Goal: Task Accomplishment & Management: Complete application form

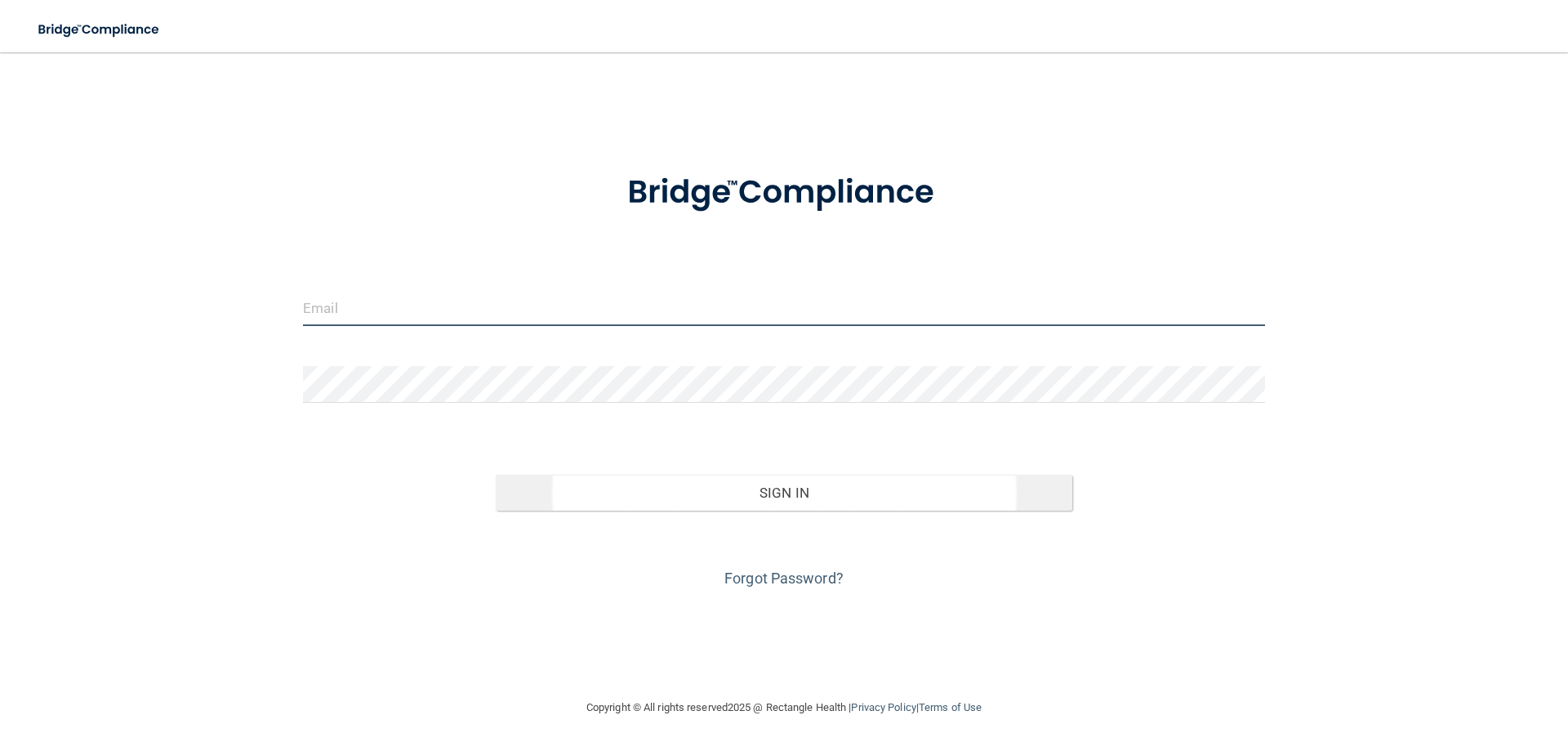
type input "[EMAIL_ADDRESS][DOMAIN_NAME]"
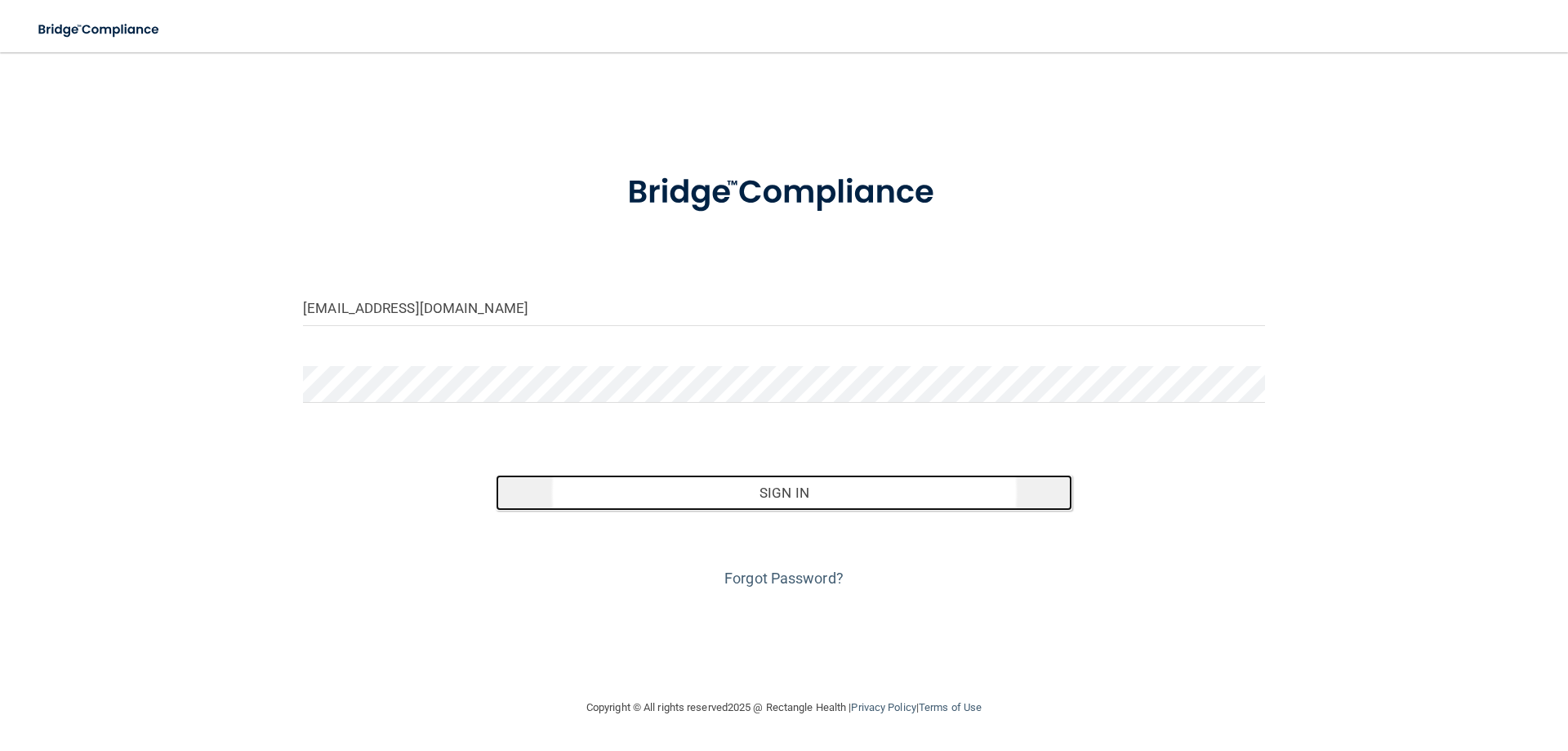
click at [788, 495] on button "Sign In" at bounding box center [784, 493] width 577 height 36
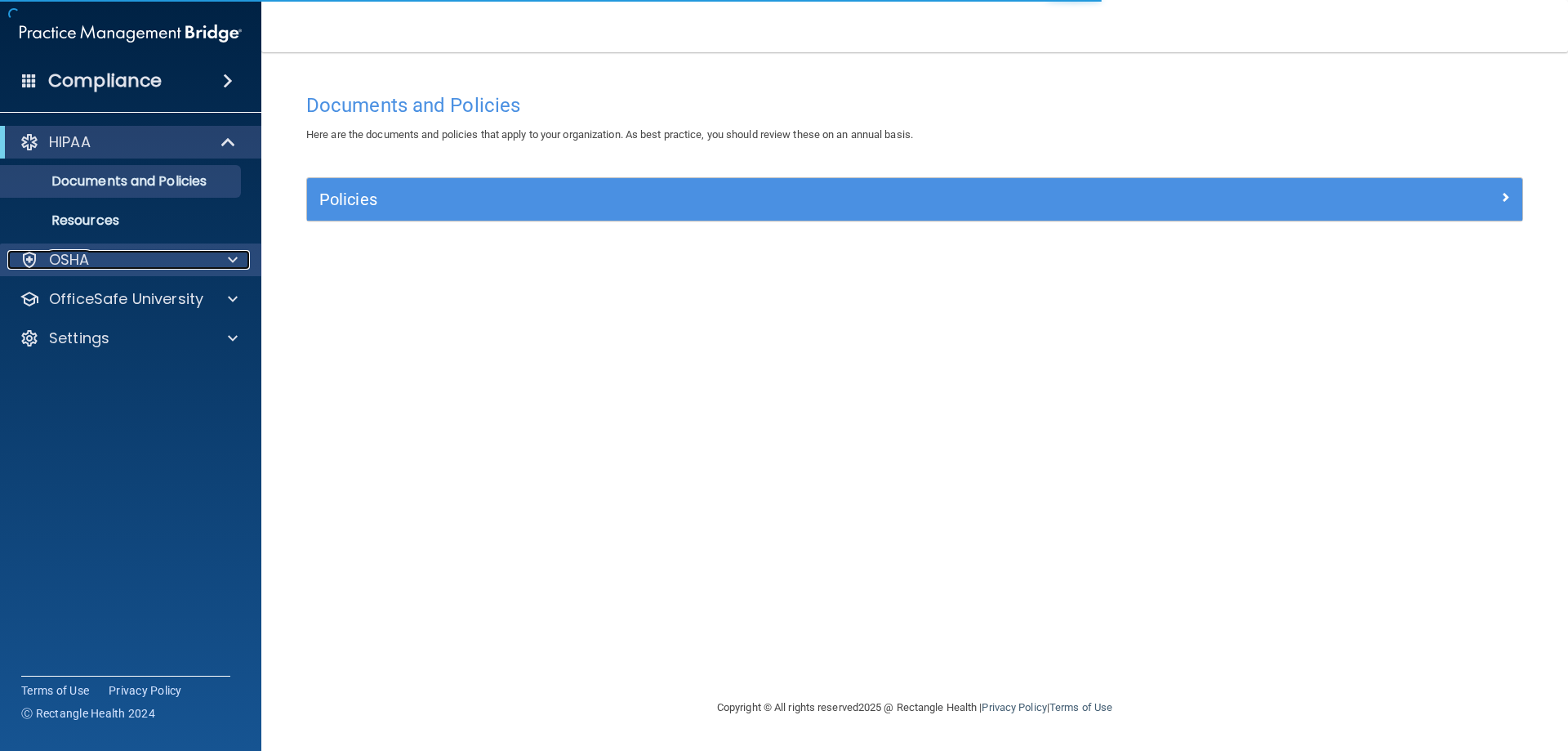
click at [91, 269] on div "OSHA" at bounding box center [109, 260] width 203 height 20
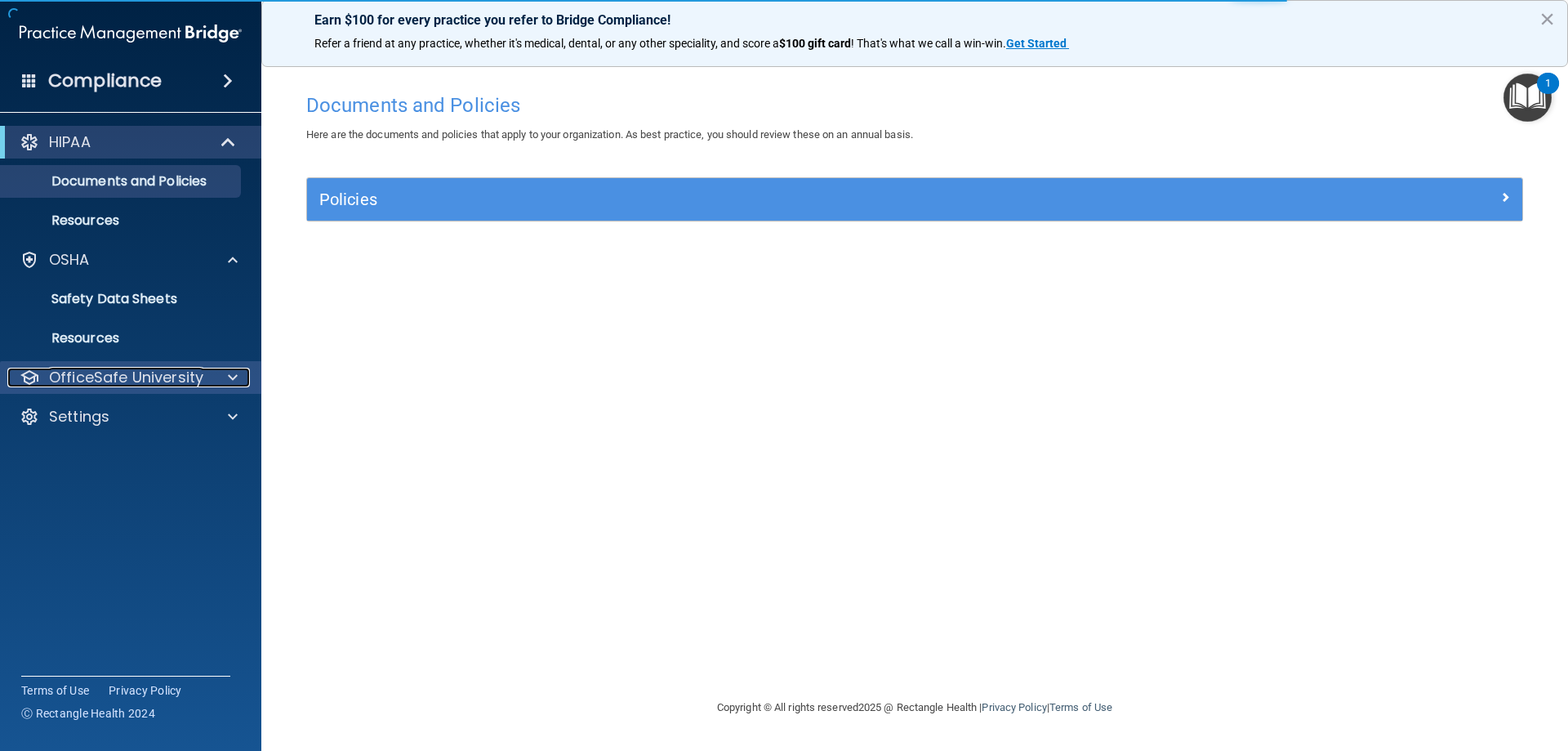
click at [110, 373] on p "OfficeSafe University" at bounding box center [126, 378] width 154 height 20
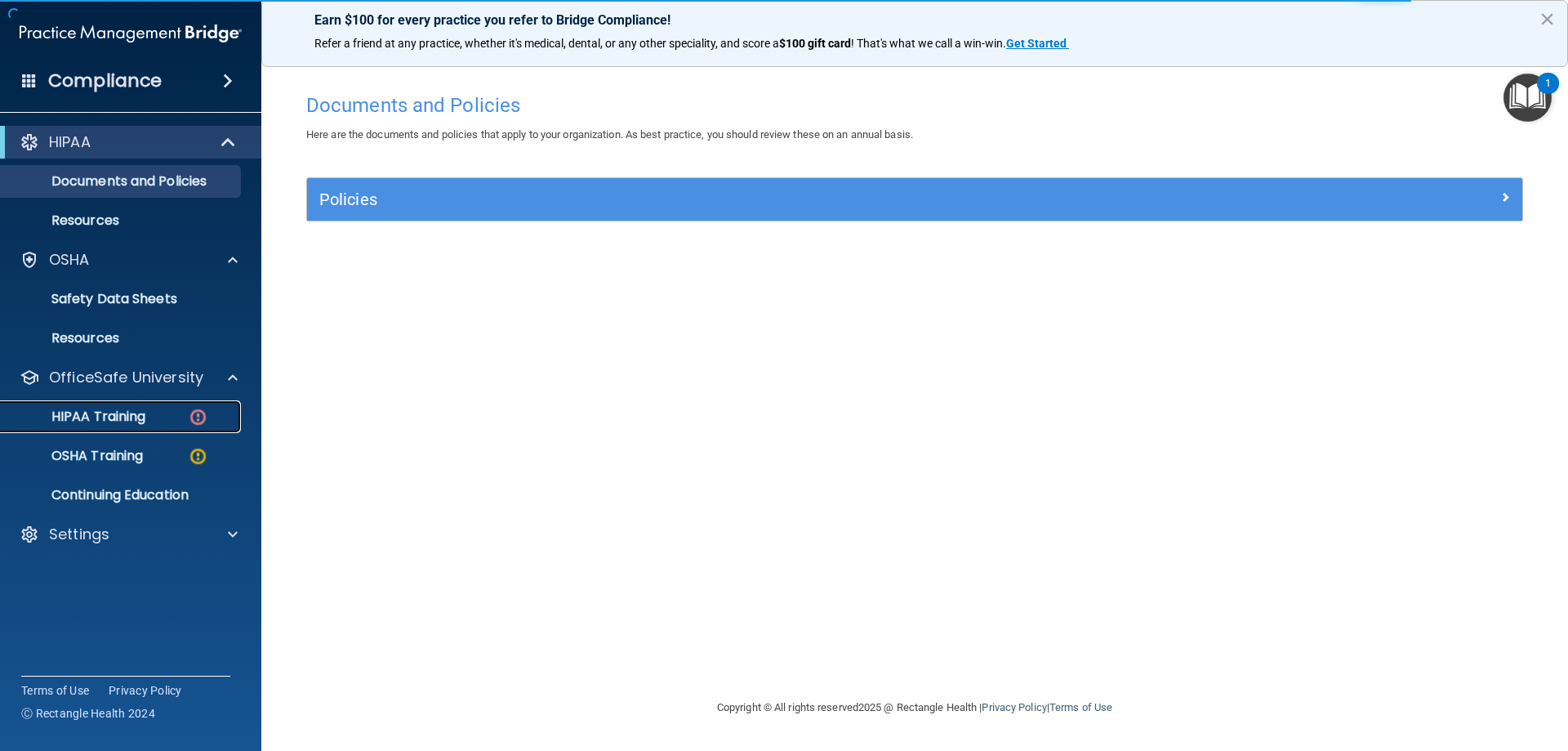
click at [114, 405] on link "HIPAA Training" at bounding box center [112, 417] width 257 height 33
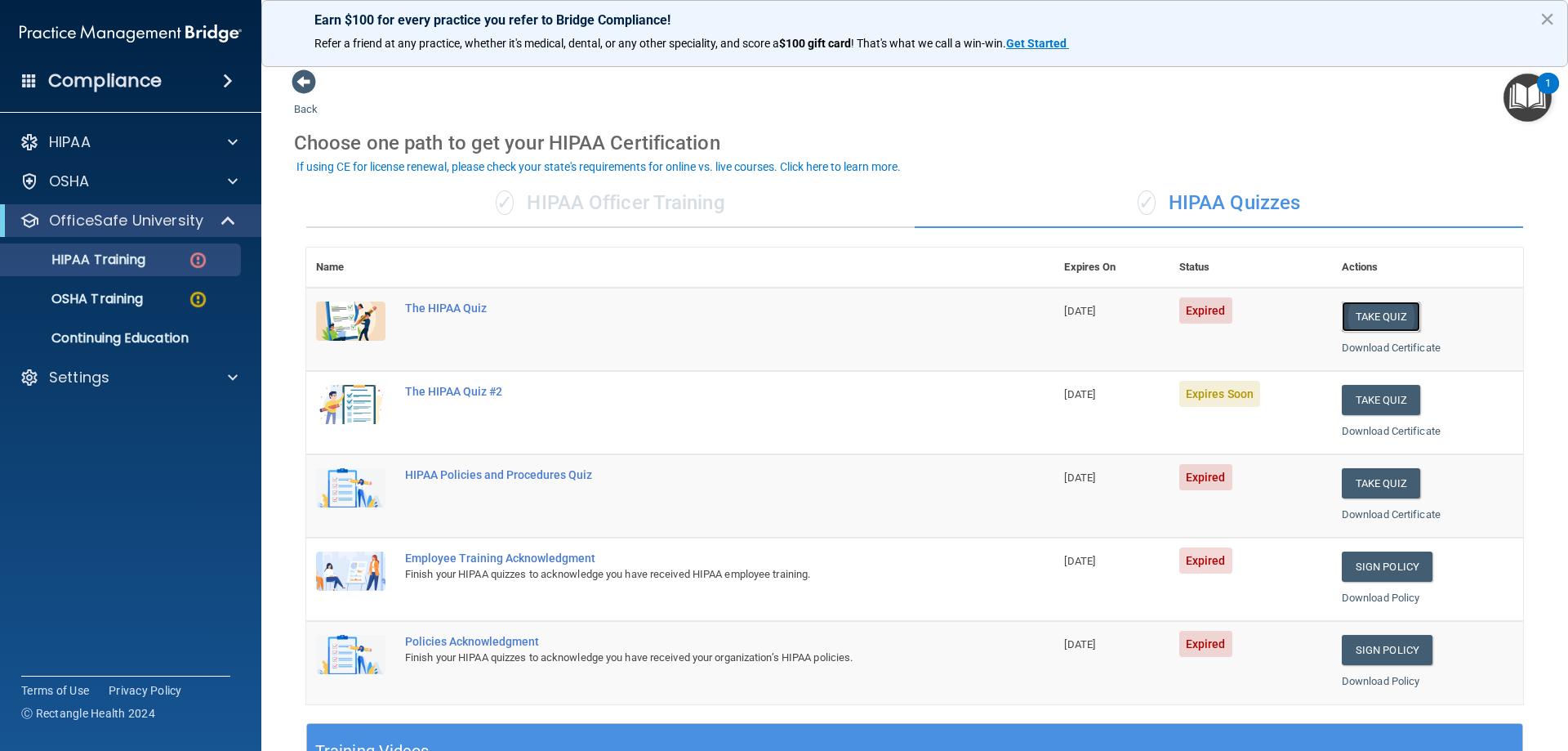
click at [1374, 312] on button "Take Quiz" at bounding box center [1381, 316] width 78 height 30
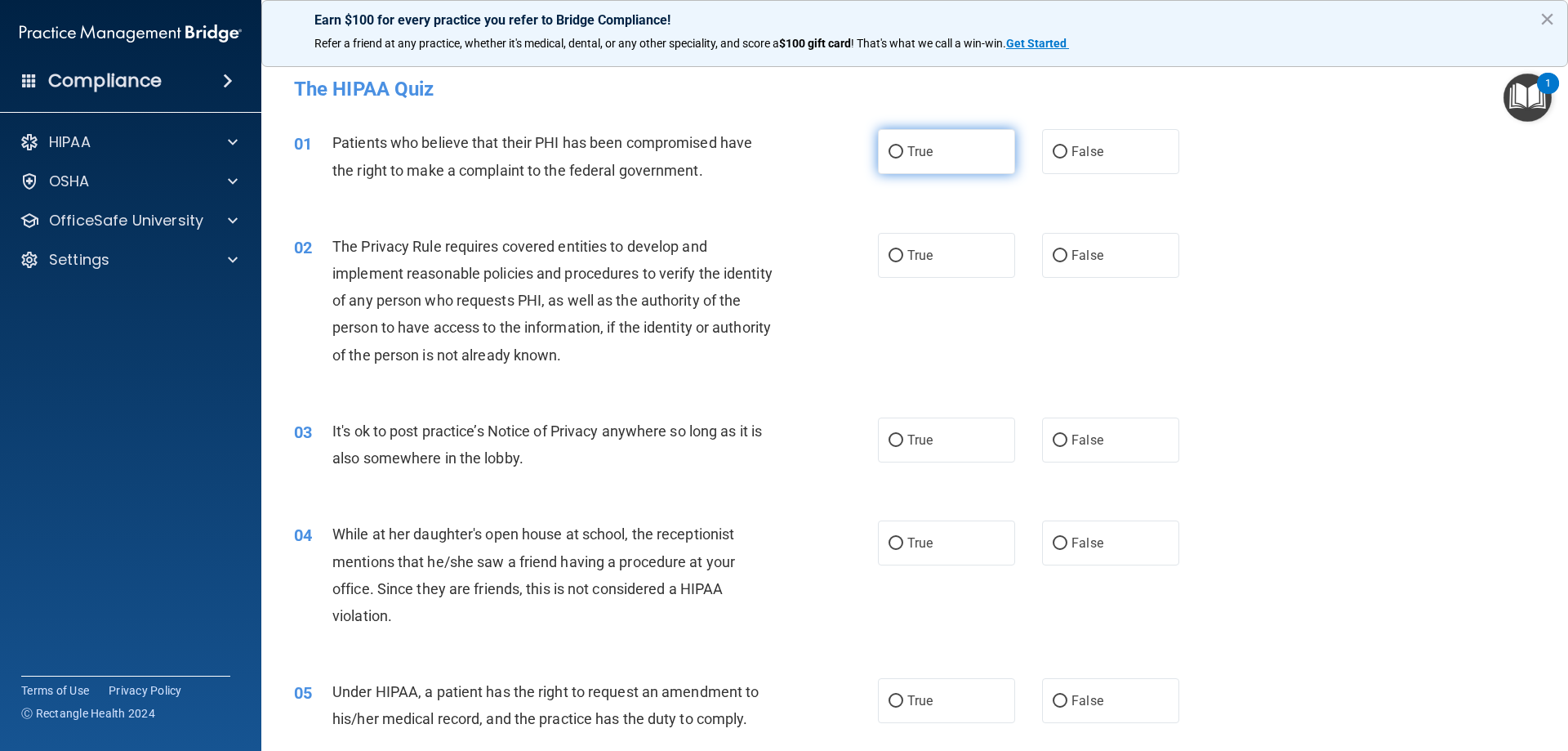
click at [926, 168] on label "True" at bounding box center [947, 151] width 137 height 45
click at [903, 159] on input "True" at bounding box center [896, 152] width 15 height 12
radio input "true"
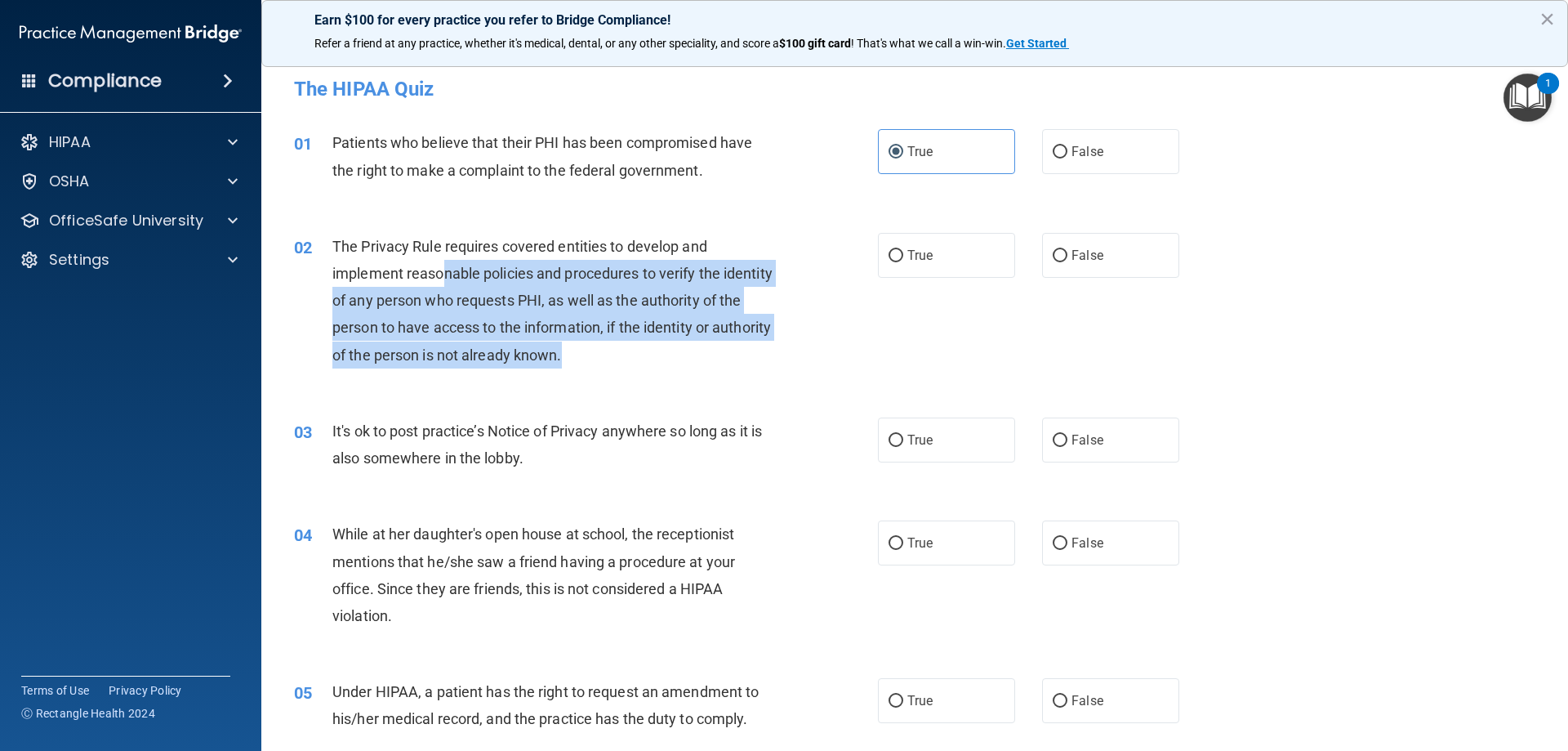
drag, startPoint x: 447, startPoint y: 276, endPoint x: 662, endPoint y: 360, distance: 230.8
click at [662, 360] on div "The Privacy Rule requires covered entities to develop and implement reasonable …" at bounding box center [560, 301] width 457 height 136
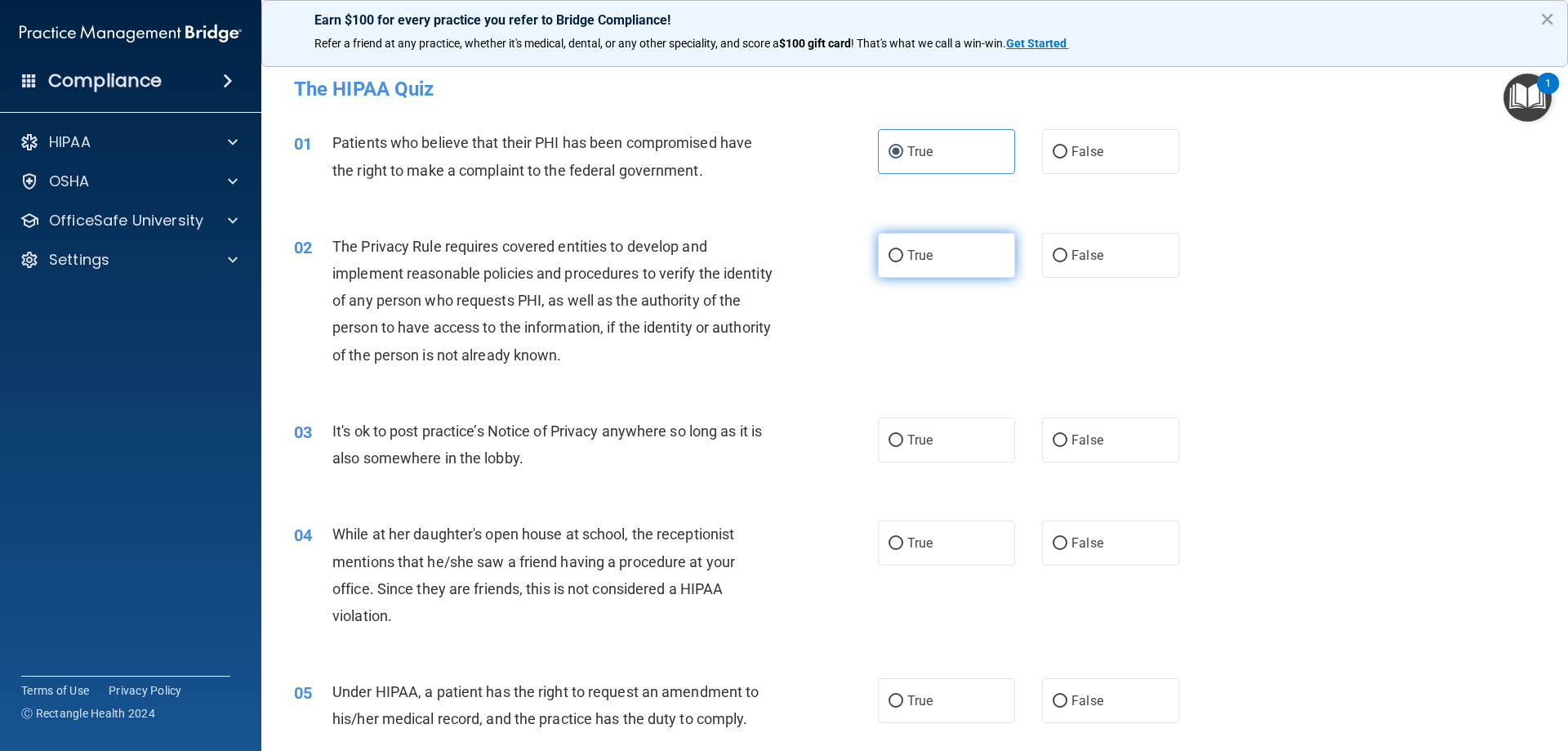
click at [920, 259] on span "True" at bounding box center [920, 255] width 25 height 16
click at [903, 259] on input "True" at bounding box center [896, 256] width 15 height 12
radio input "true"
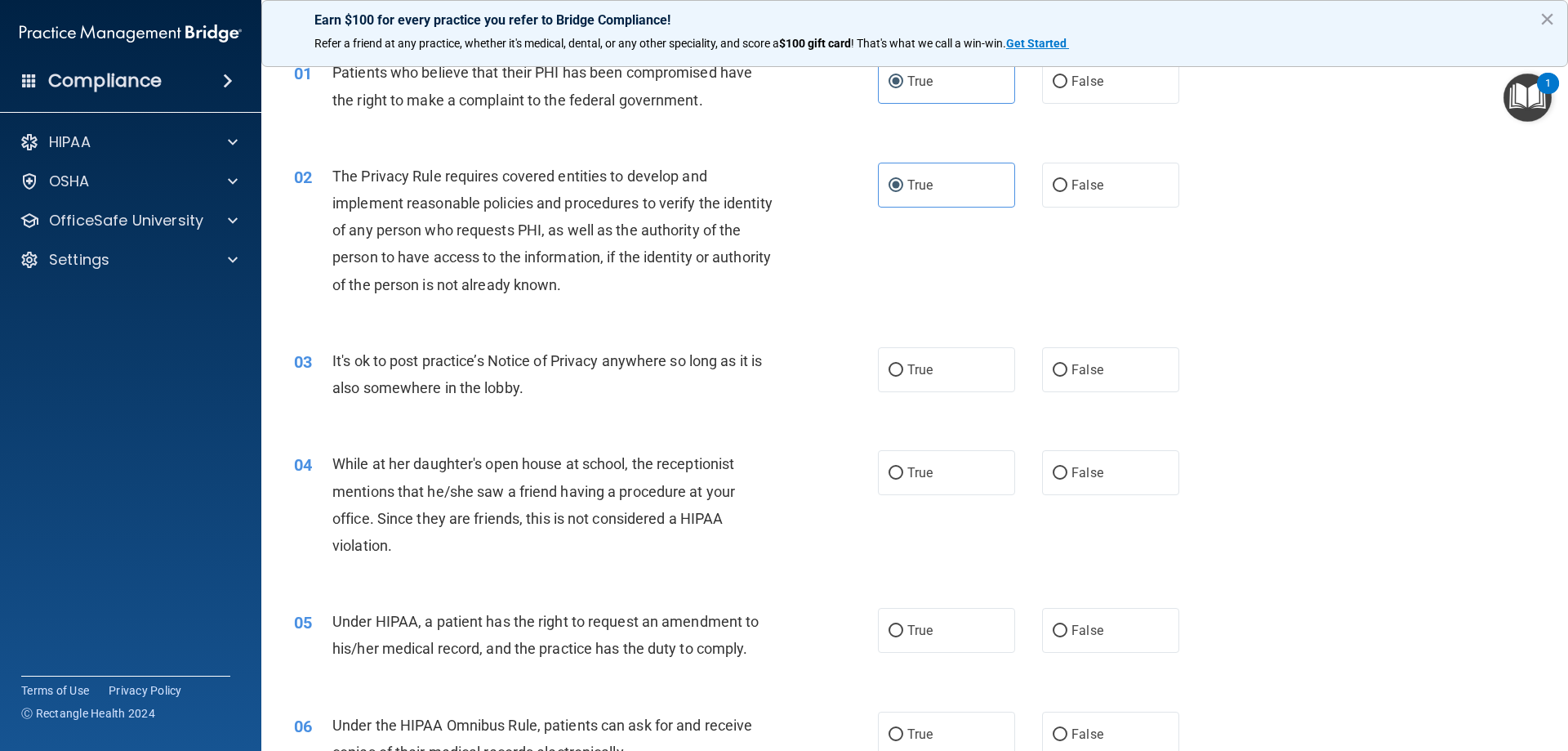
scroll to position [163, 0]
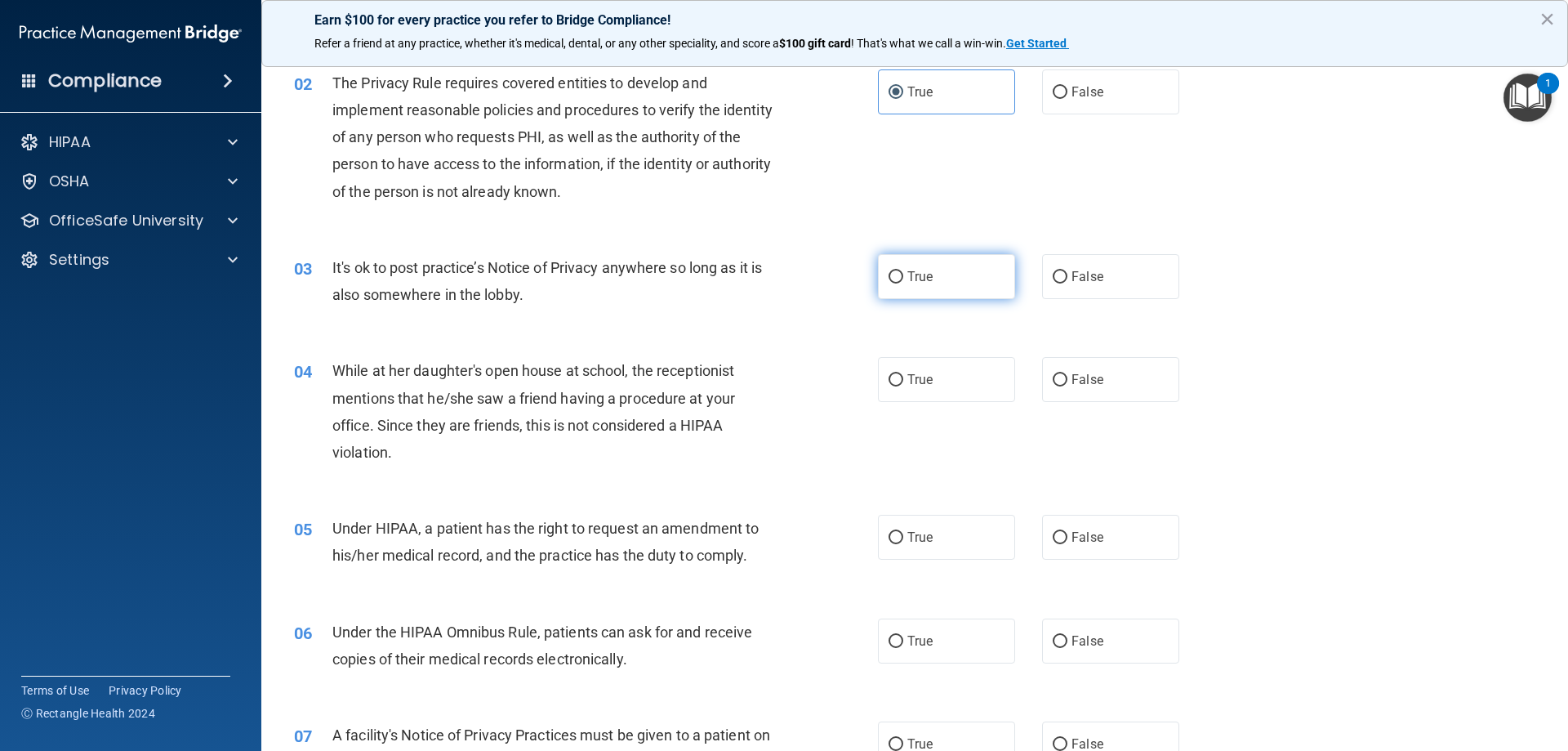
click at [940, 286] on label "True" at bounding box center [947, 276] width 137 height 45
click at [903, 284] on input "True" at bounding box center [896, 277] width 15 height 12
radio input "true"
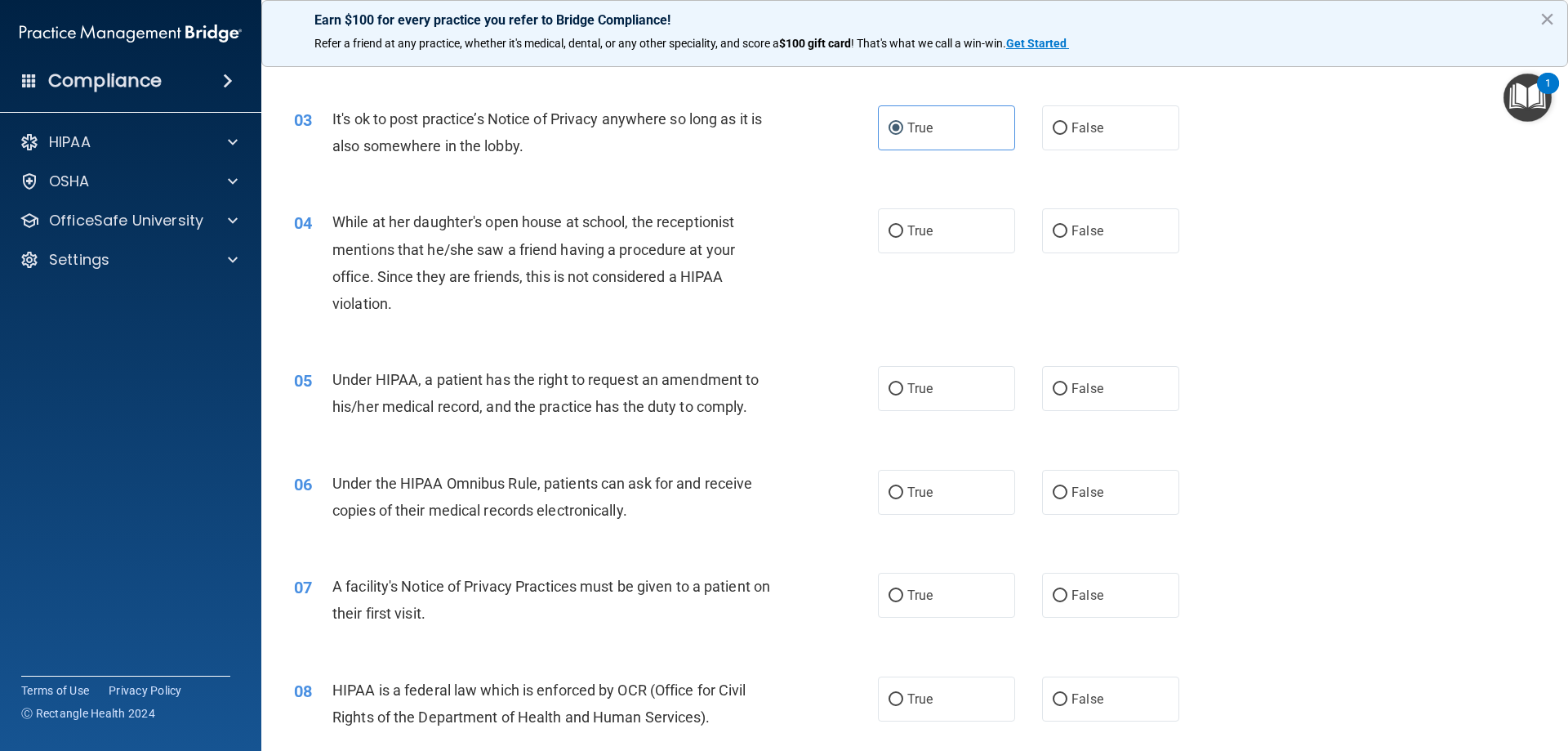
scroll to position [327, 0]
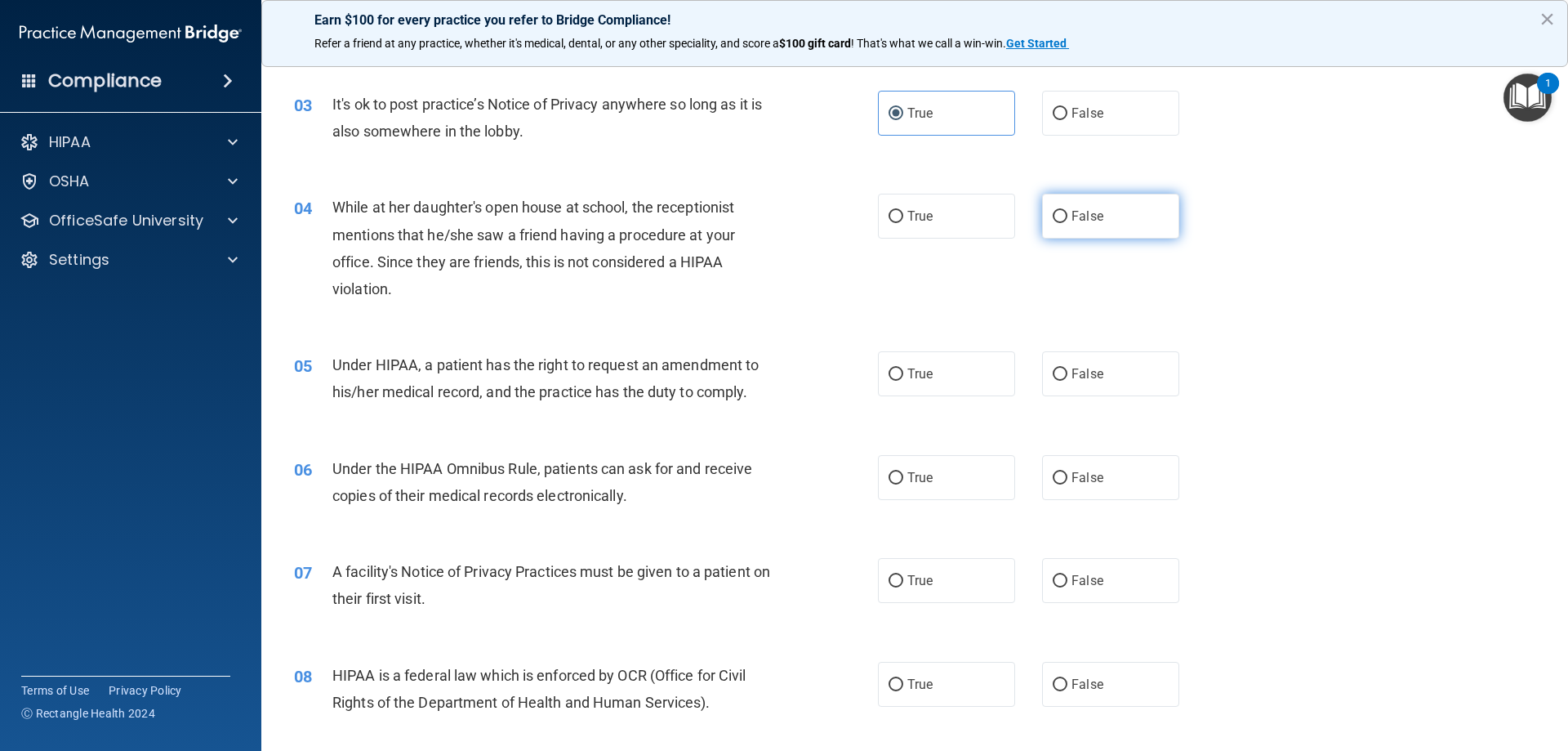
click at [1096, 222] on label "False" at bounding box center [1111, 216] width 137 height 45
click at [1067, 222] on input "False" at bounding box center [1060, 217] width 15 height 12
radio input "true"
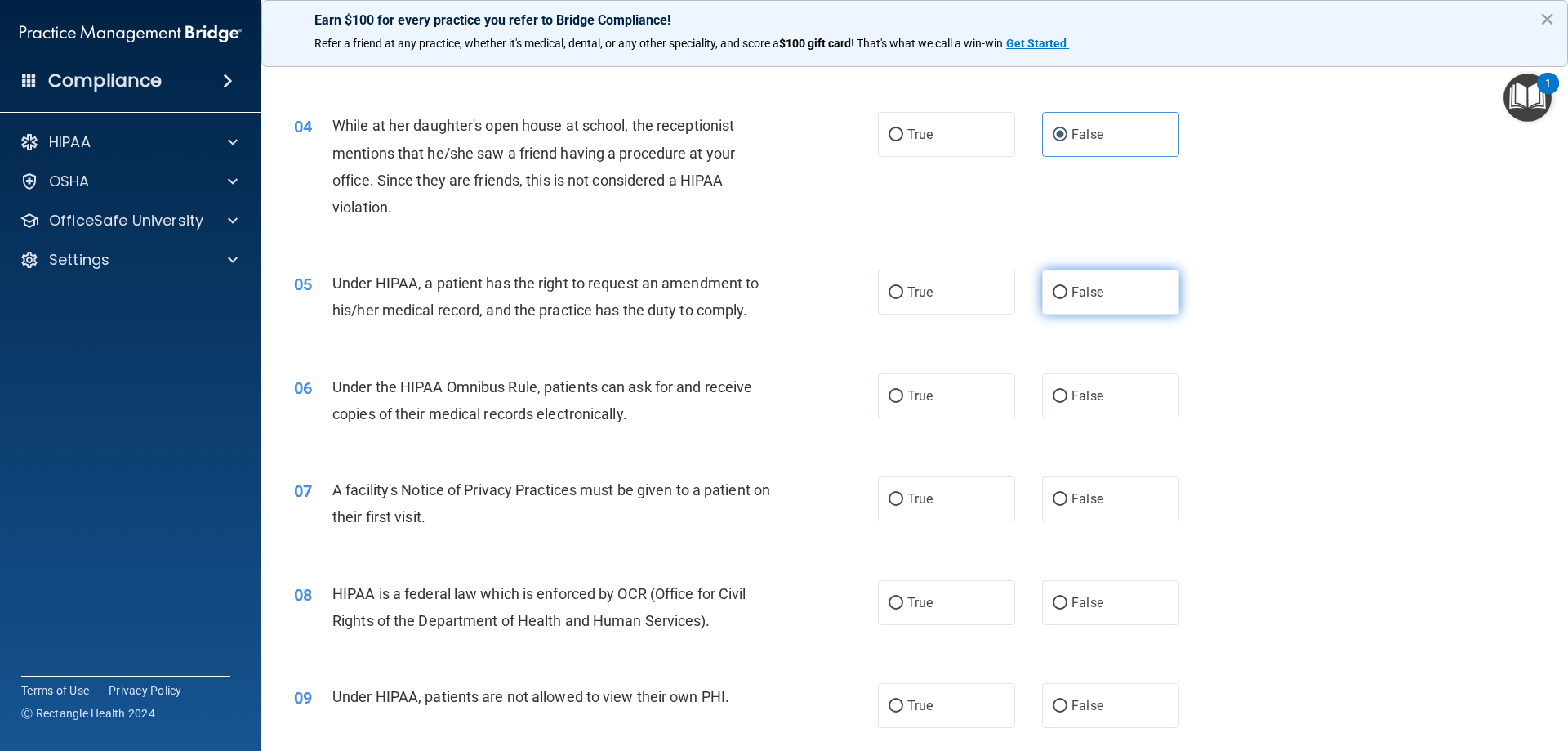
click at [1087, 306] on label "False" at bounding box center [1111, 292] width 137 height 45
click at [1067, 299] on input "False" at bounding box center [1060, 293] width 15 height 12
radio input "true"
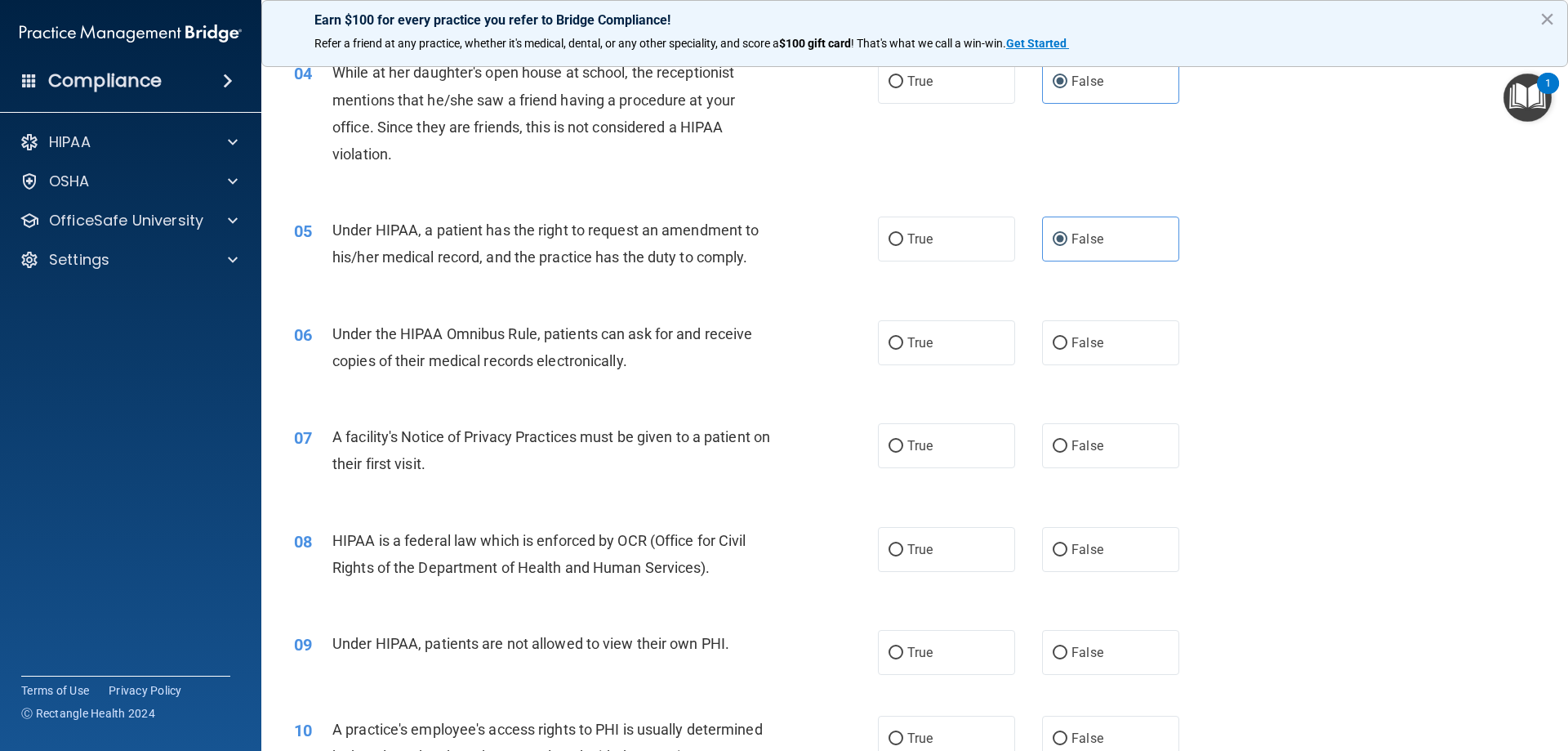
scroll to position [490, 0]
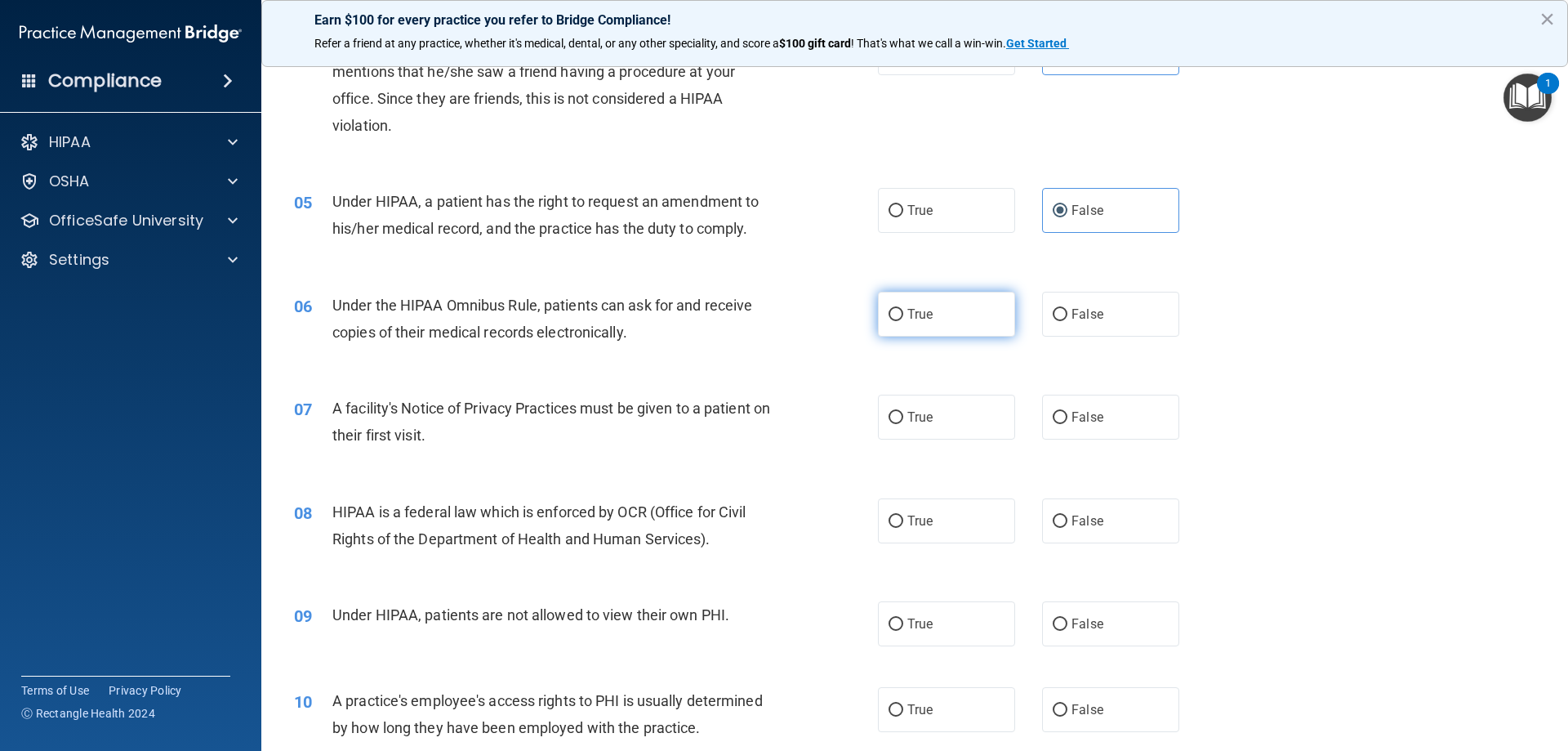
click at [938, 318] on label "True" at bounding box center [947, 314] width 137 height 45
click at [903, 318] on input "True" at bounding box center [896, 315] width 15 height 12
radio input "true"
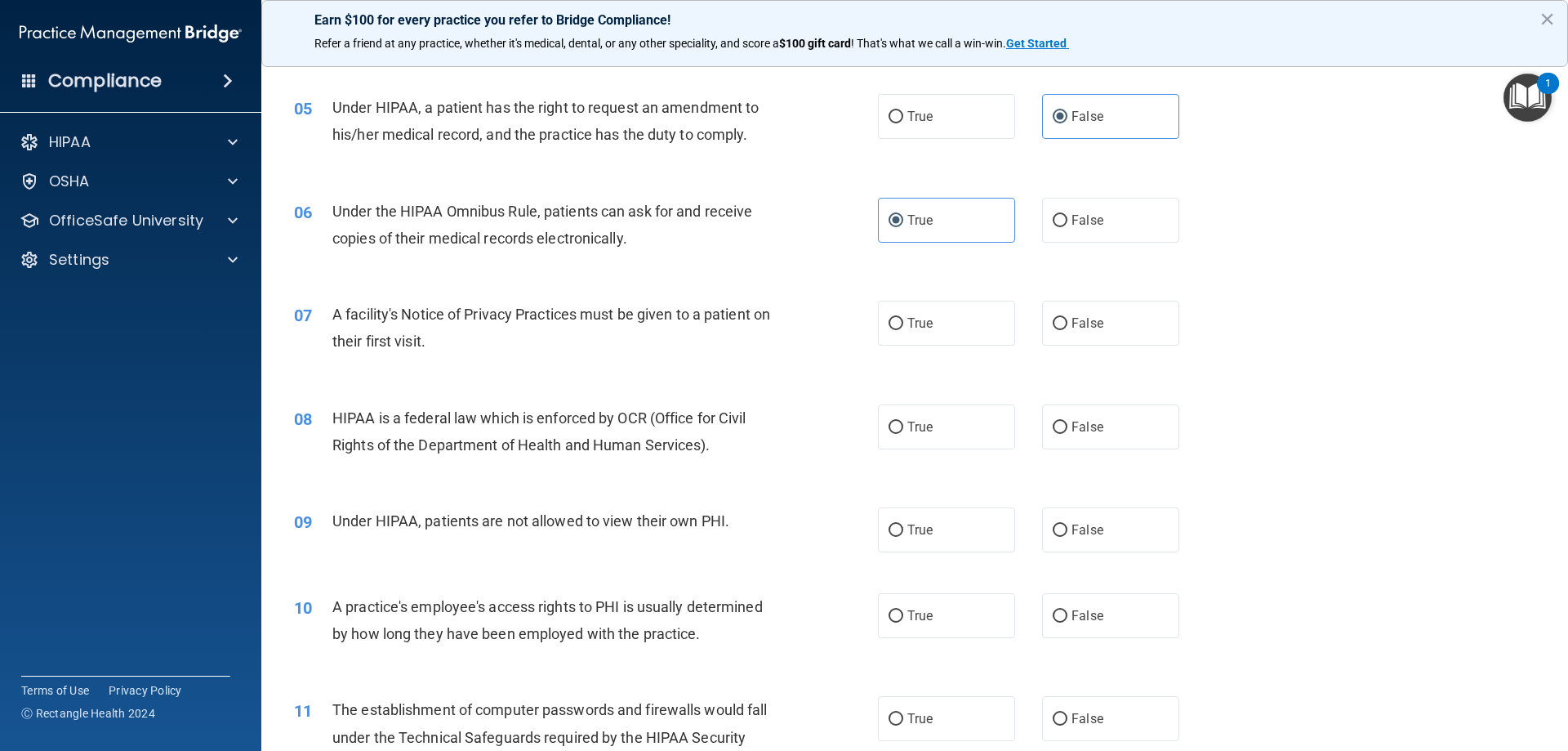
scroll to position [735, 0]
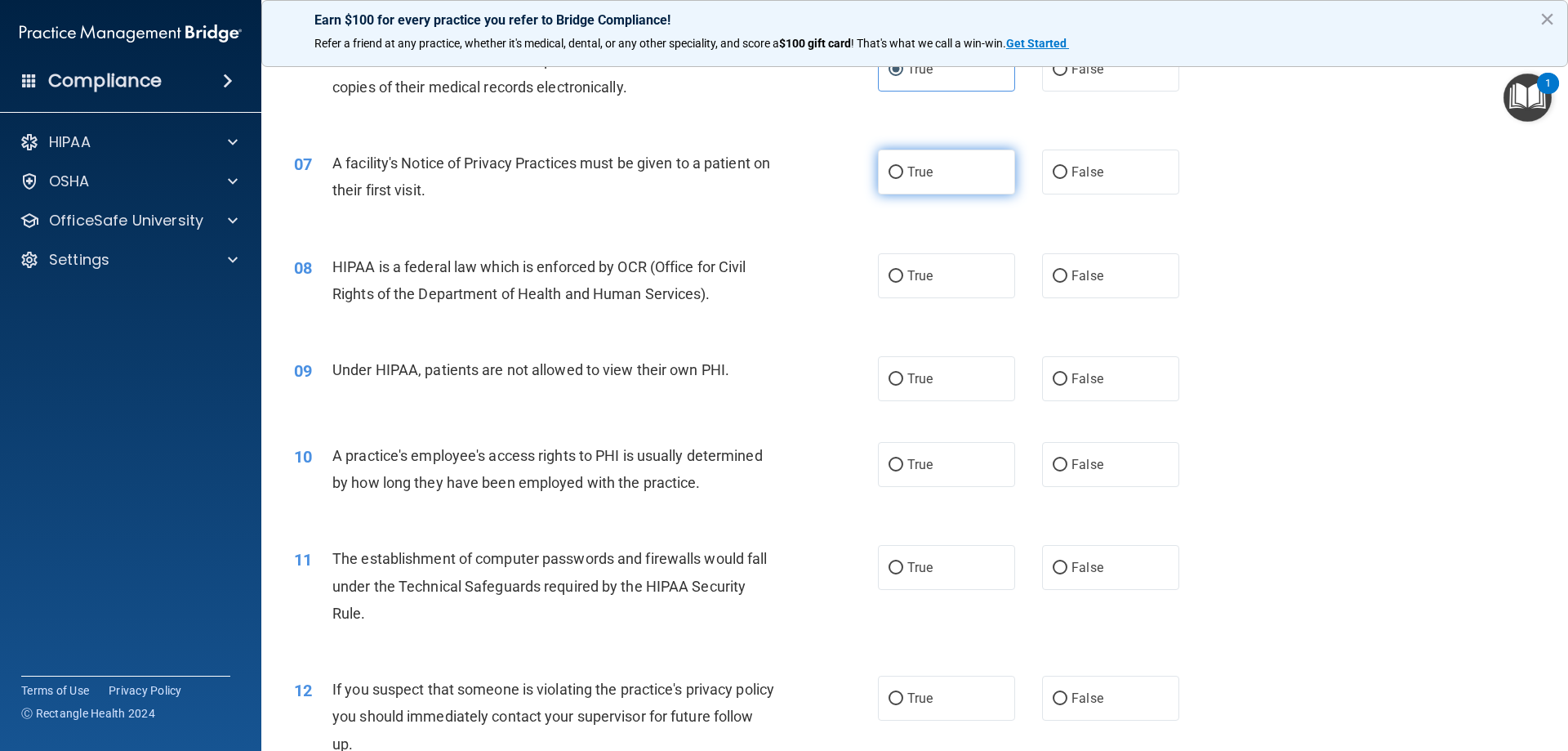
click at [888, 186] on label "True" at bounding box center [947, 172] width 137 height 45
click at [889, 179] on input "True" at bounding box center [896, 172] width 15 height 12
radio input "true"
click at [1120, 270] on label "False" at bounding box center [1111, 275] width 137 height 45
click at [1067, 270] on input "False" at bounding box center [1060, 276] width 15 height 12
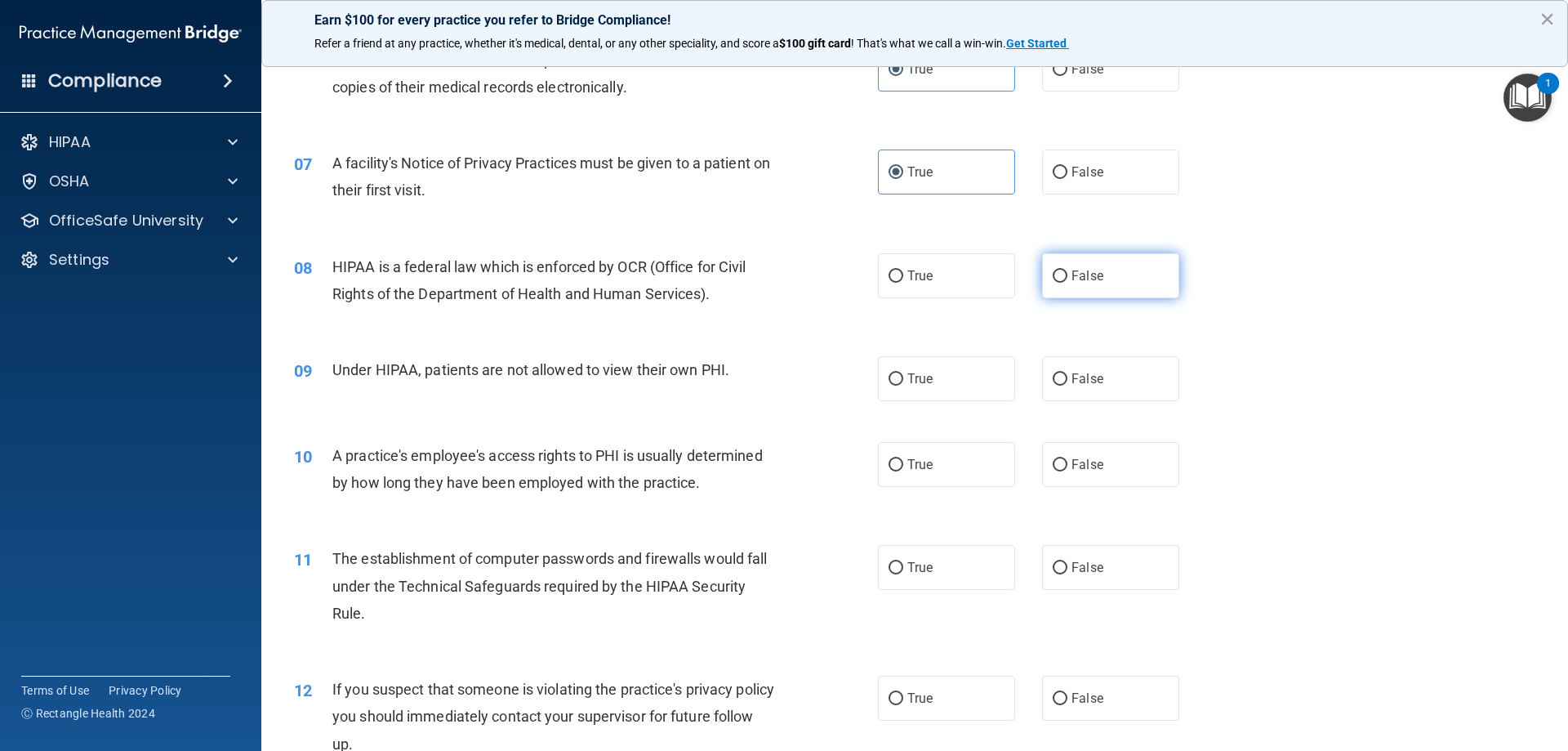
radio input "true"
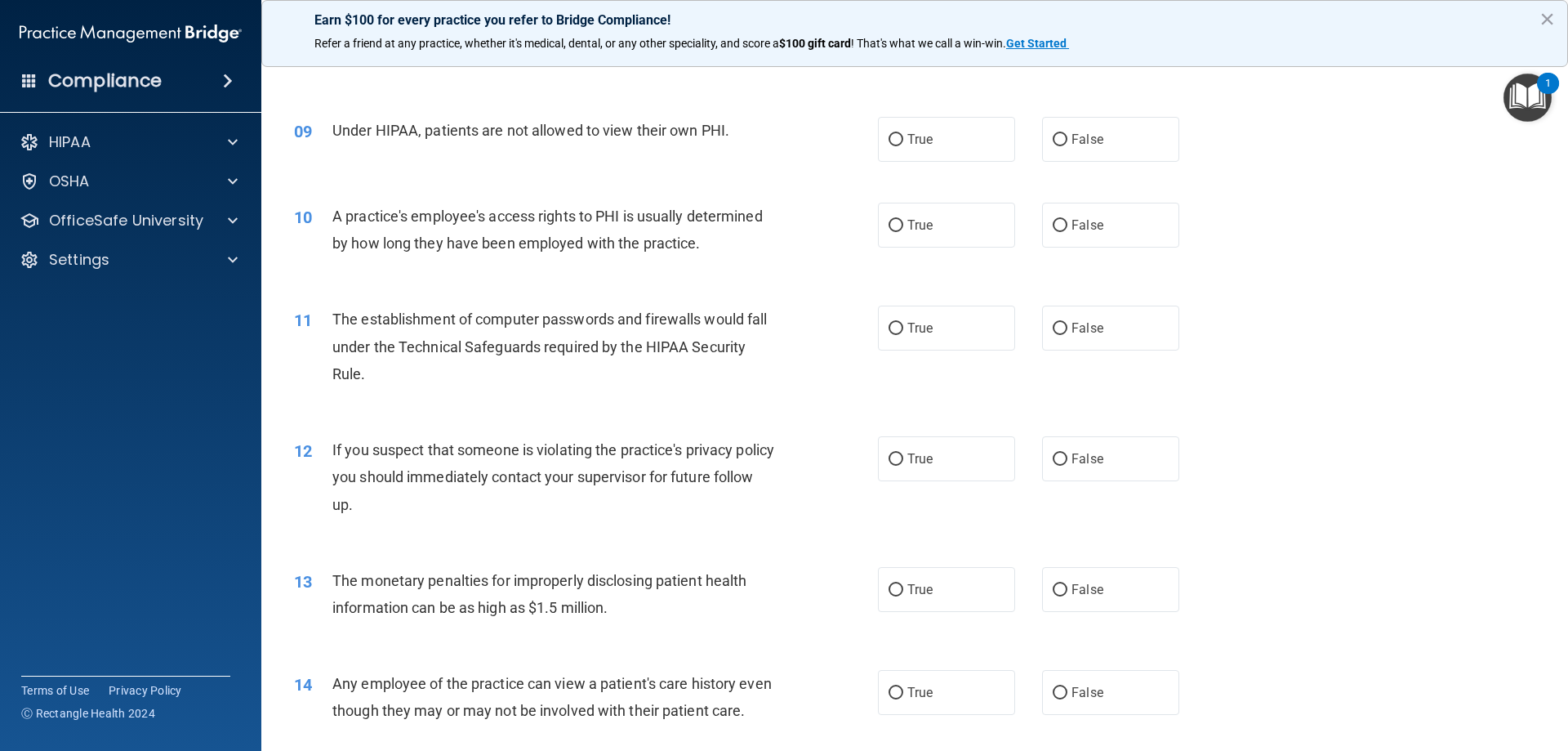
scroll to position [981, 0]
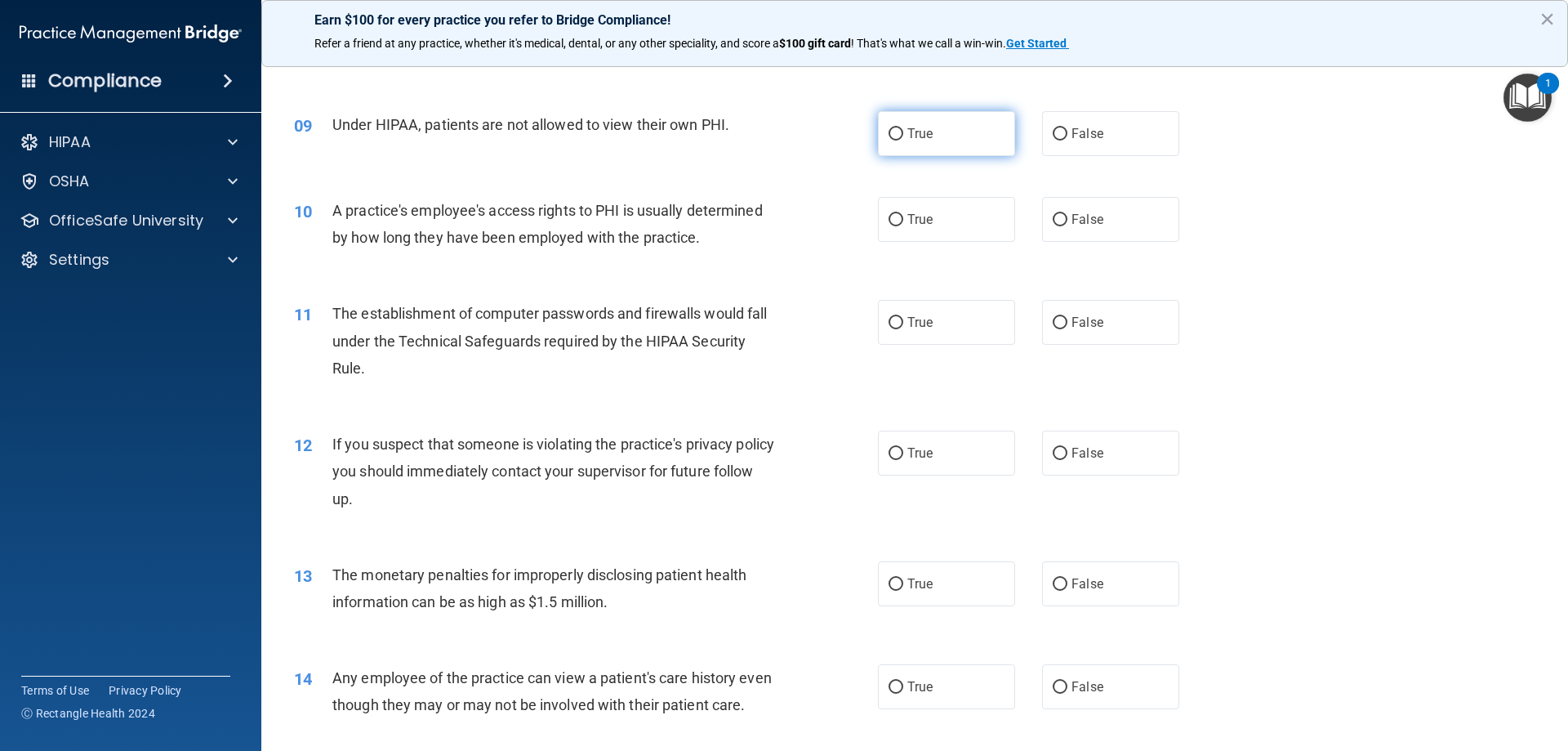
click at [918, 142] on label "True" at bounding box center [947, 133] width 137 height 45
click at [903, 141] on input "True" at bounding box center [896, 134] width 15 height 12
radio input "true"
click at [1114, 153] on label "False" at bounding box center [1111, 133] width 137 height 45
click at [1067, 141] on input "False" at bounding box center [1060, 134] width 15 height 12
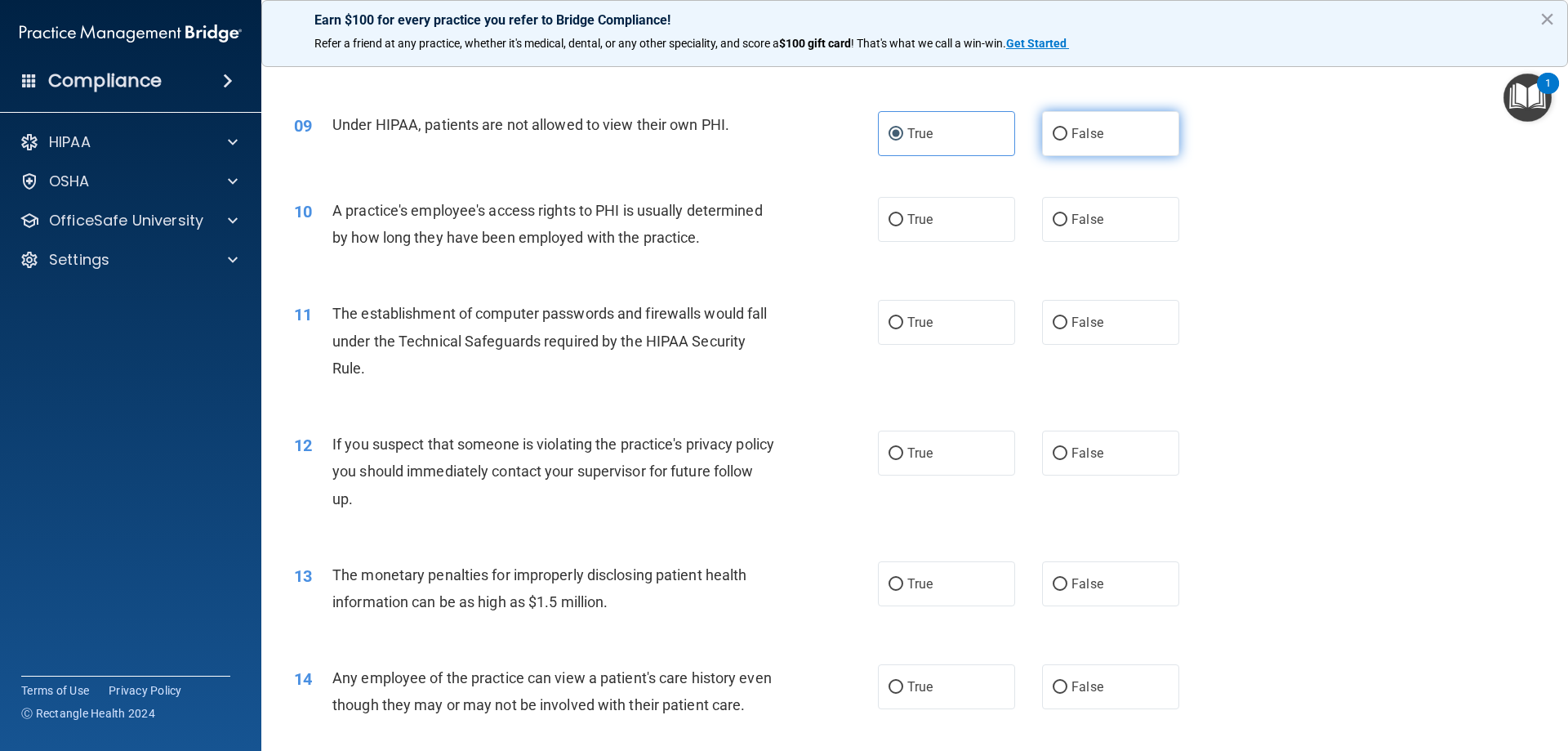
radio input "true"
radio input "false"
click at [1071, 214] on span "False" at bounding box center [1087, 219] width 32 height 16
click at [1067, 214] on input "False" at bounding box center [1060, 220] width 15 height 12
radio input "true"
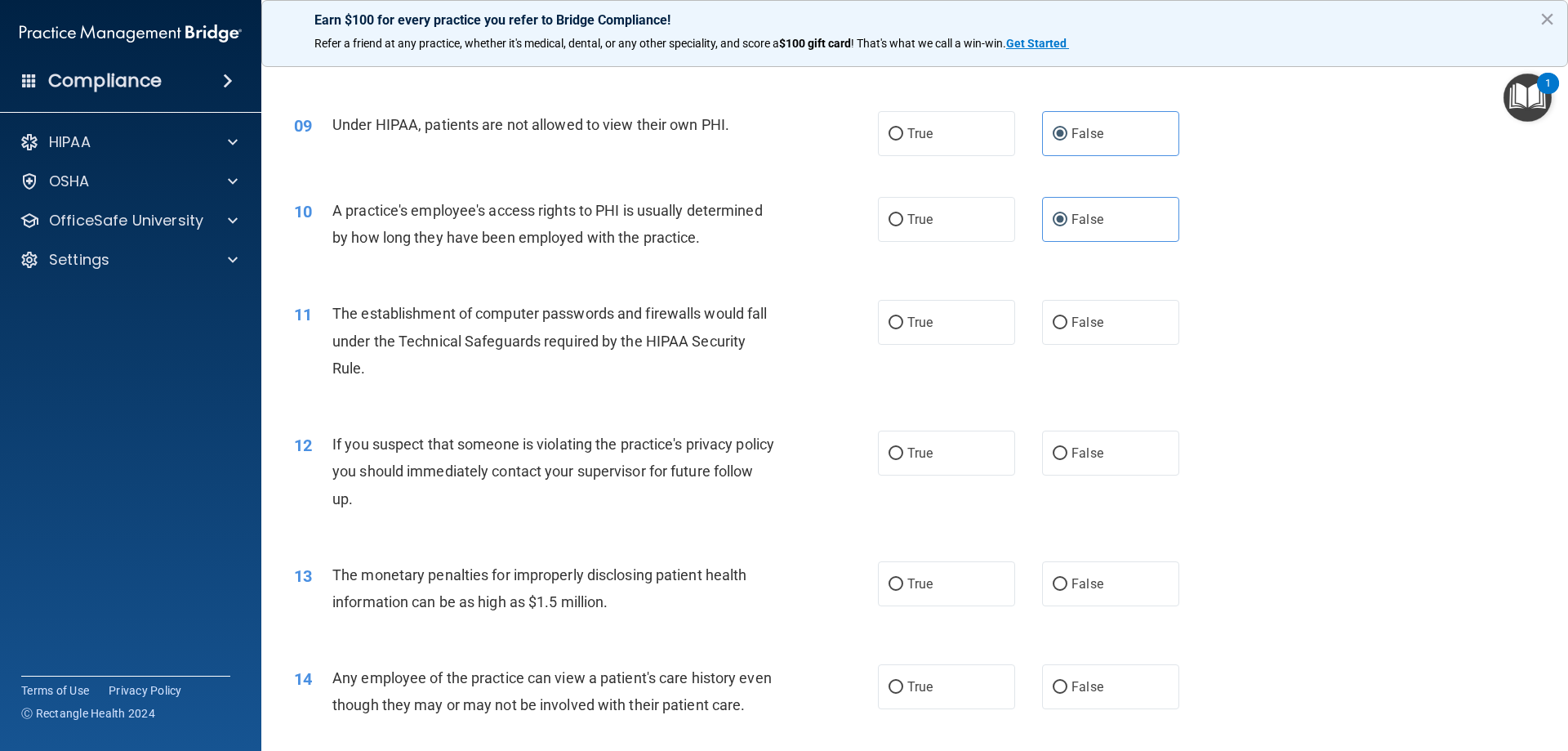
scroll to position [1062, 0]
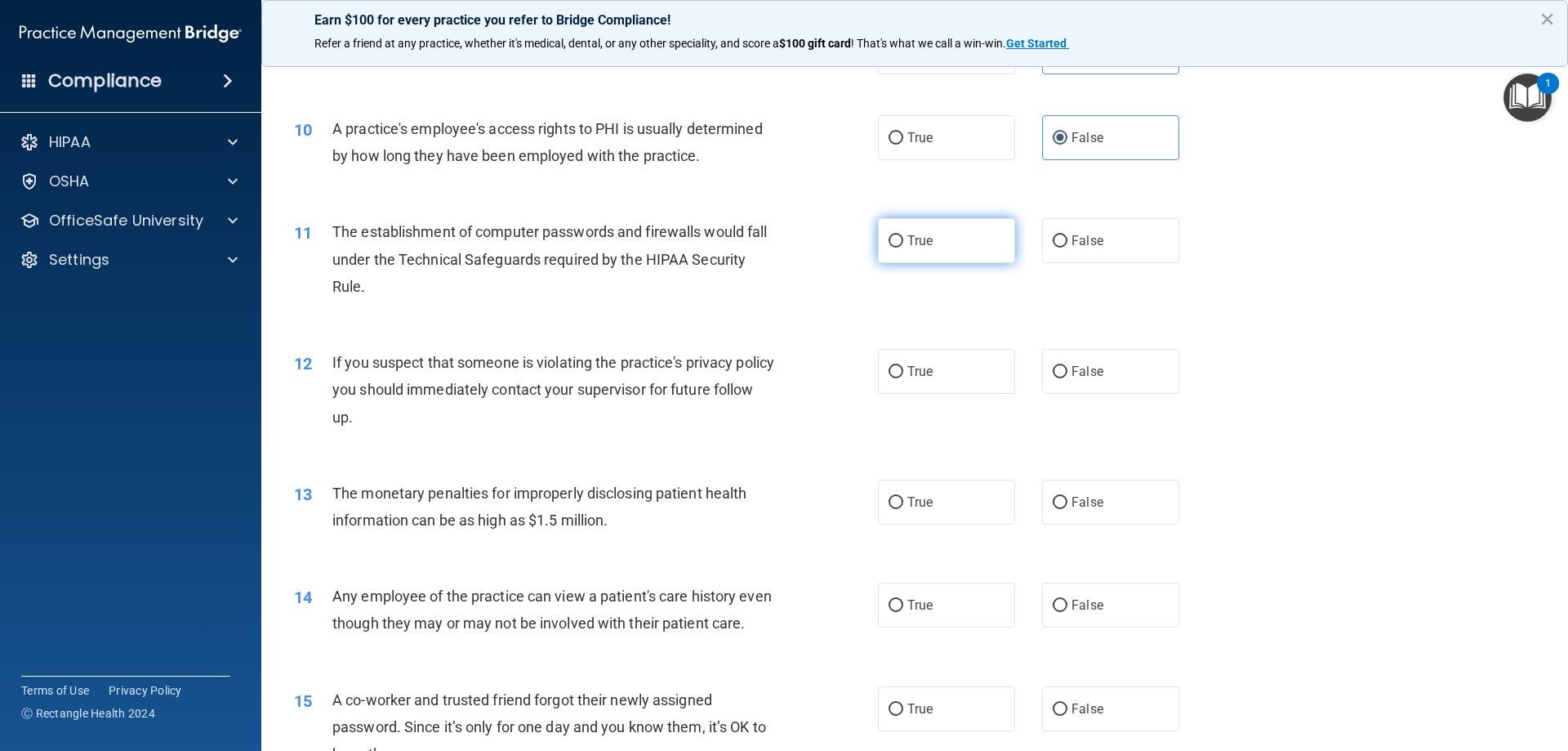
click at [917, 262] on label "True" at bounding box center [947, 240] width 137 height 45
click at [903, 248] on input "True" at bounding box center [896, 241] width 15 height 12
radio input "true"
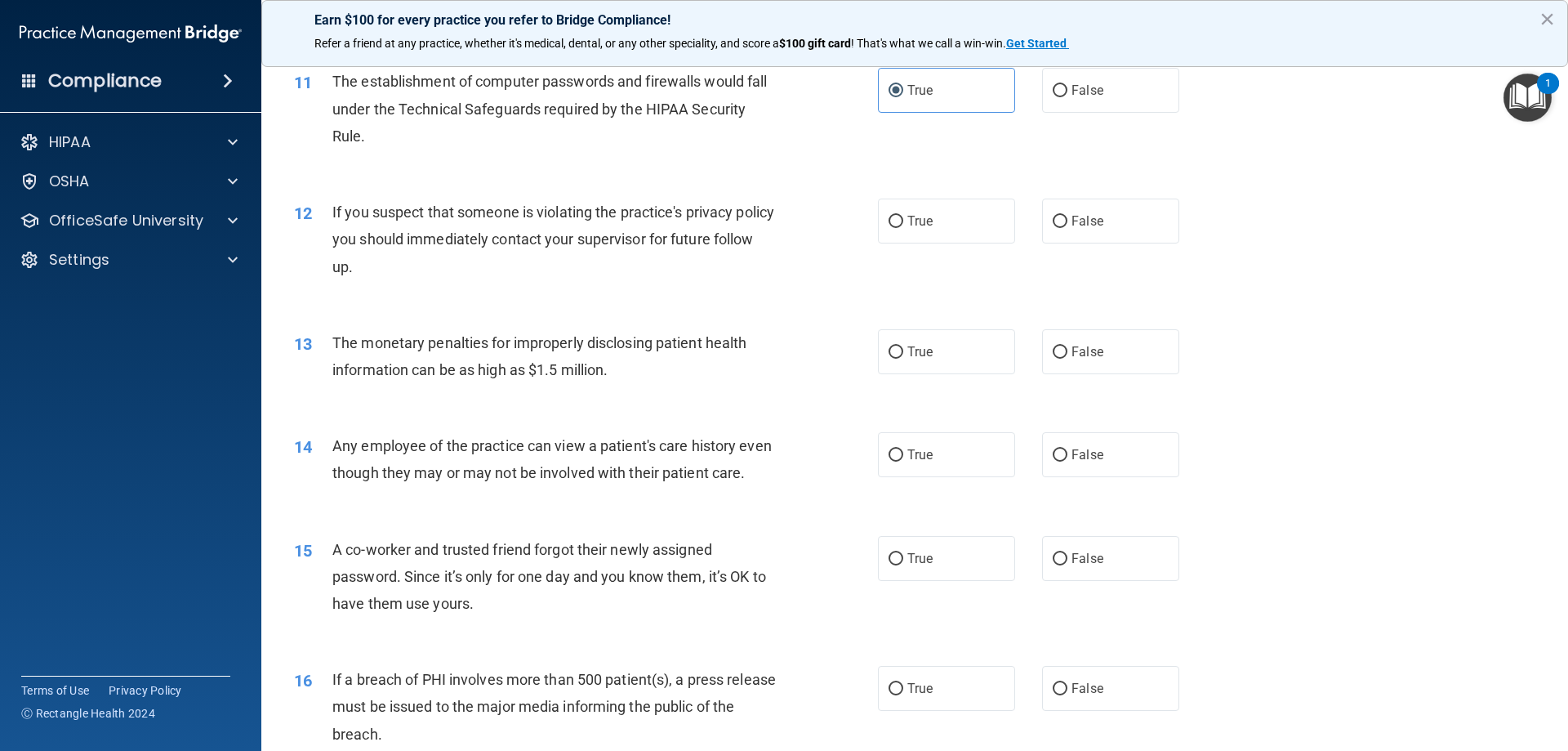
scroll to position [1226, 0]
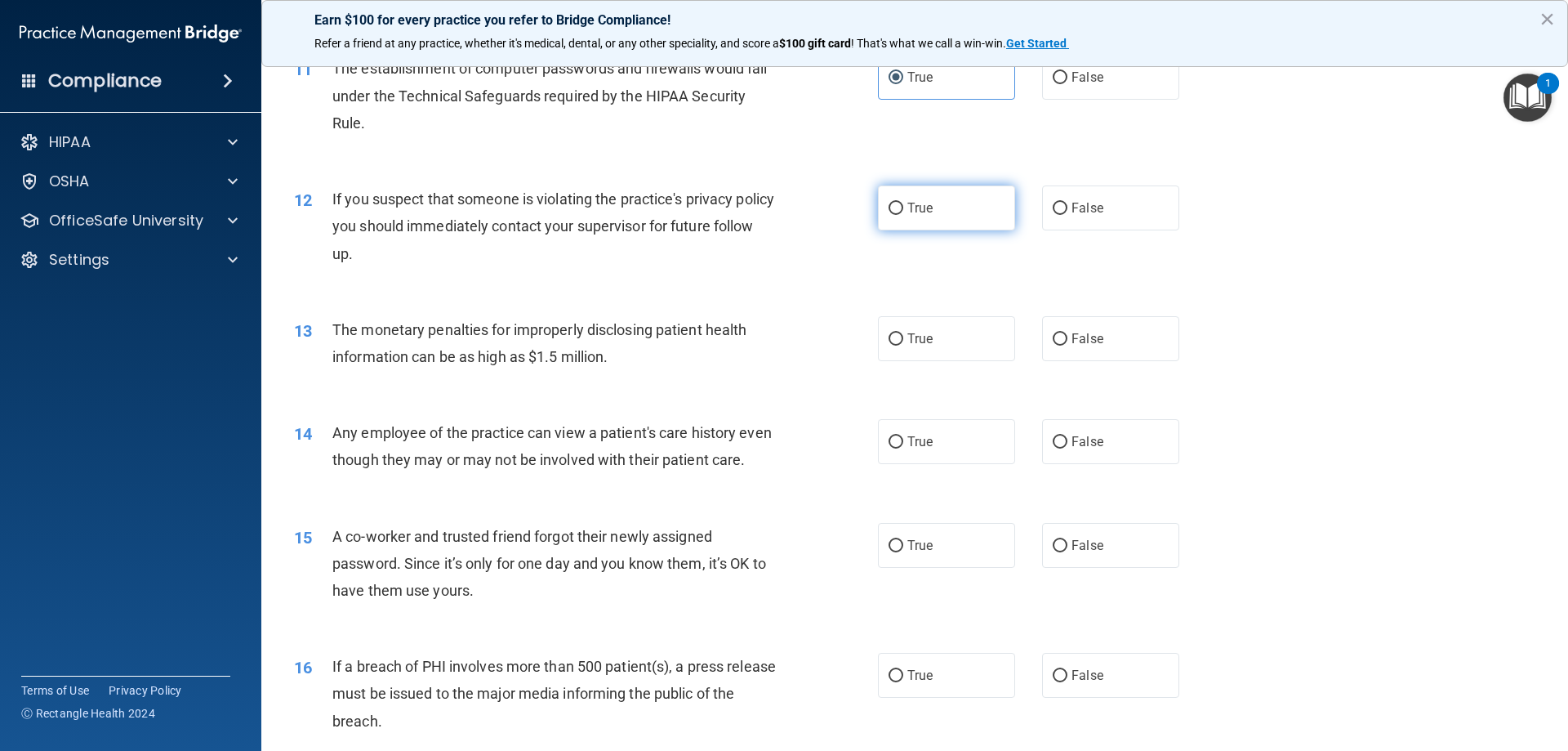
click at [957, 209] on label "True" at bounding box center [947, 208] width 137 height 45
click at [903, 209] on input "True" at bounding box center [896, 208] width 15 height 12
radio input "true"
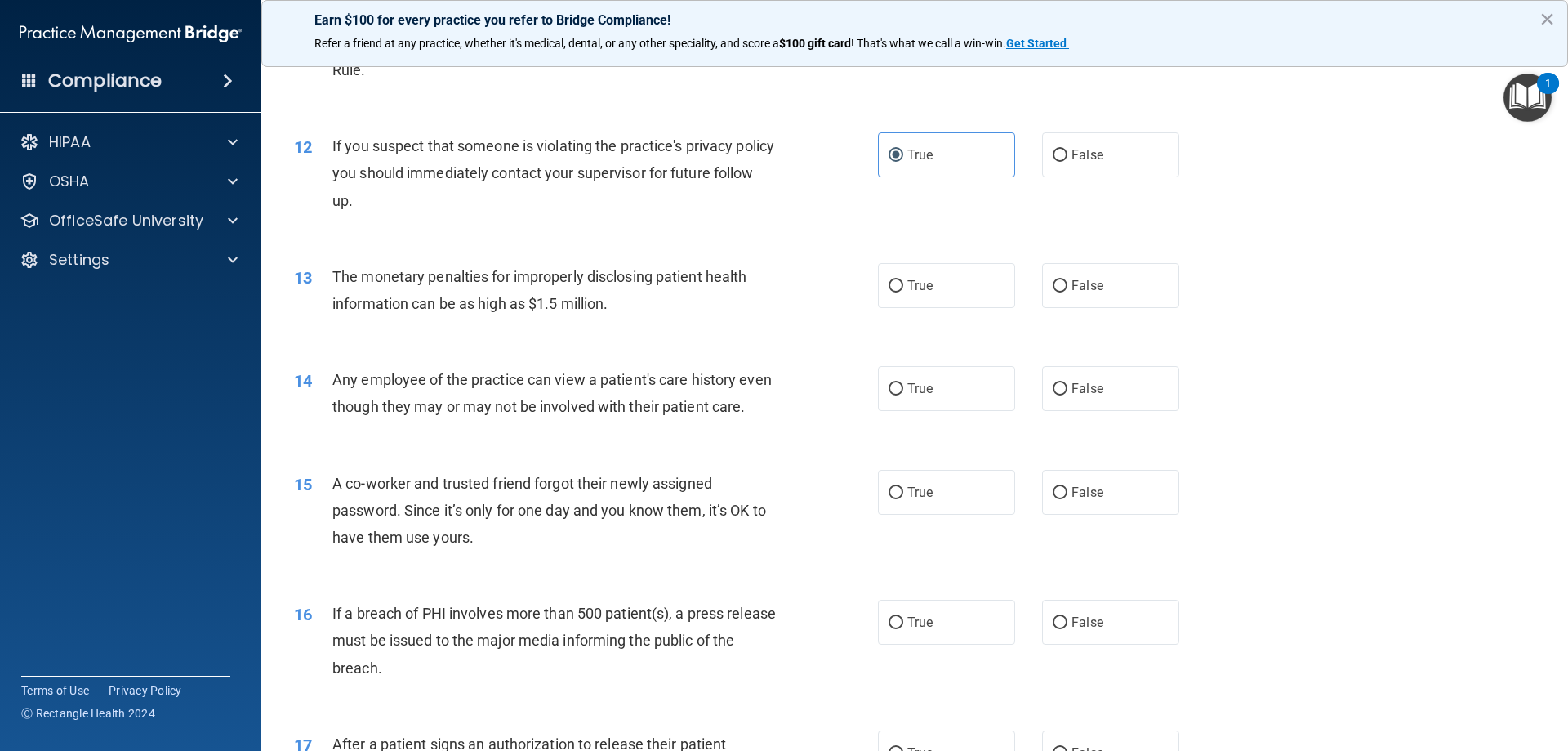
scroll to position [1308, 0]
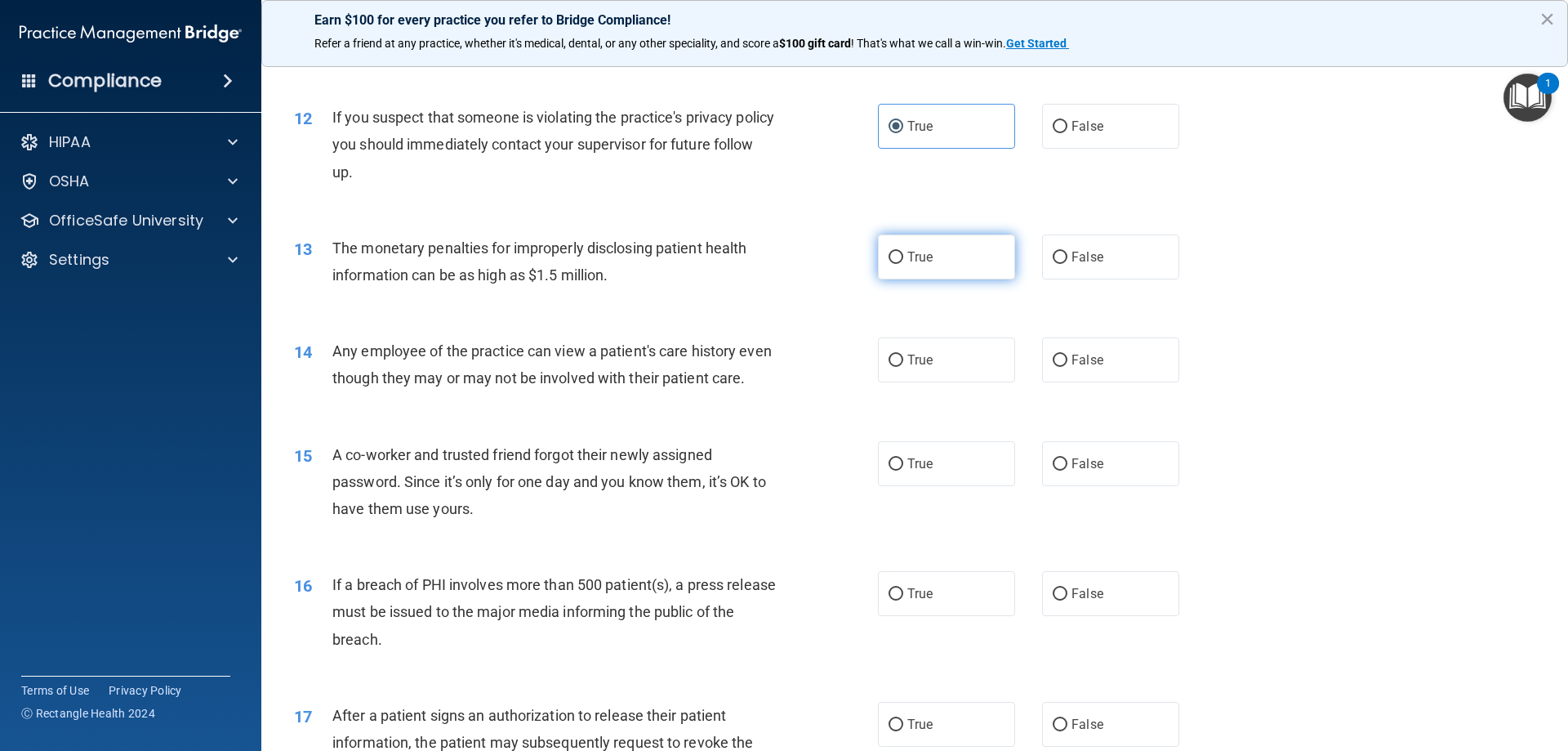
click at [889, 260] on input "True" at bounding box center [896, 257] width 15 height 12
radio input "true"
click at [1060, 364] on label "False" at bounding box center [1111, 360] width 137 height 45
click at [1060, 364] on input "False" at bounding box center [1060, 360] width 15 height 12
radio input "true"
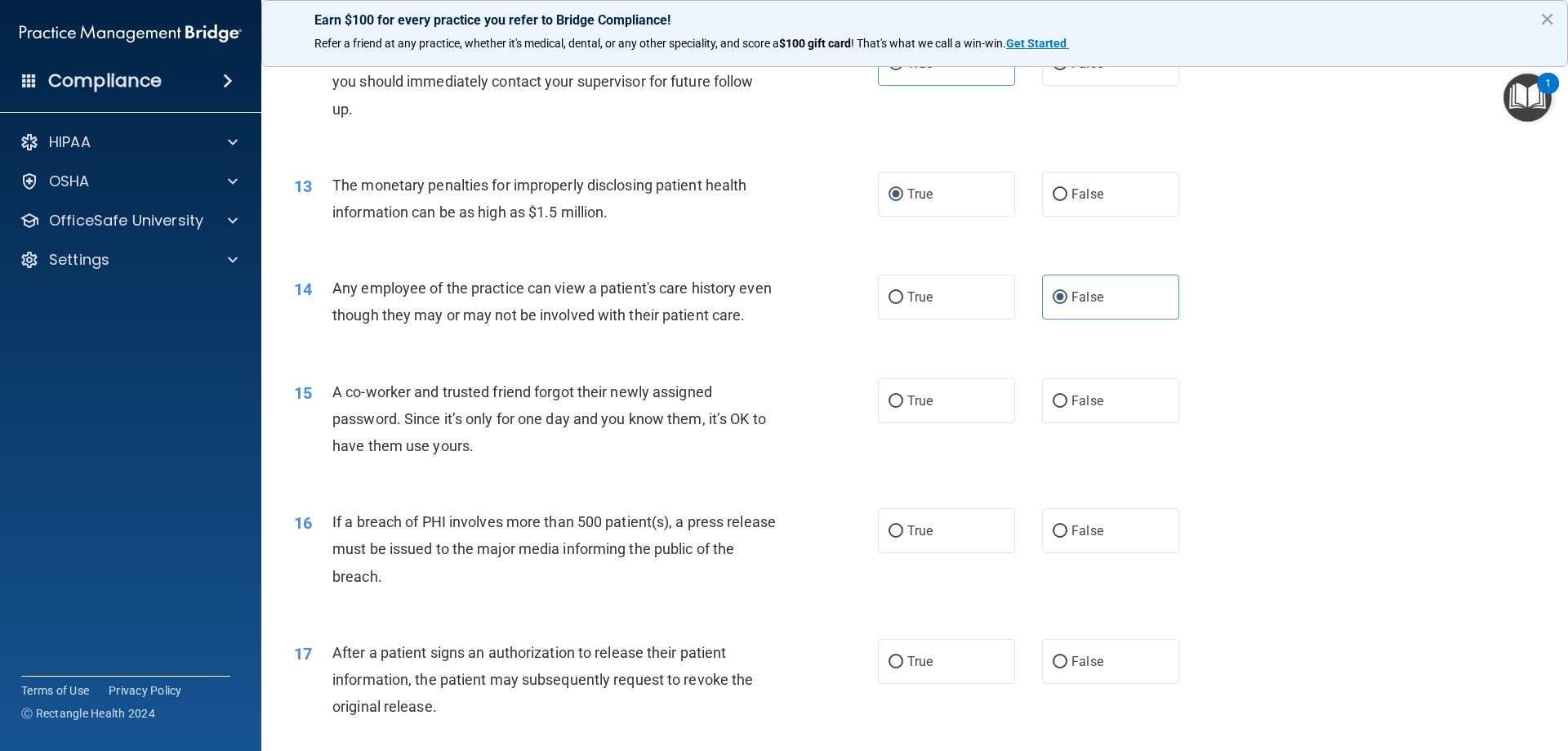
scroll to position [1471, 0]
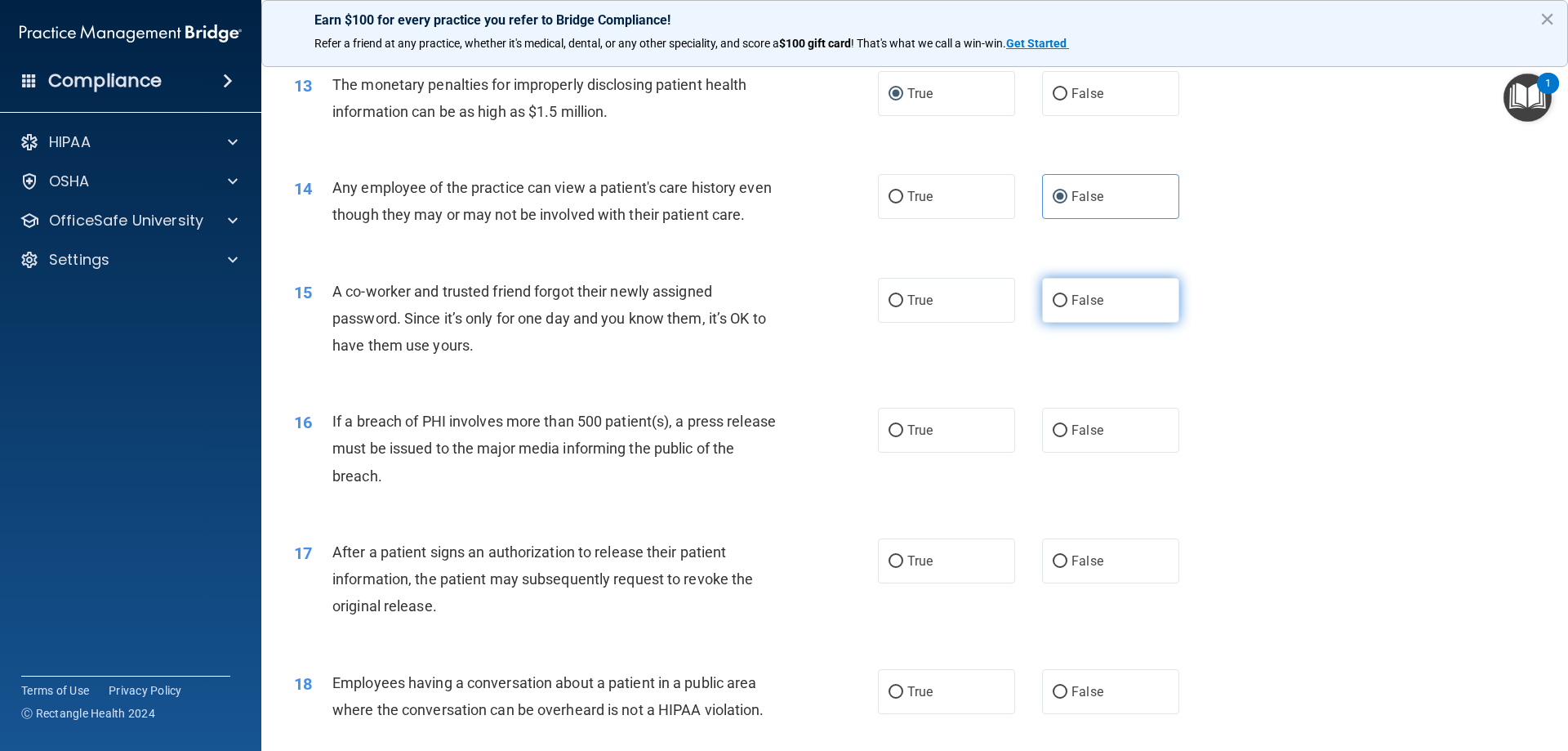
click at [1054, 307] on input "False" at bounding box center [1060, 301] width 15 height 12
radio input "true"
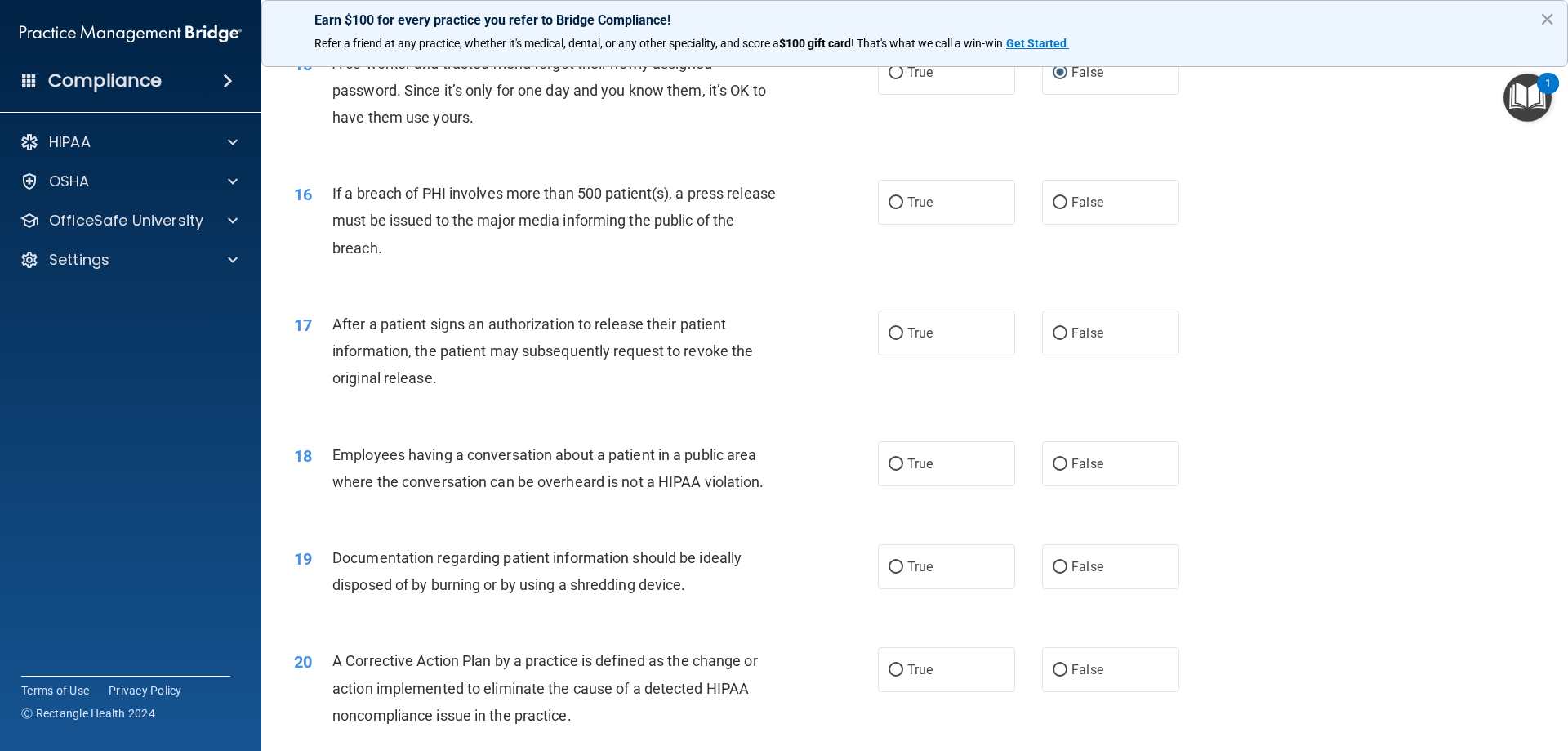
scroll to position [1716, 0]
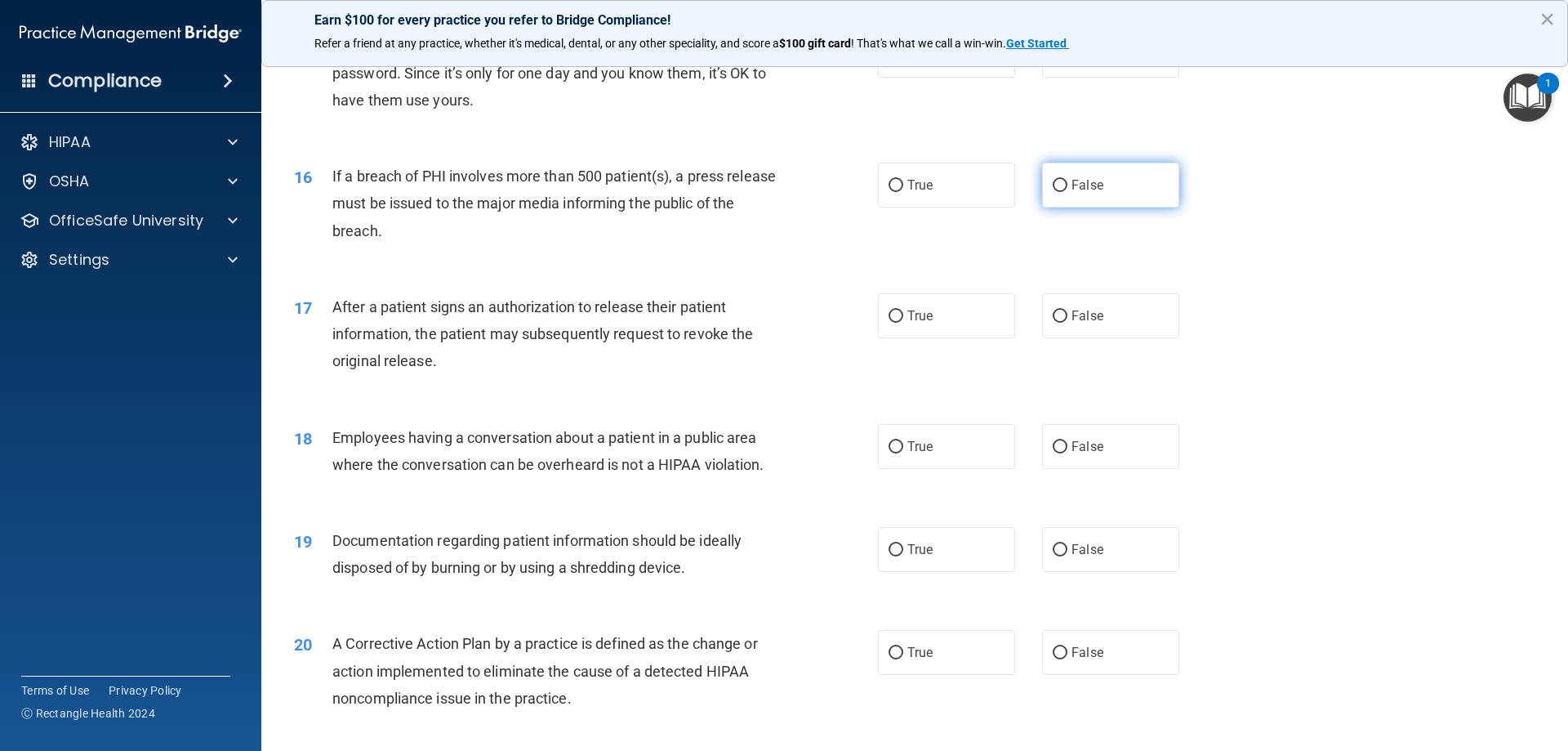
click at [1082, 193] on span "False" at bounding box center [1087, 185] width 32 height 16
click at [1067, 192] on input "False" at bounding box center [1060, 186] width 15 height 12
radio input "true"
click at [907, 324] on span "True" at bounding box center [920, 315] width 25 height 16
click at [903, 323] on input "True" at bounding box center [896, 316] width 15 height 12
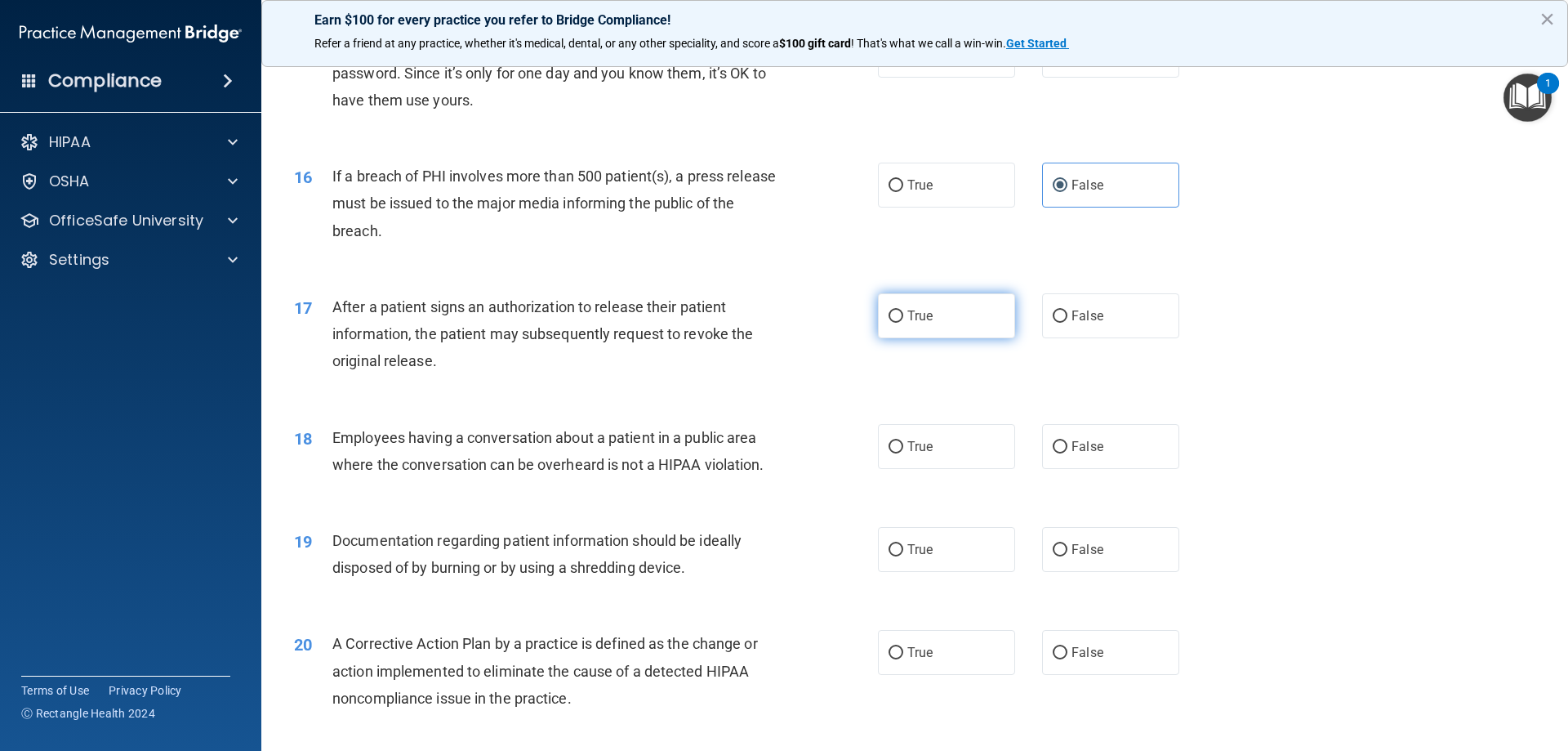
radio input "true"
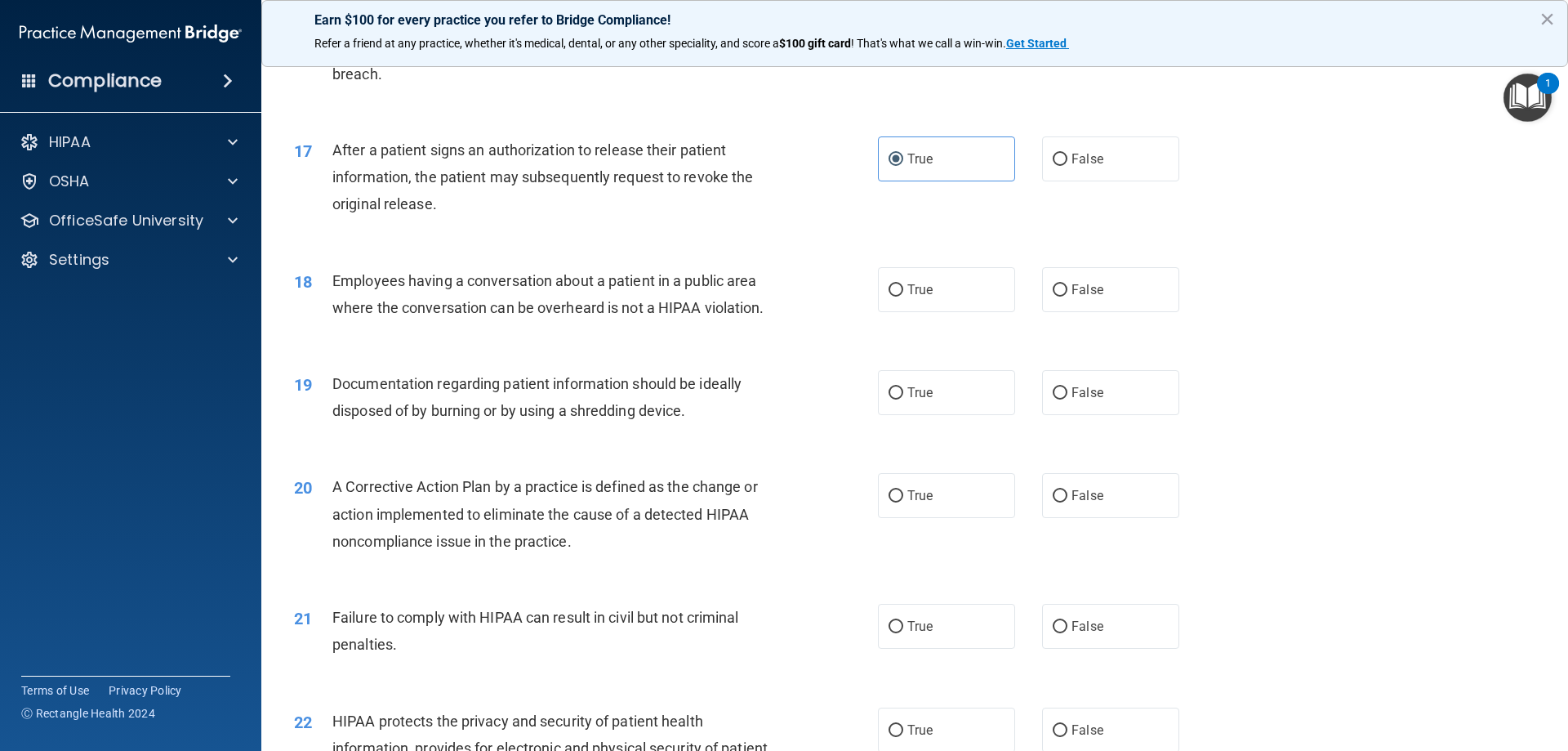
scroll to position [1880, 0]
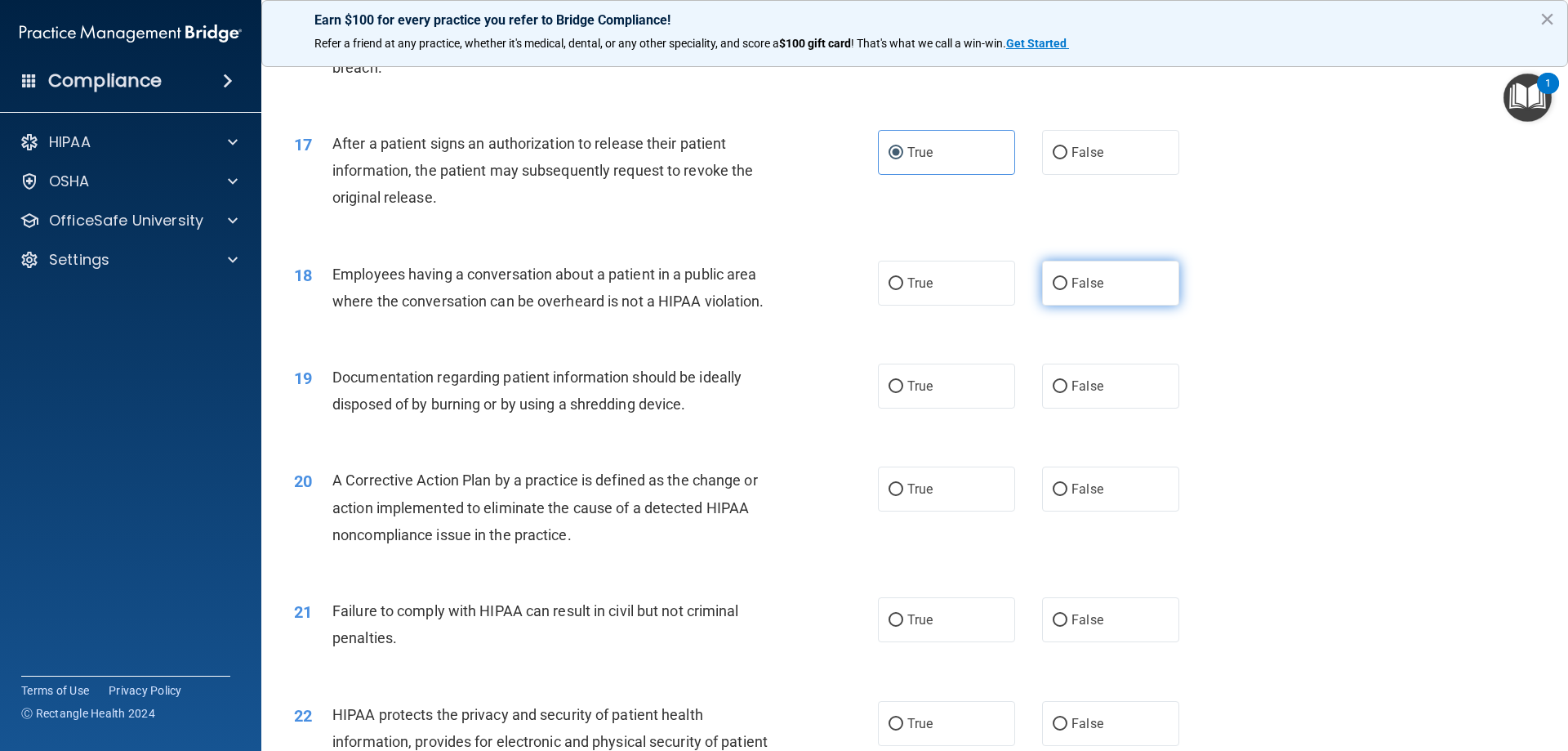
click at [1053, 290] on input "False" at bounding box center [1060, 284] width 15 height 12
radio input "true"
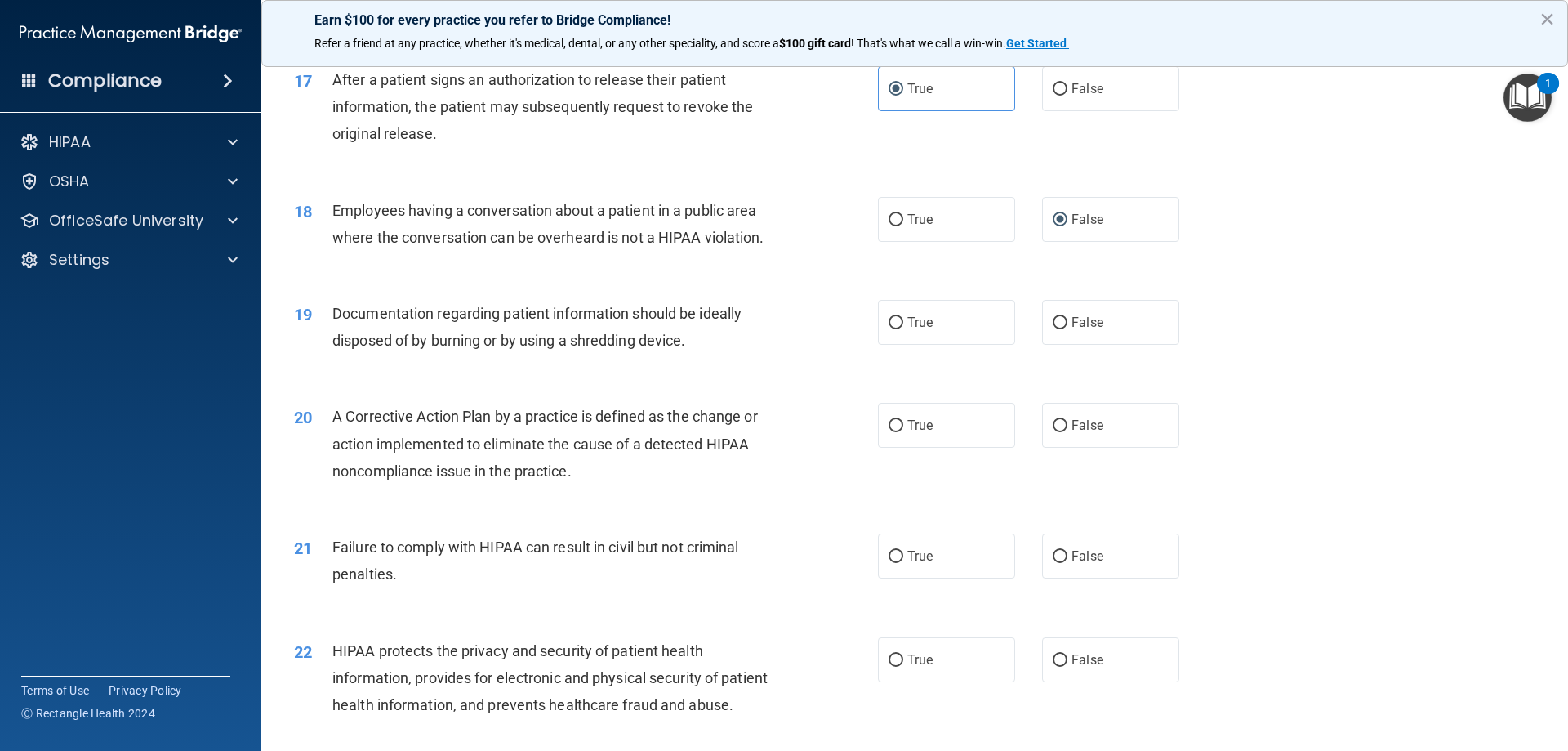
scroll to position [2042, 0]
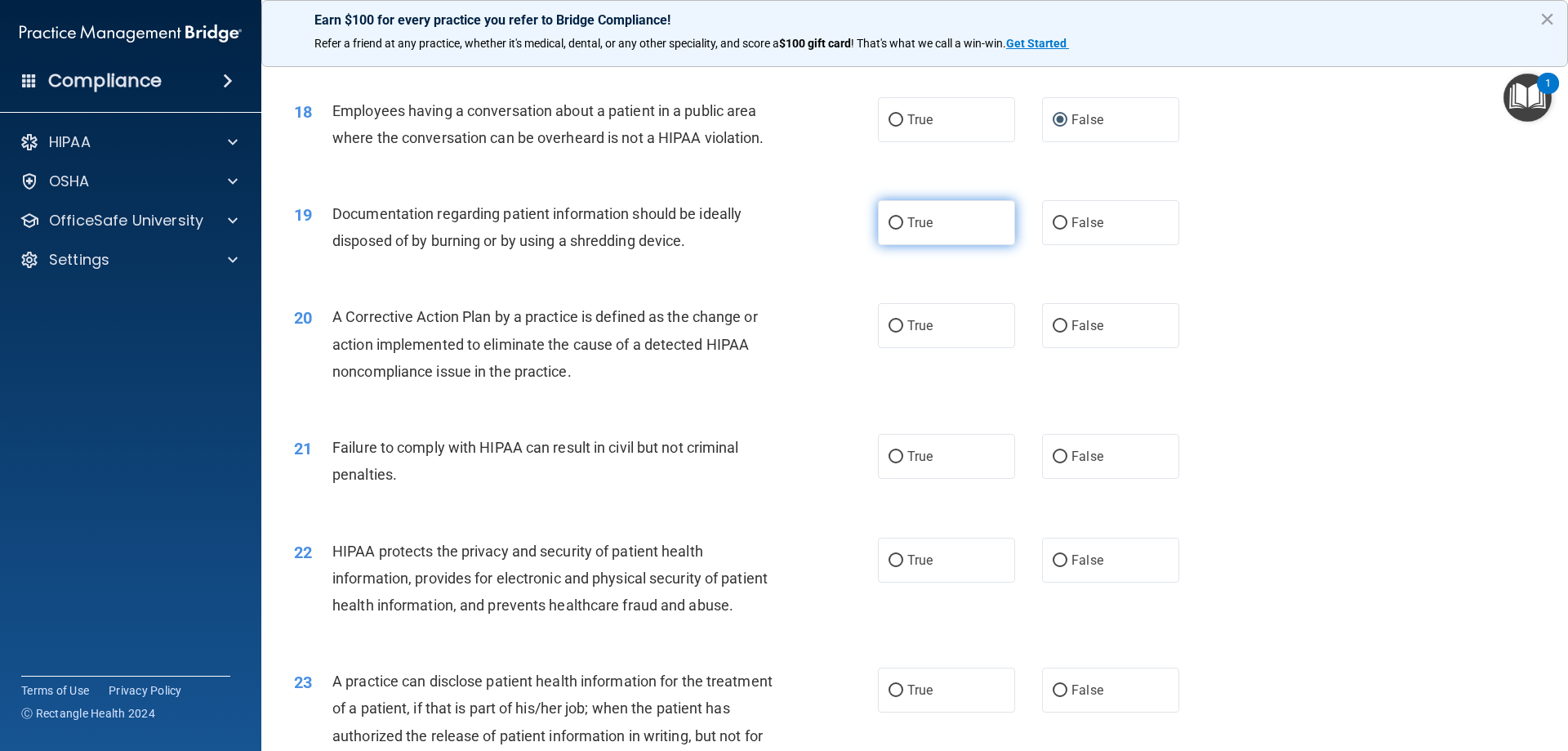
click at [909, 230] on span "True" at bounding box center [920, 222] width 25 height 16
click at [903, 230] on input "True" at bounding box center [896, 223] width 15 height 12
radio input "true"
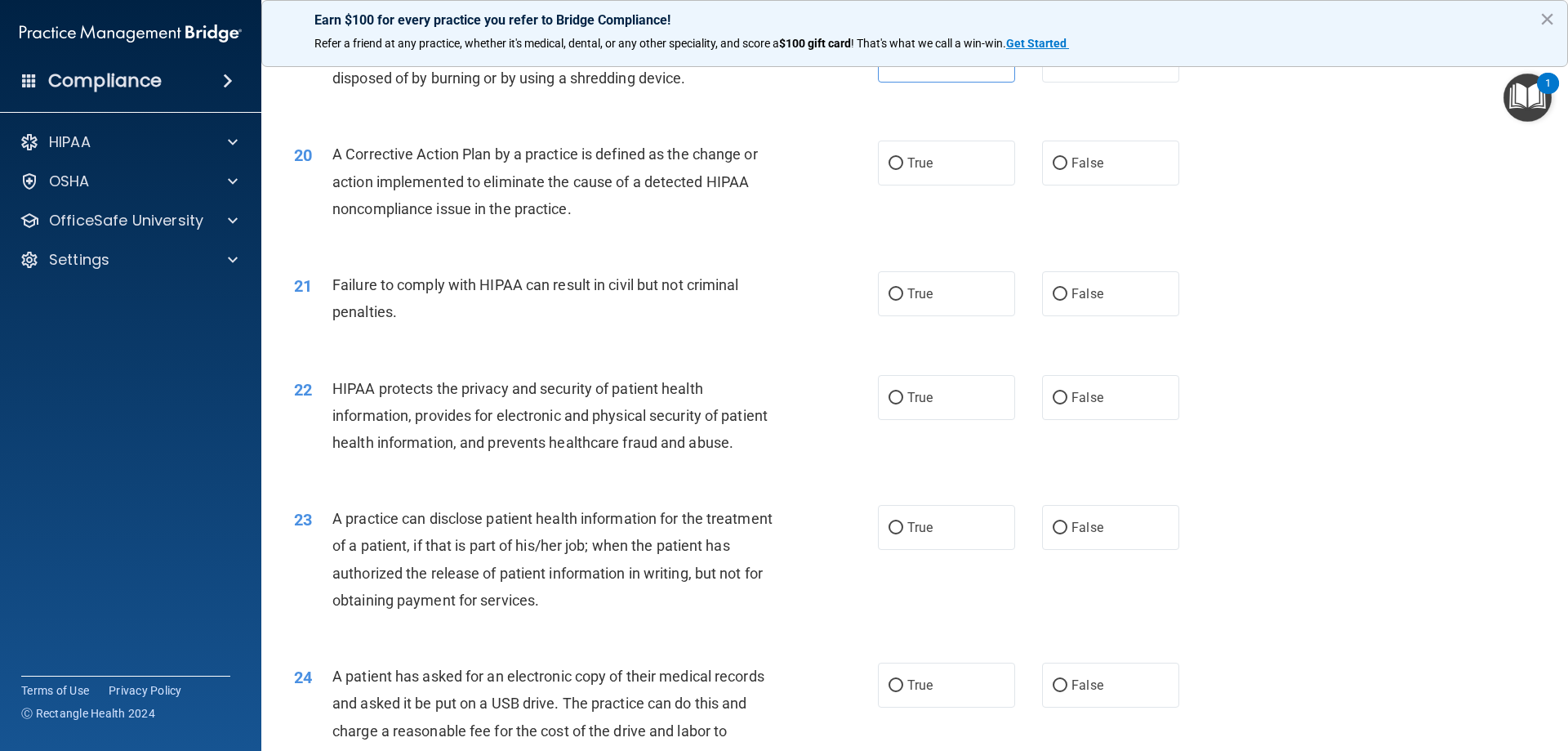
scroll to position [2206, 0]
click at [929, 185] on label "True" at bounding box center [947, 162] width 137 height 45
click at [903, 169] on input "True" at bounding box center [896, 163] width 15 height 12
radio input "true"
click at [1091, 301] on span "False" at bounding box center [1087, 293] width 32 height 16
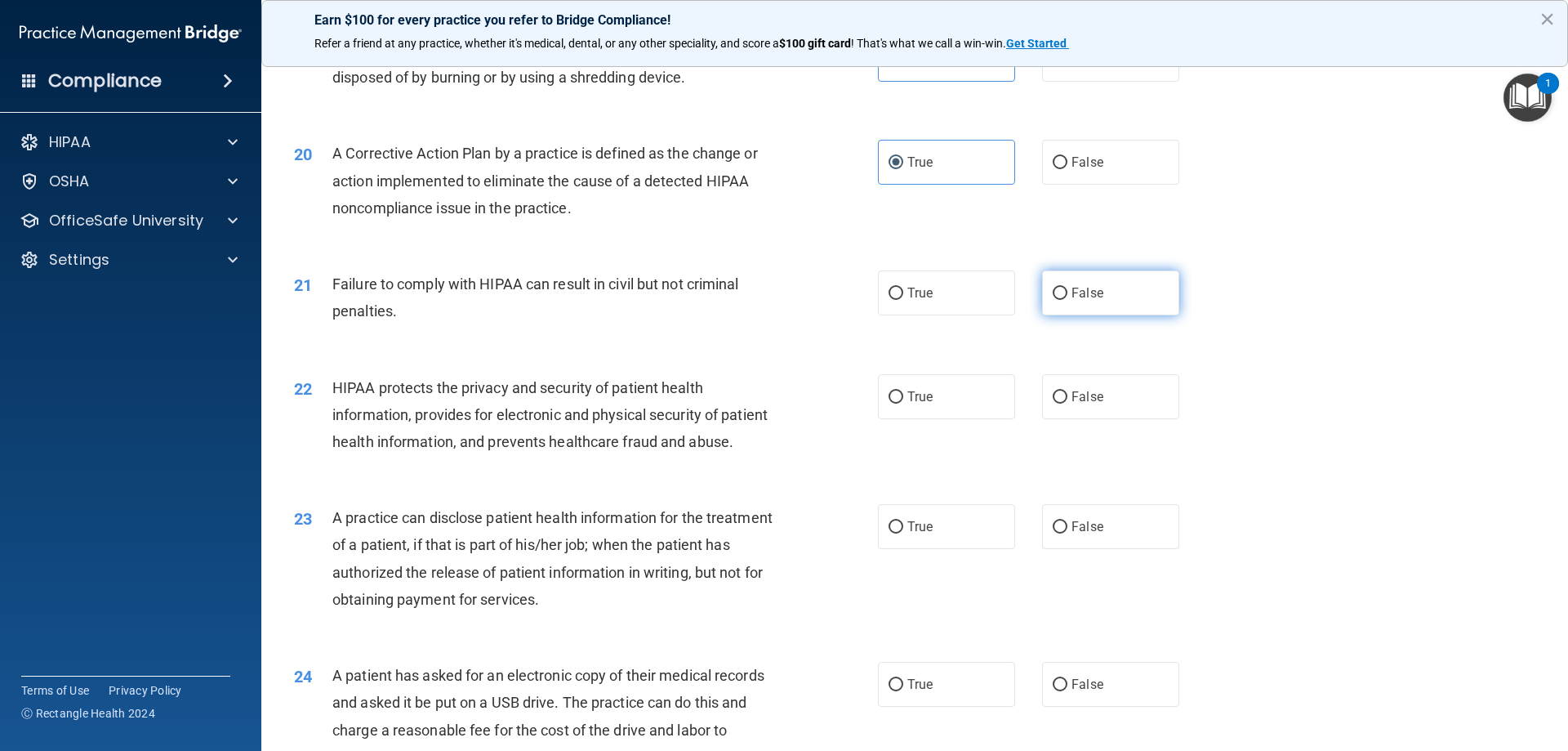
click at [1067, 300] on input "False" at bounding box center [1060, 293] width 15 height 12
radio input "true"
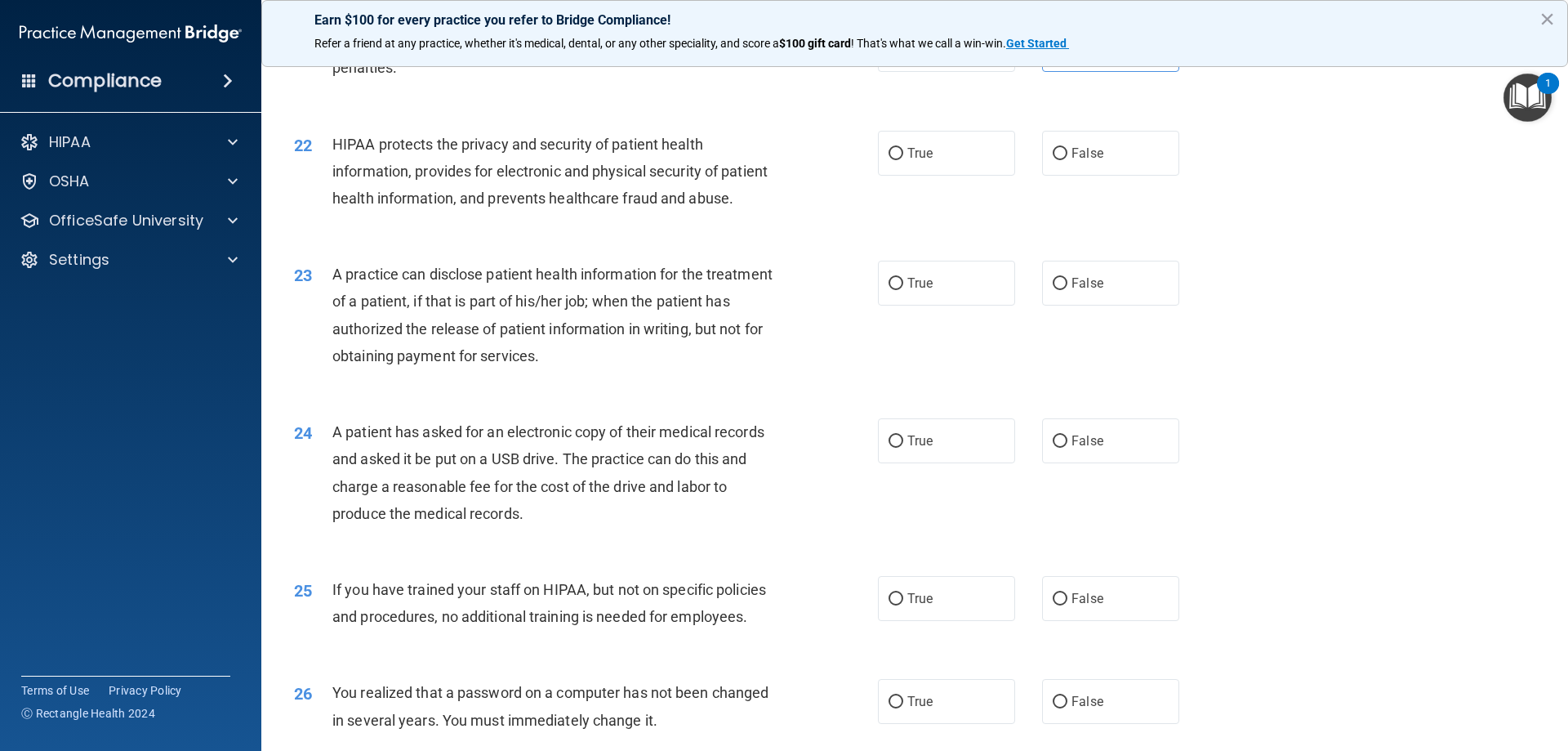
scroll to position [2451, 0]
click at [928, 174] on label "True" at bounding box center [947, 151] width 137 height 45
click at [903, 159] on input "True" at bounding box center [896, 152] width 15 height 12
radio input "true"
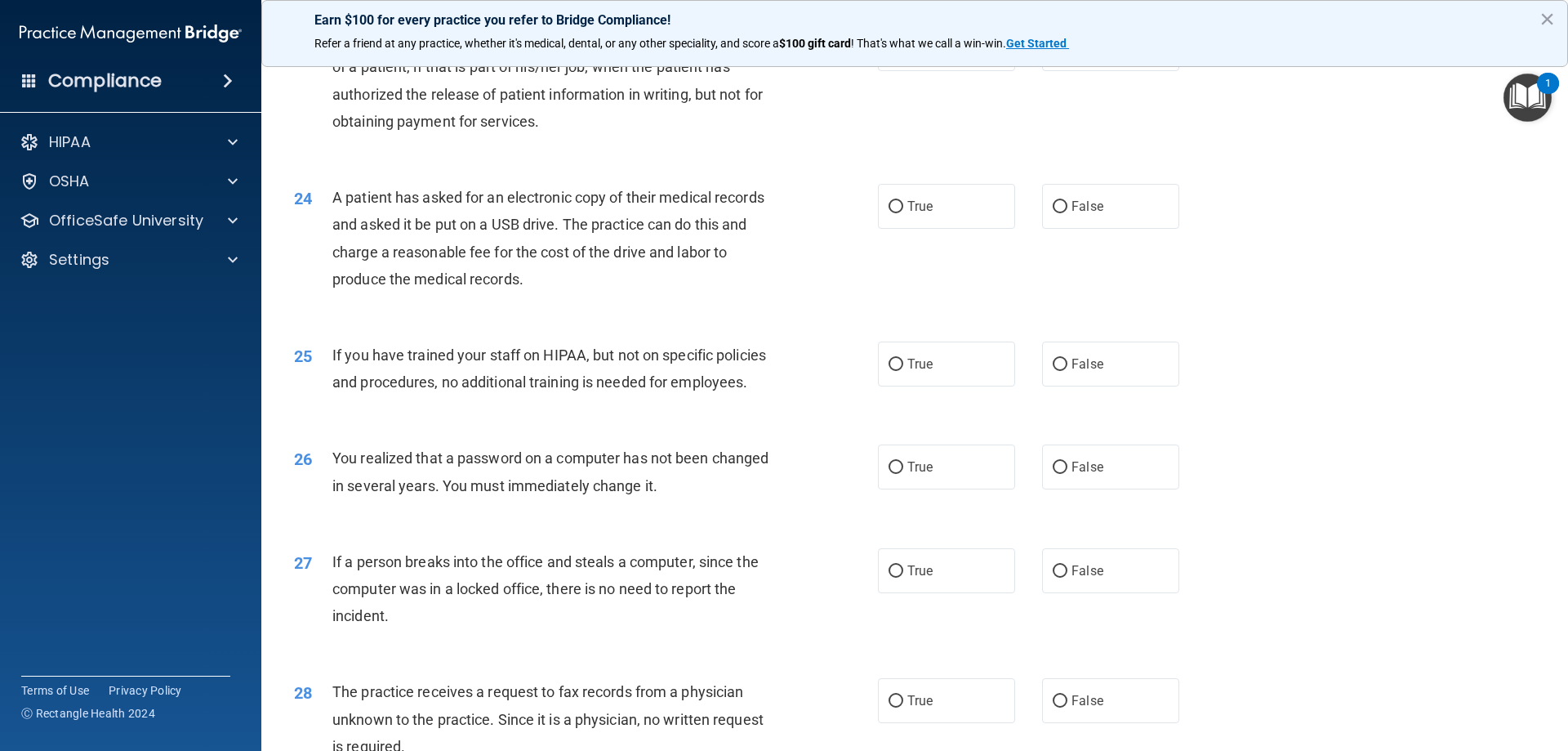
scroll to position [2696, 0]
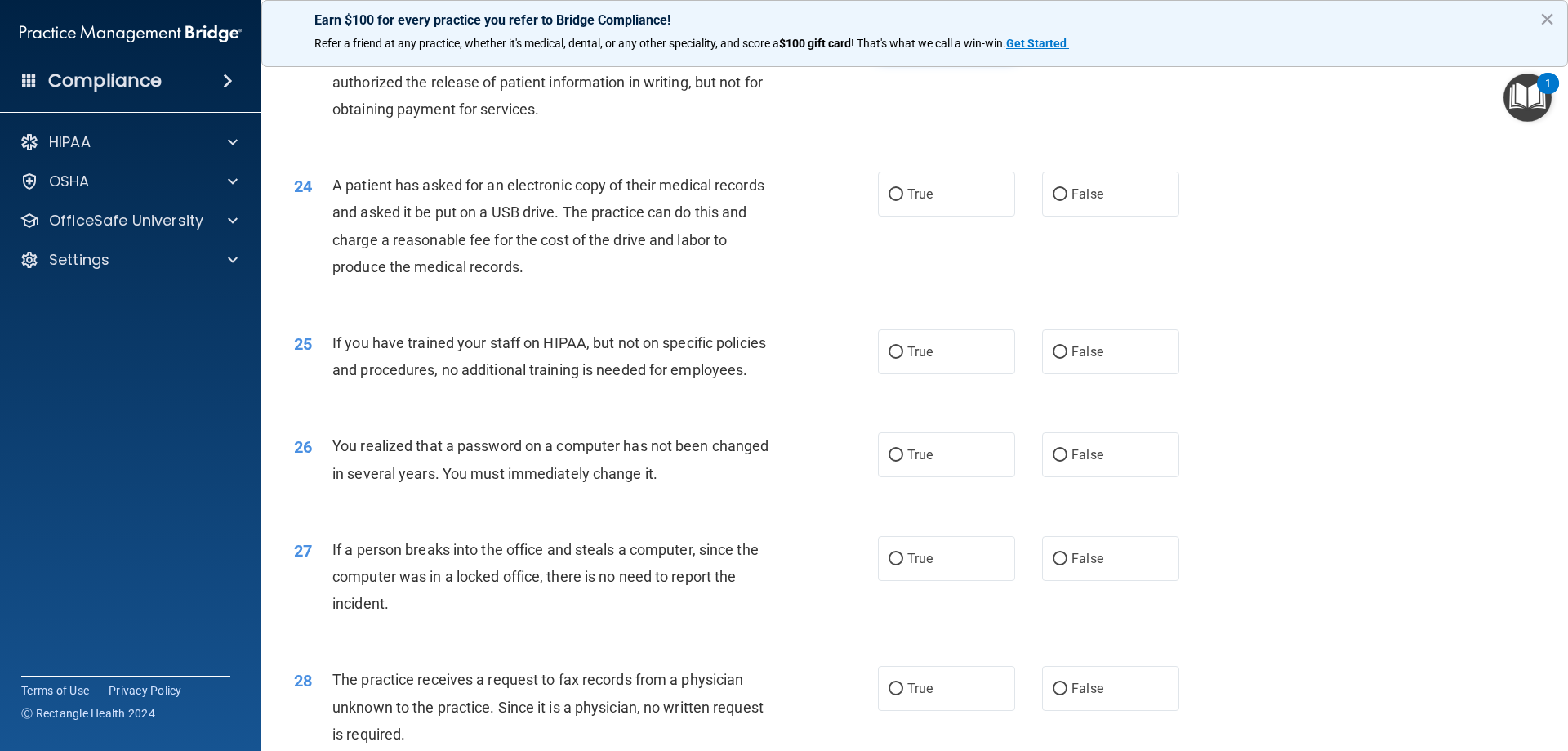
click at [927, 44] on span "True" at bounding box center [920, 36] width 25 height 16
click at [903, 43] on input "True" at bounding box center [896, 37] width 15 height 12
radio input "true"
click at [942, 217] on label "True" at bounding box center [947, 194] width 137 height 45
click at [903, 201] on input "True" at bounding box center [896, 194] width 15 height 12
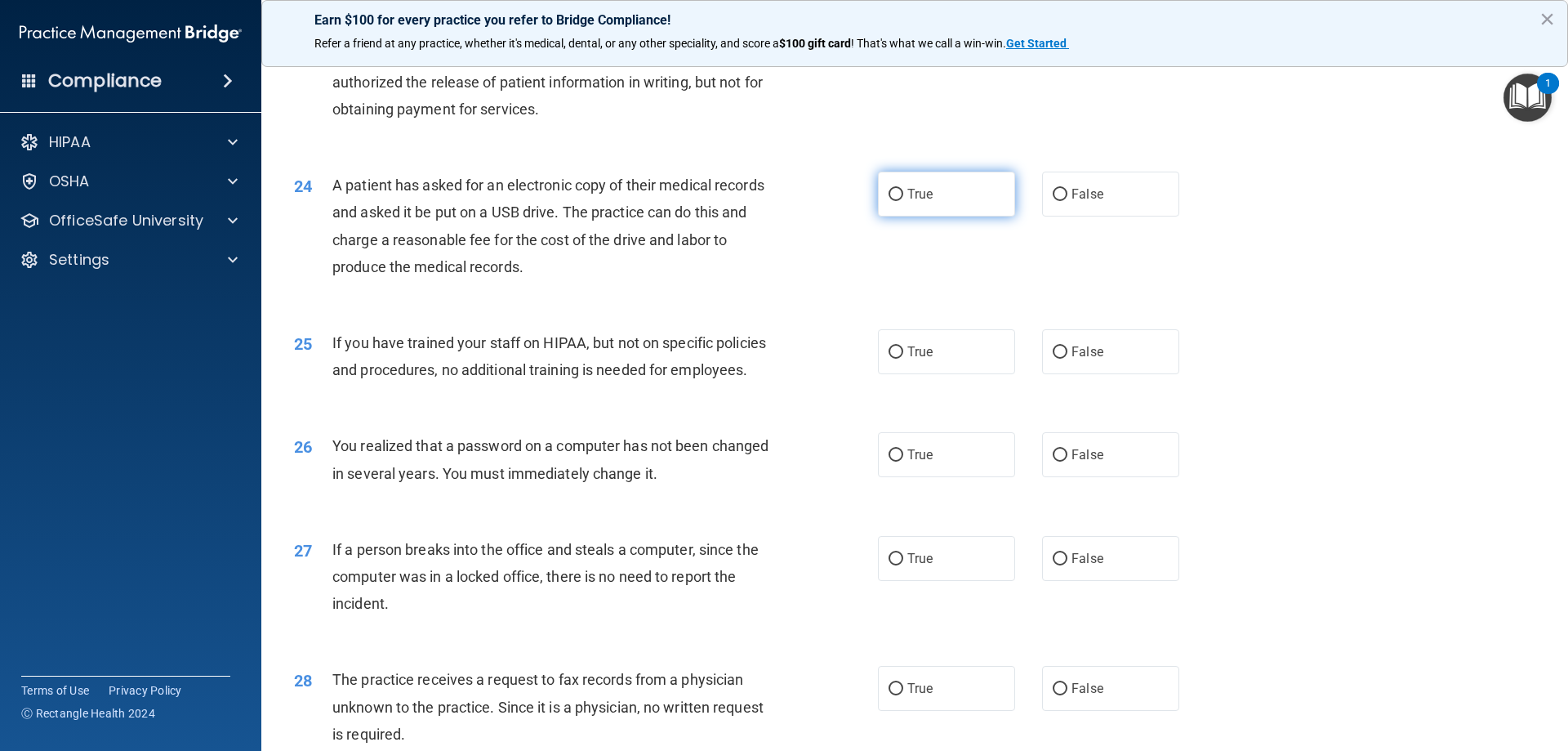
radio input "true"
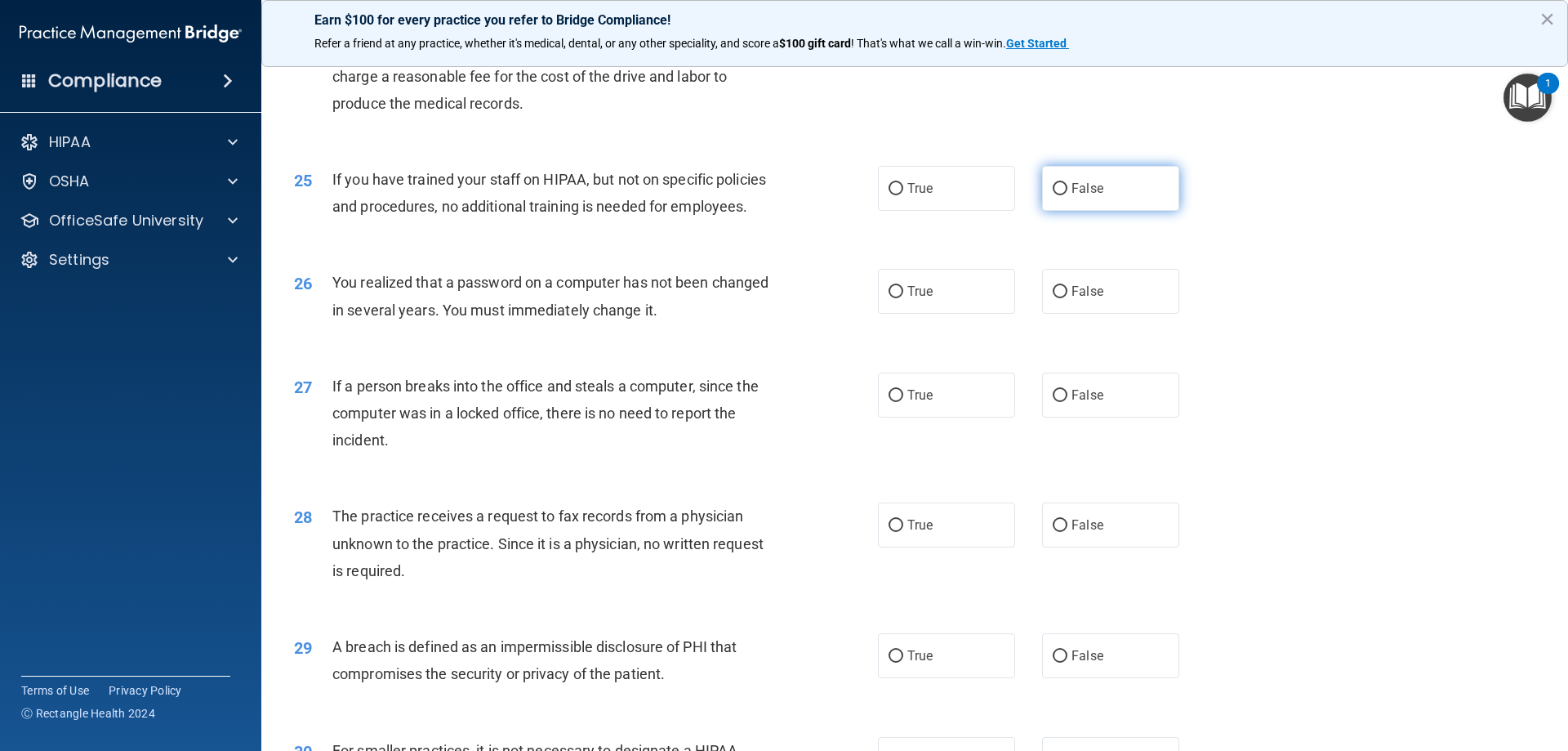
click at [1120, 211] on label "False" at bounding box center [1111, 188] width 137 height 45
click at [1067, 195] on input "False" at bounding box center [1060, 189] width 15 height 12
radio input "true"
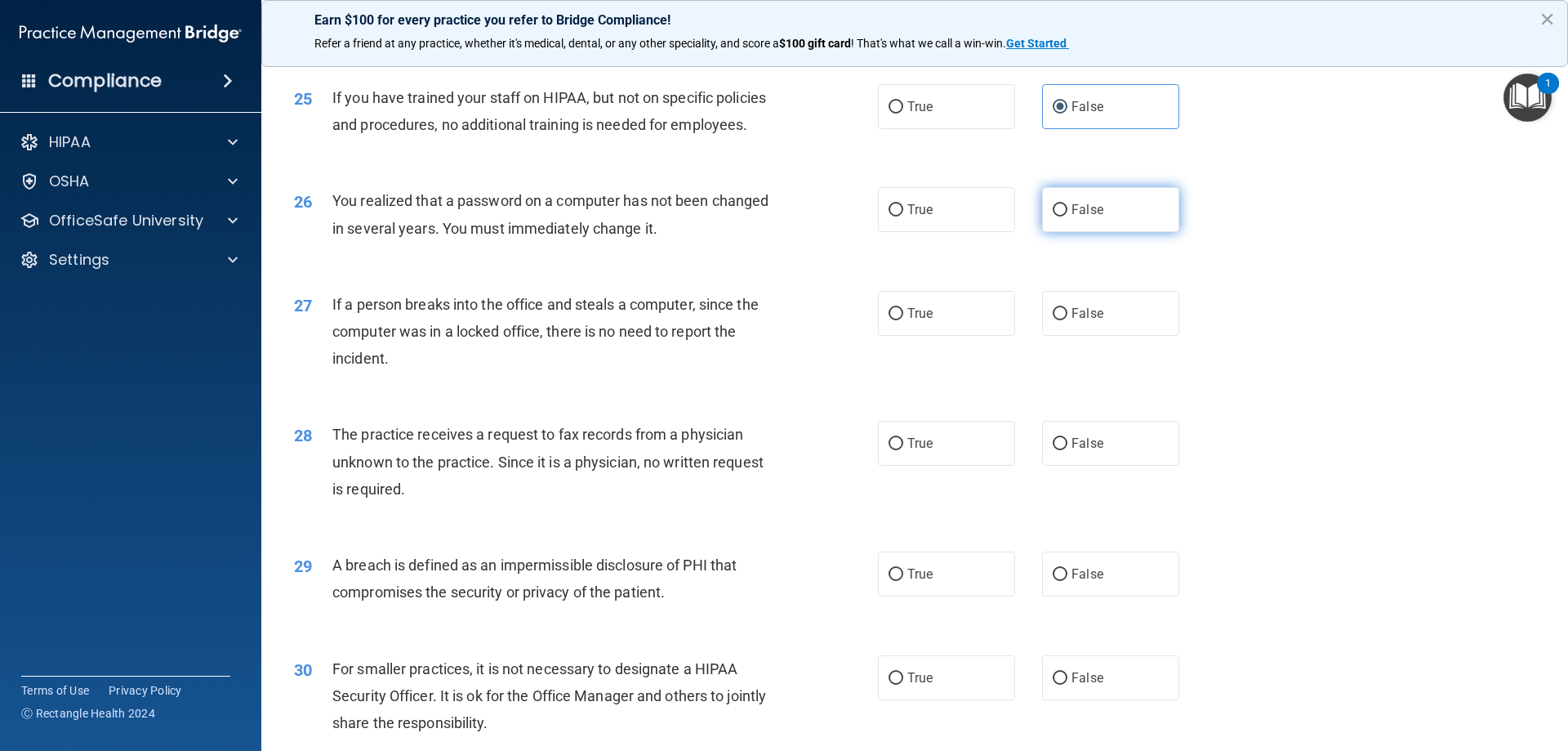
click at [1063, 232] on label "False" at bounding box center [1111, 209] width 137 height 45
click at [1063, 217] on input "False" at bounding box center [1060, 210] width 15 height 12
radio input "true"
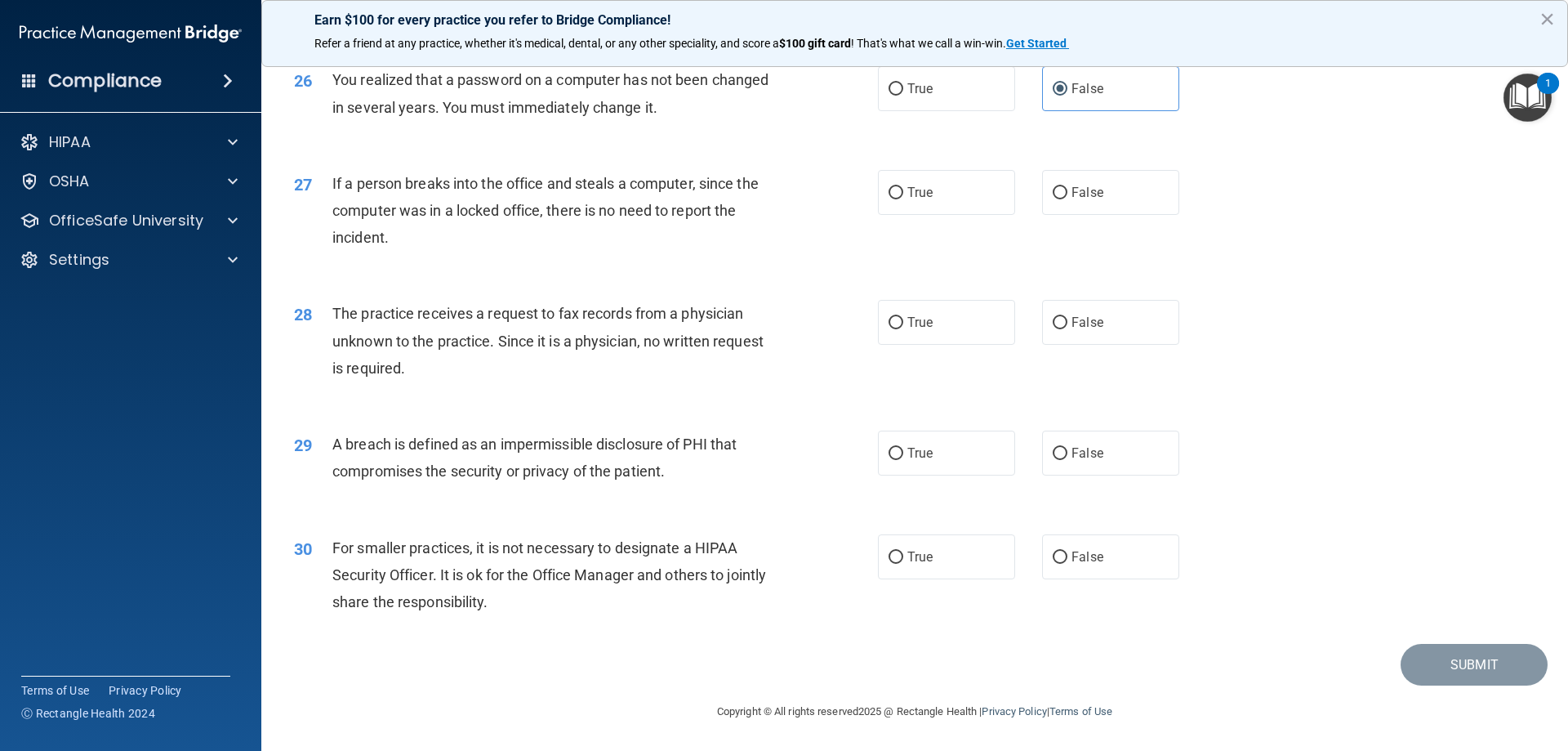
scroll to position [3116, 0]
click at [1094, 190] on span "False" at bounding box center [1087, 192] width 32 height 16
click at [1067, 190] on input "False" at bounding box center [1060, 193] width 15 height 12
radio input "true"
click at [933, 320] on label "True" at bounding box center [947, 322] width 137 height 45
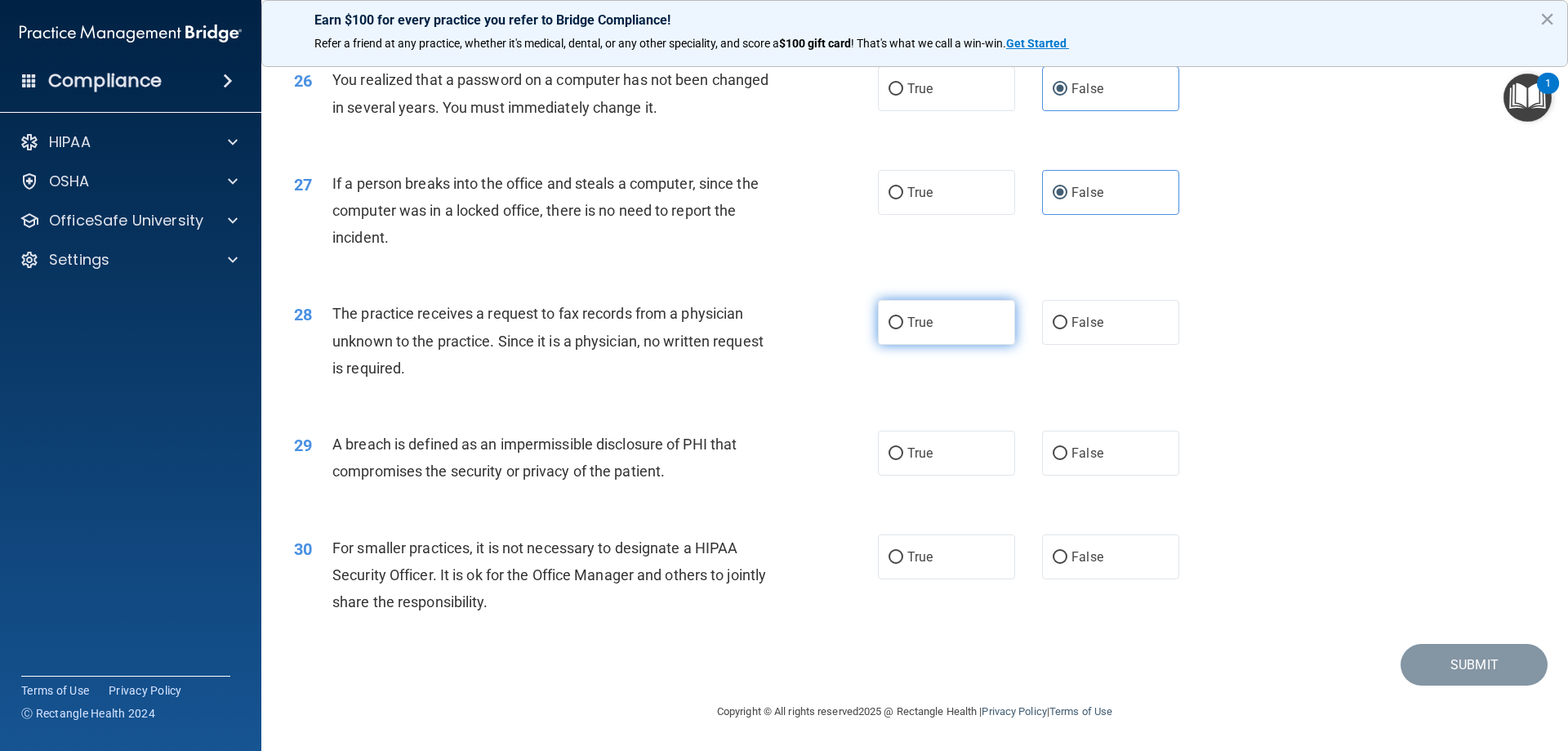
click at [903, 320] on input "True" at bounding box center [896, 323] width 15 height 12
radio input "true"
click at [1057, 336] on label "False" at bounding box center [1111, 322] width 137 height 45
click at [1057, 329] on input "False" at bounding box center [1060, 323] width 15 height 12
radio input "true"
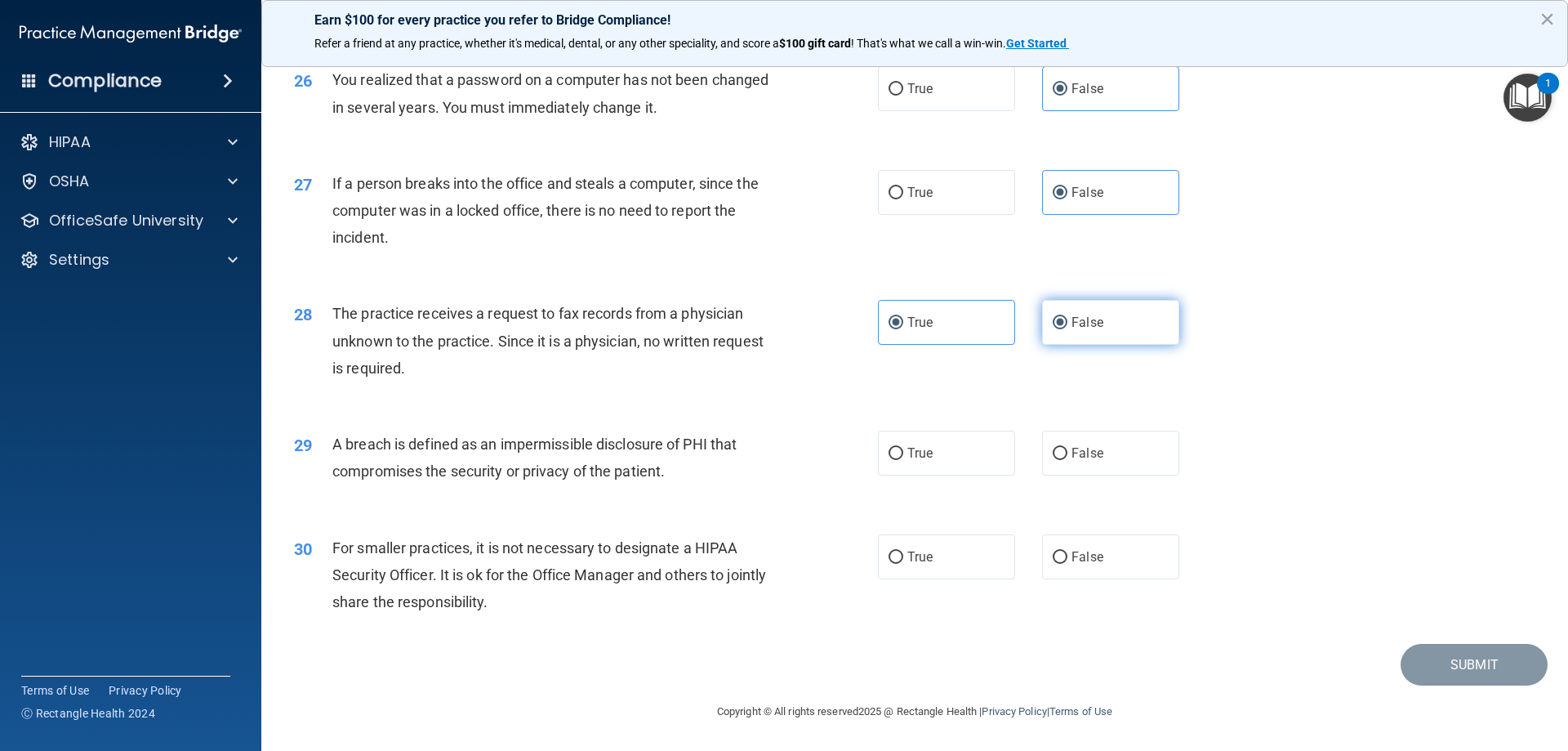
radio input "false"
click at [858, 456] on div "29 A breach is defined as an impermissible disclosure of PHI that compromises t…" at bounding box center [586, 462] width 633 height 62
click at [899, 457] on label "True" at bounding box center [947, 453] width 137 height 45
click at [899, 457] on input "True" at bounding box center [896, 454] width 15 height 12
radio input "true"
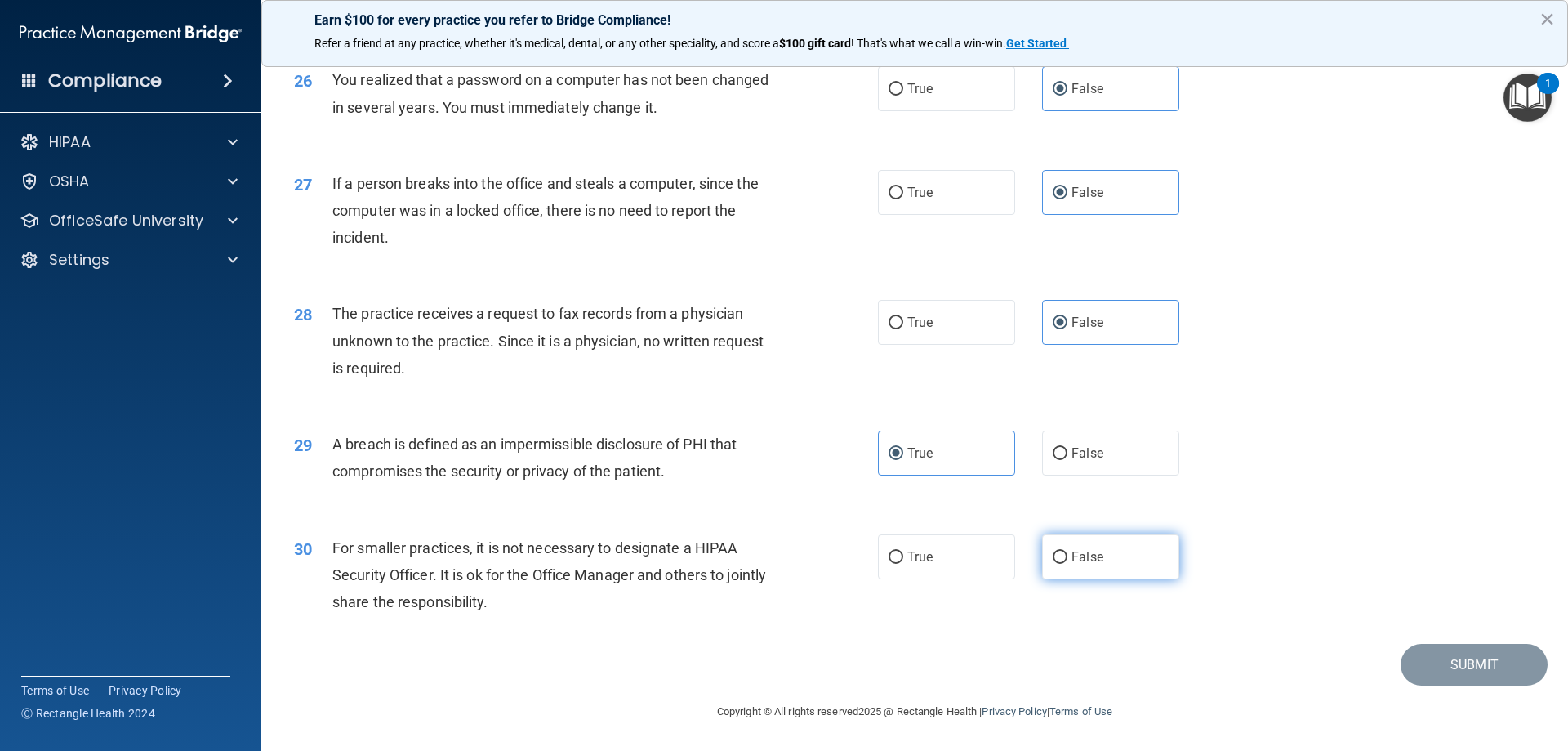
click at [1108, 570] on label "False" at bounding box center [1111, 557] width 137 height 45
click at [1067, 564] on input "False" at bounding box center [1060, 557] width 15 height 12
radio input "true"
click at [1428, 658] on button "Submit" at bounding box center [1474, 664] width 147 height 42
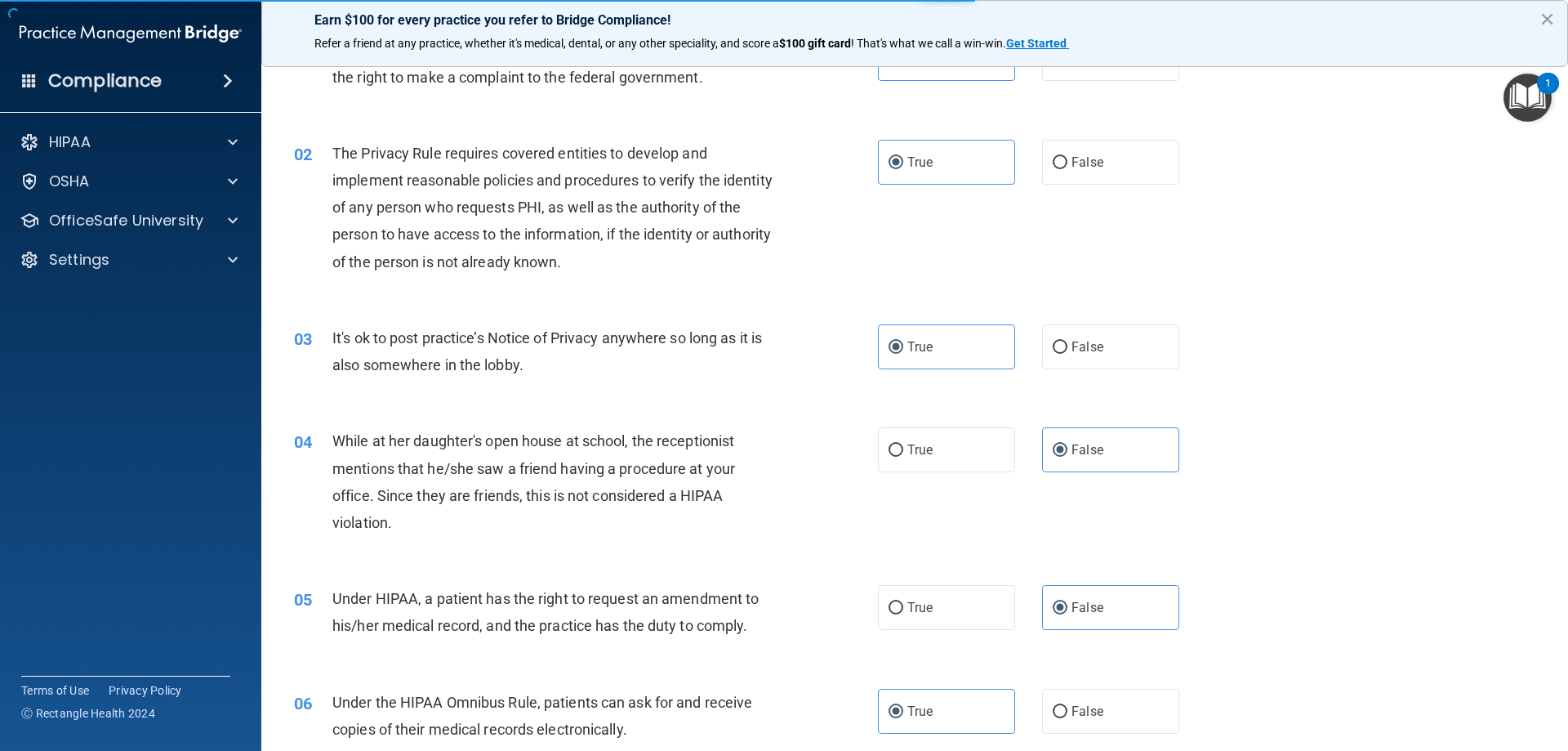
scroll to position [0, 0]
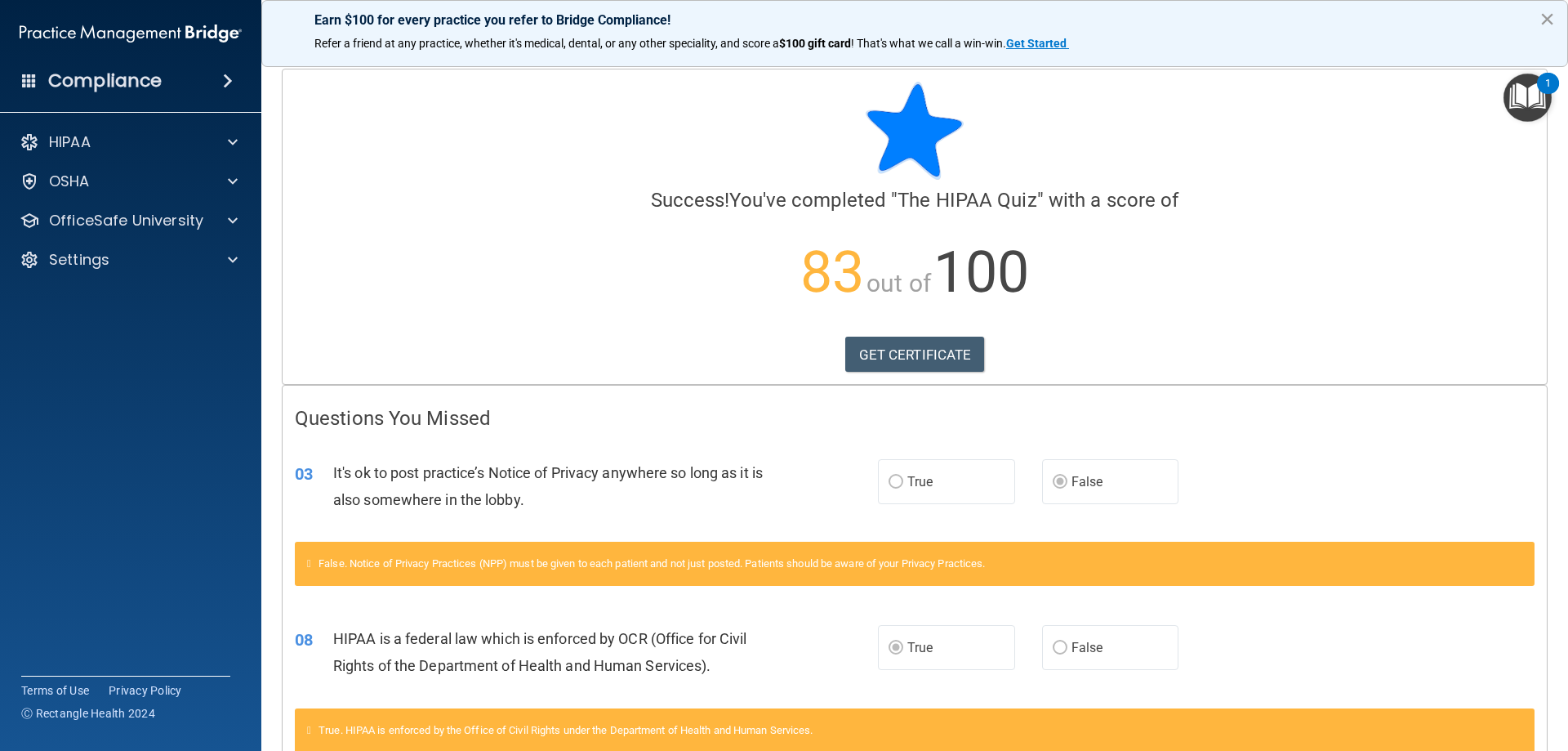
click at [1550, 13] on button "×" at bounding box center [1547, 19] width 16 height 26
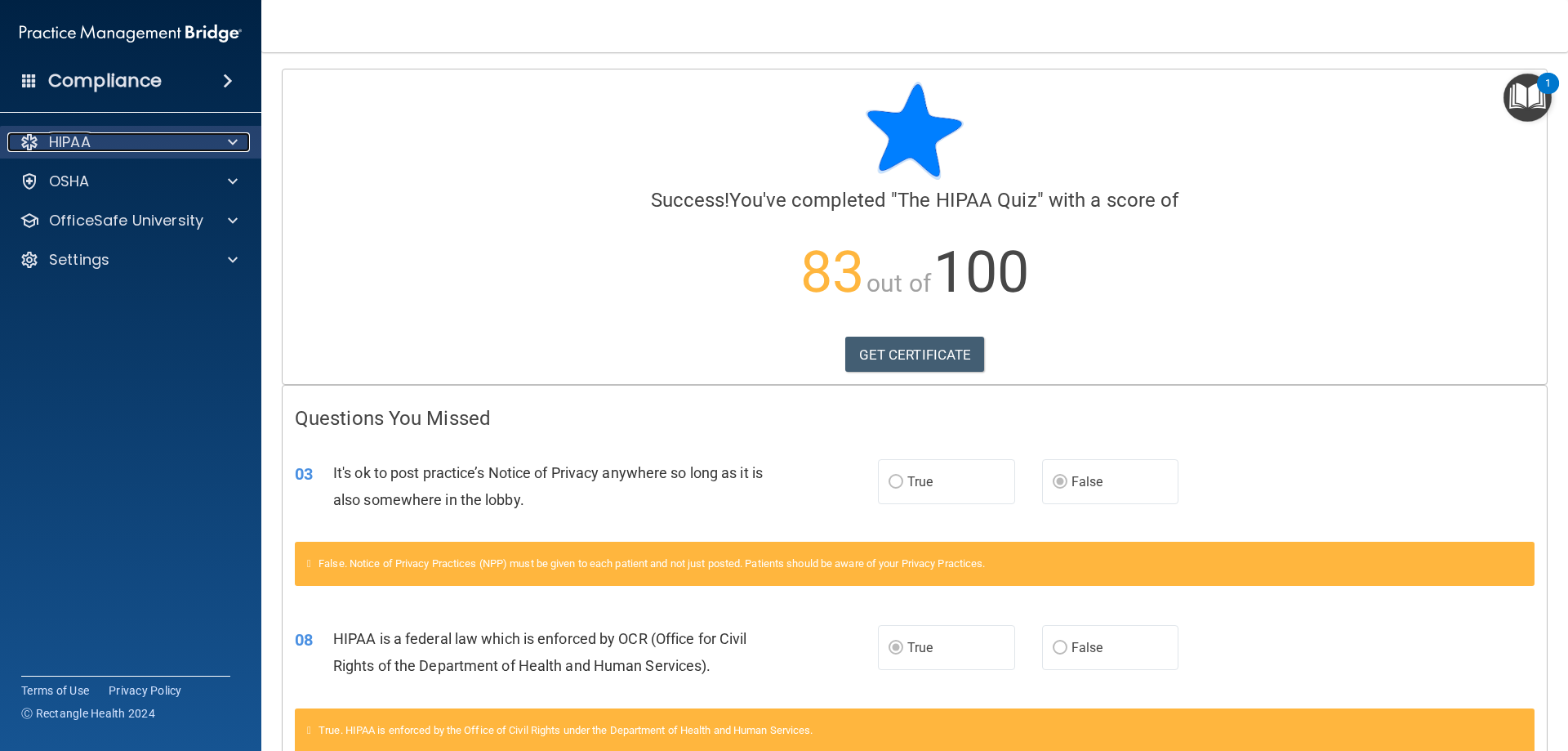
click at [122, 142] on div "HIPAA" at bounding box center [109, 142] width 203 height 20
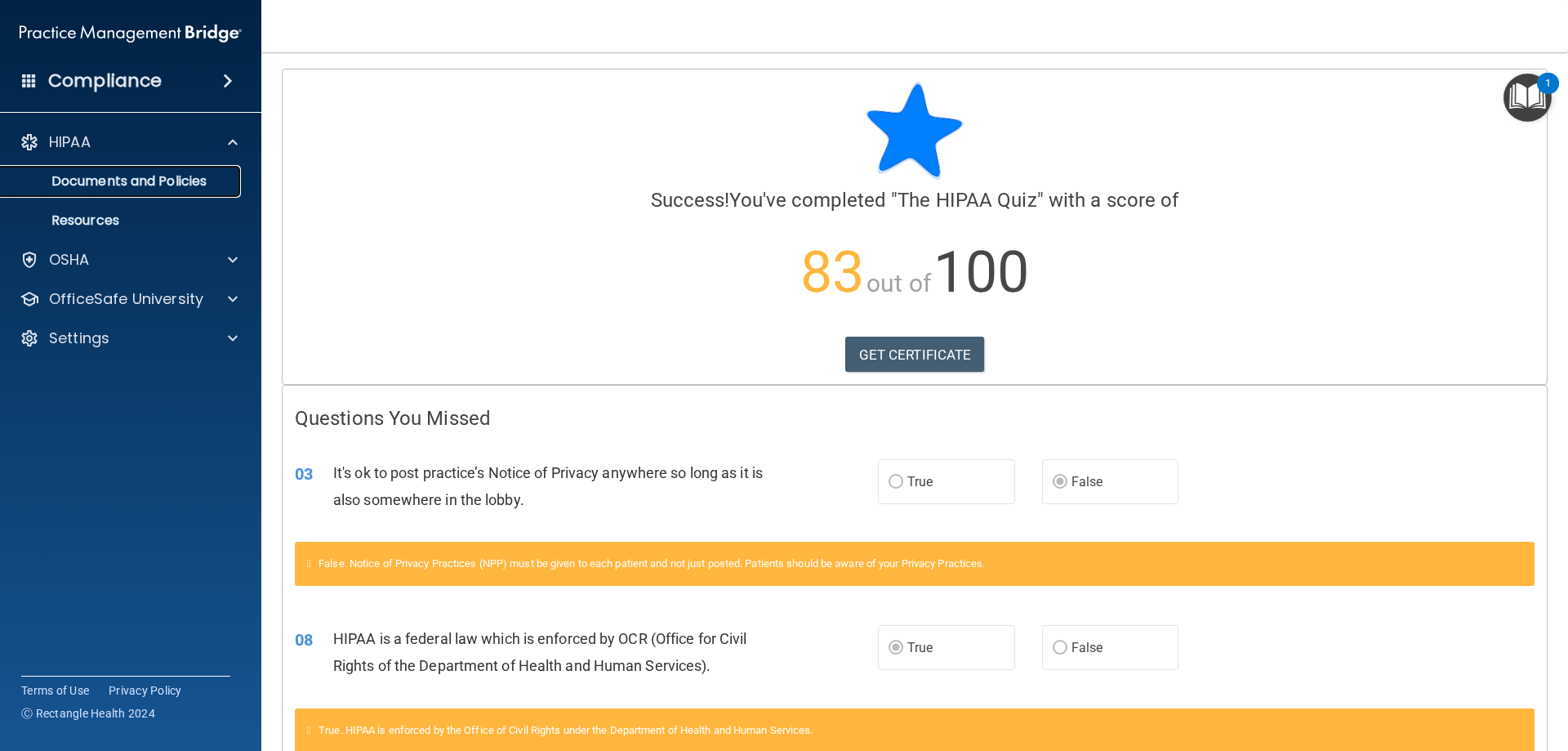
click at [118, 179] on p "Documents and Policies" at bounding box center [122, 181] width 223 height 16
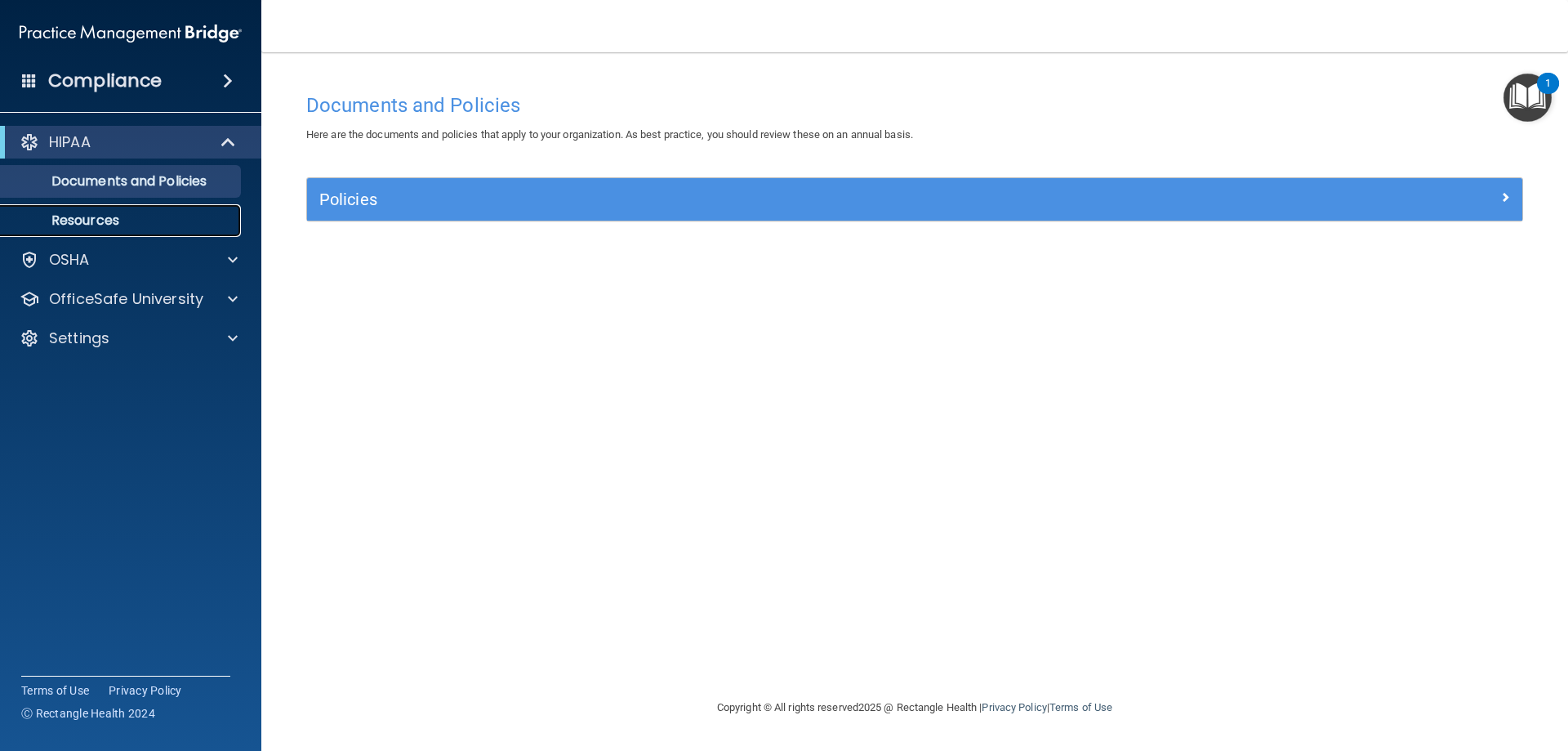
click at [61, 205] on link "Resources" at bounding box center [112, 221] width 257 height 33
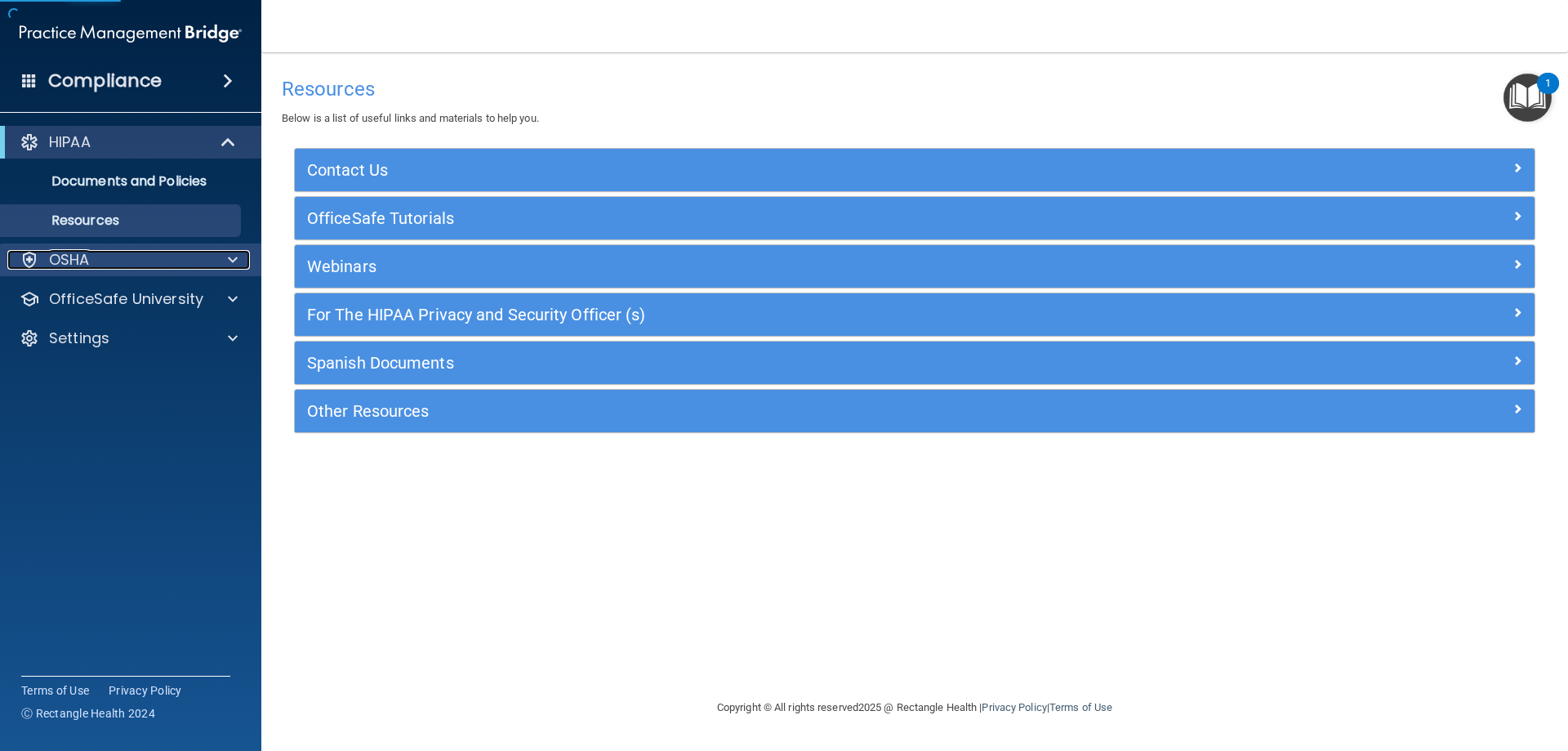
click at [100, 262] on div "OSHA" at bounding box center [109, 260] width 203 height 20
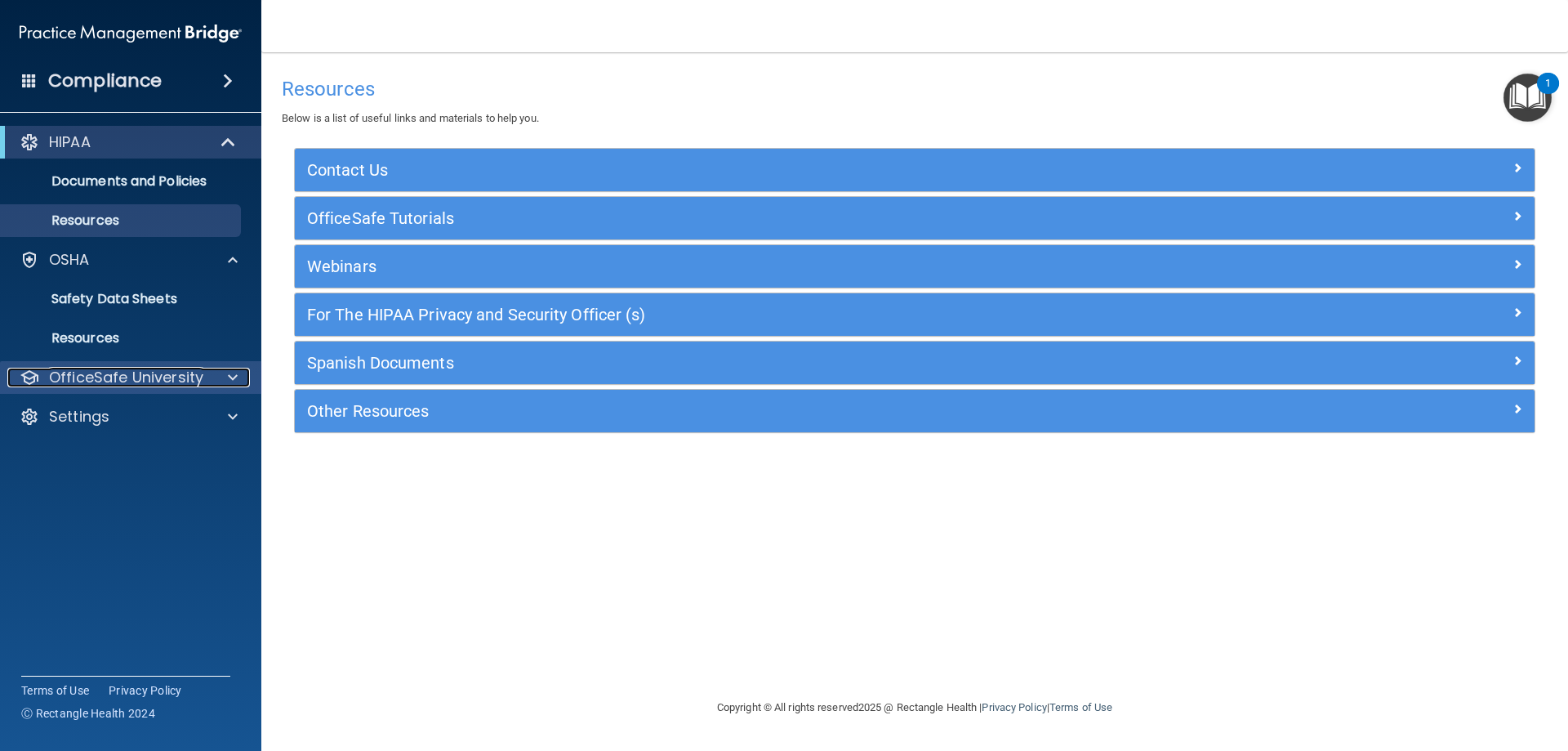
click at [114, 381] on p "OfficeSafe University" at bounding box center [126, 378] width 154 height 20
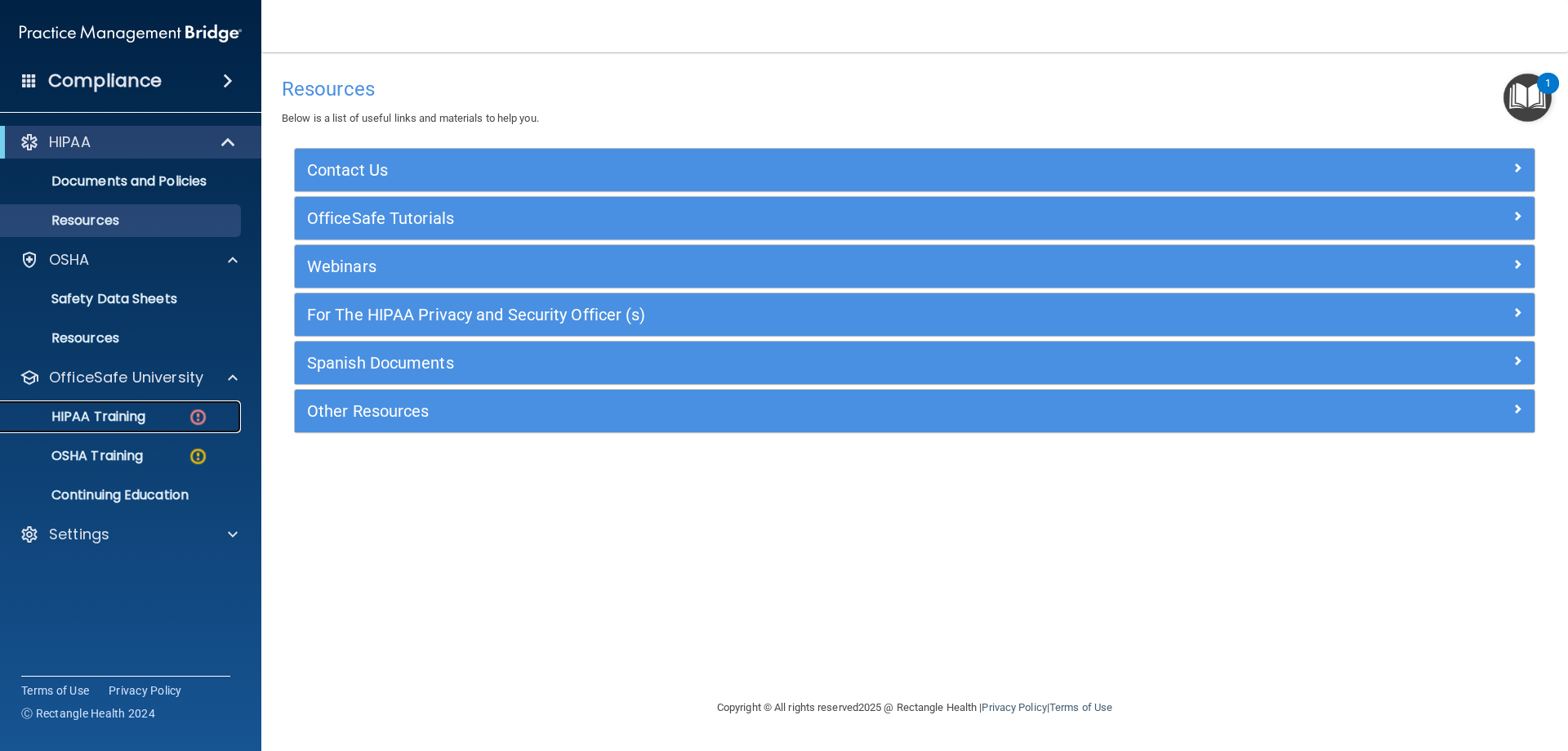
click at [157, 420] on div "HIPAA Training" at bounding box center [122, 417] width 223 height 16
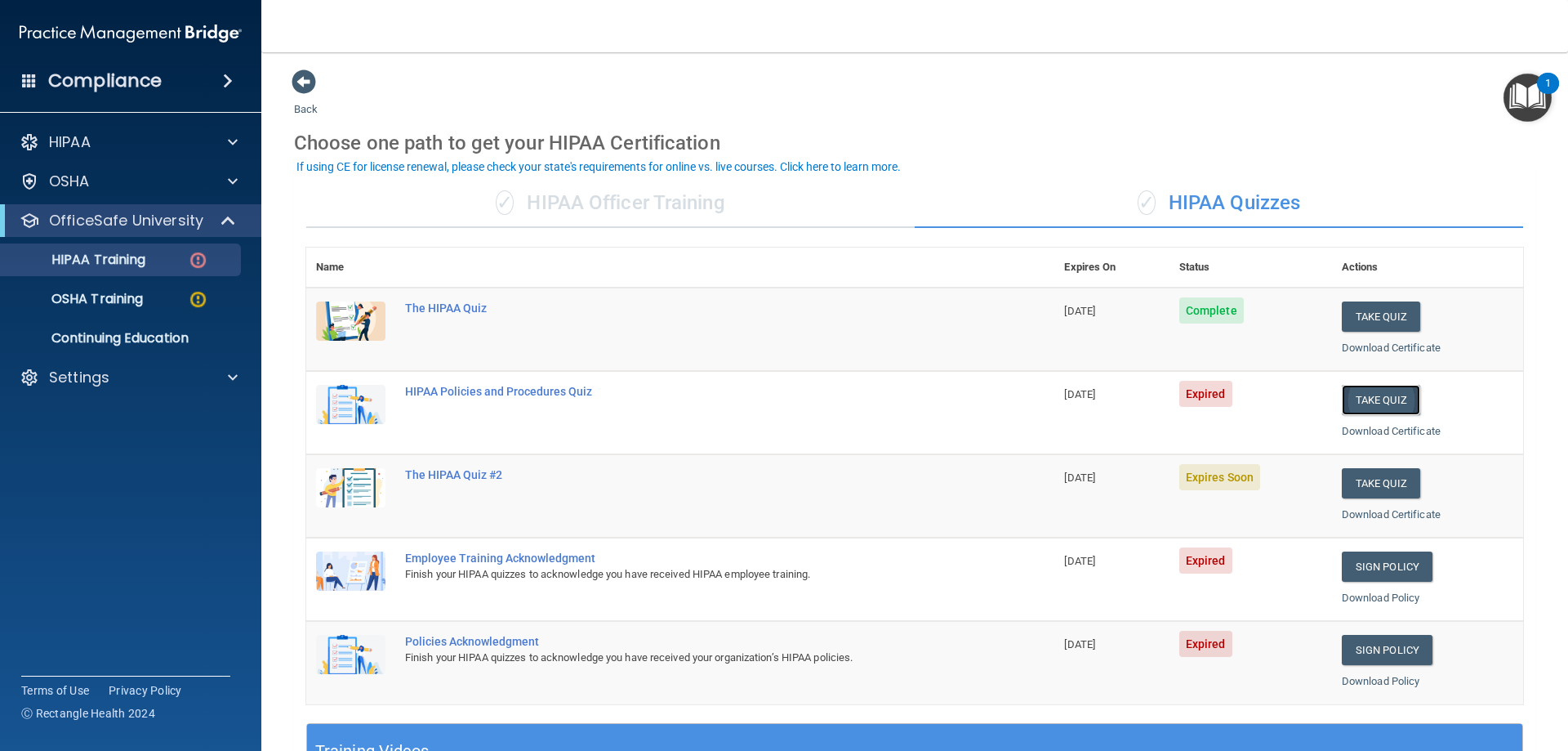
click at [1379, 395] on button "Take Quiz" at bounding box center [1381, 400] width 78 height 30
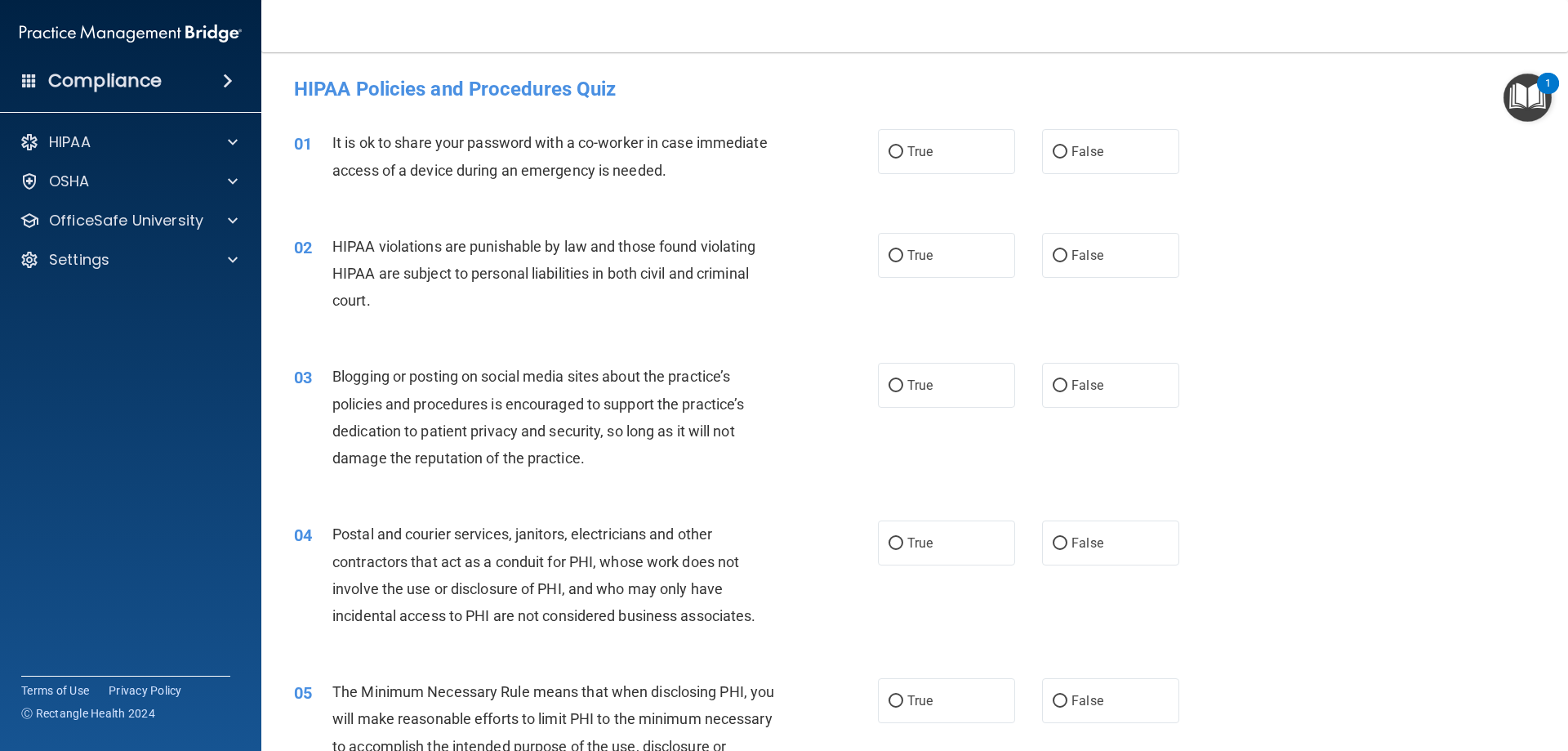
click at [1033, 156] on div "True False" at bounding box center [1042, 151] width 329 height 45
click at [1211, 125] on div "01 It is ok to share your password with a co-worker in case immediate access of…" at bounding box center [915, 160] width 1266 height 103
click at [1097, 140] on label "False" at bounding box center [1111, 151] width 137 height 45
click at [1067, 146] on input "False" at bounding box center [1060, 152] width 15 height 12
radio input "true"
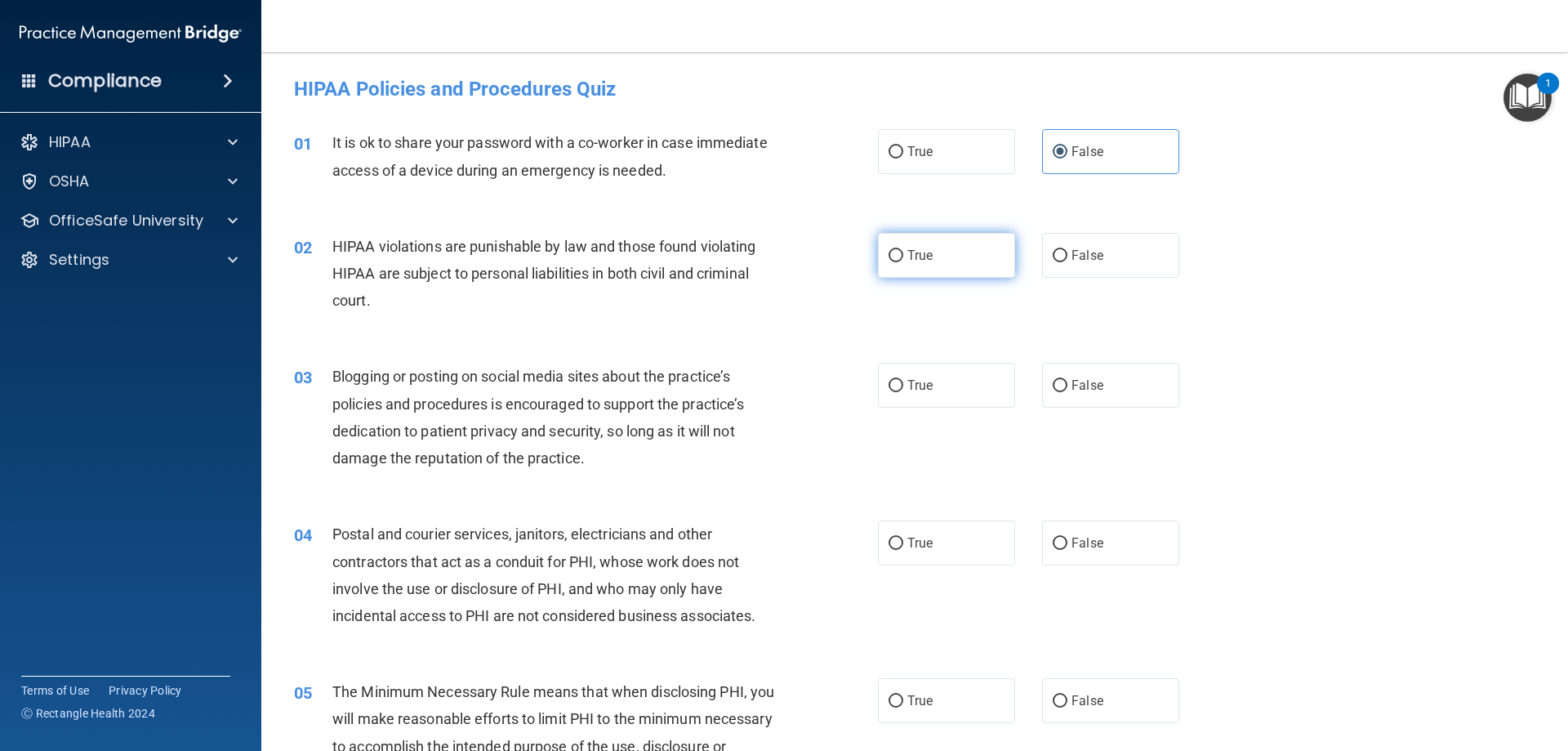
click at [967, 257] on label "True" at bounding box center [947, 255] width 137 height 45
click at [903, 257] on input "True" at bounding box center [896, 256] width 15 height 12
radio input "true"
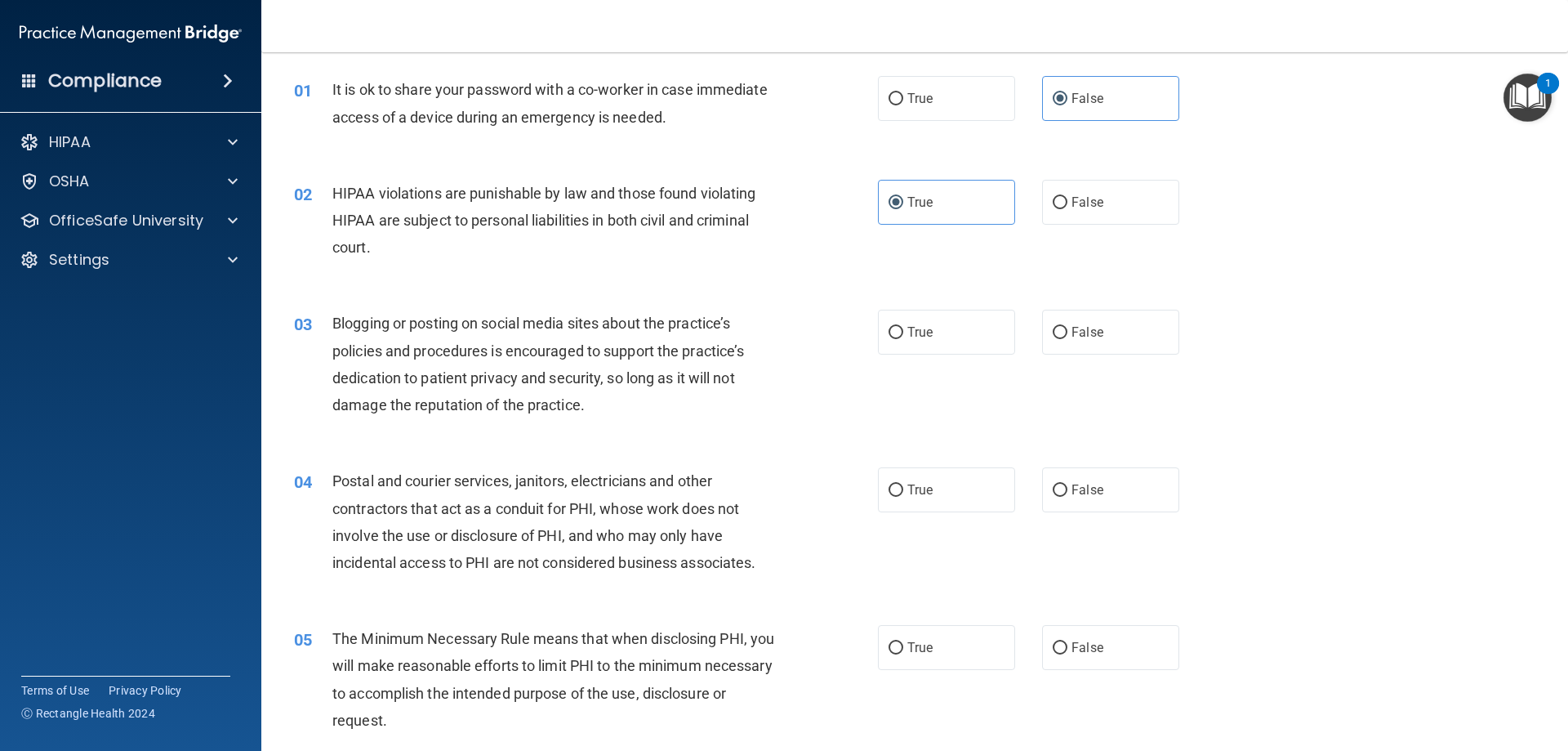
scroll to position [82, 0]
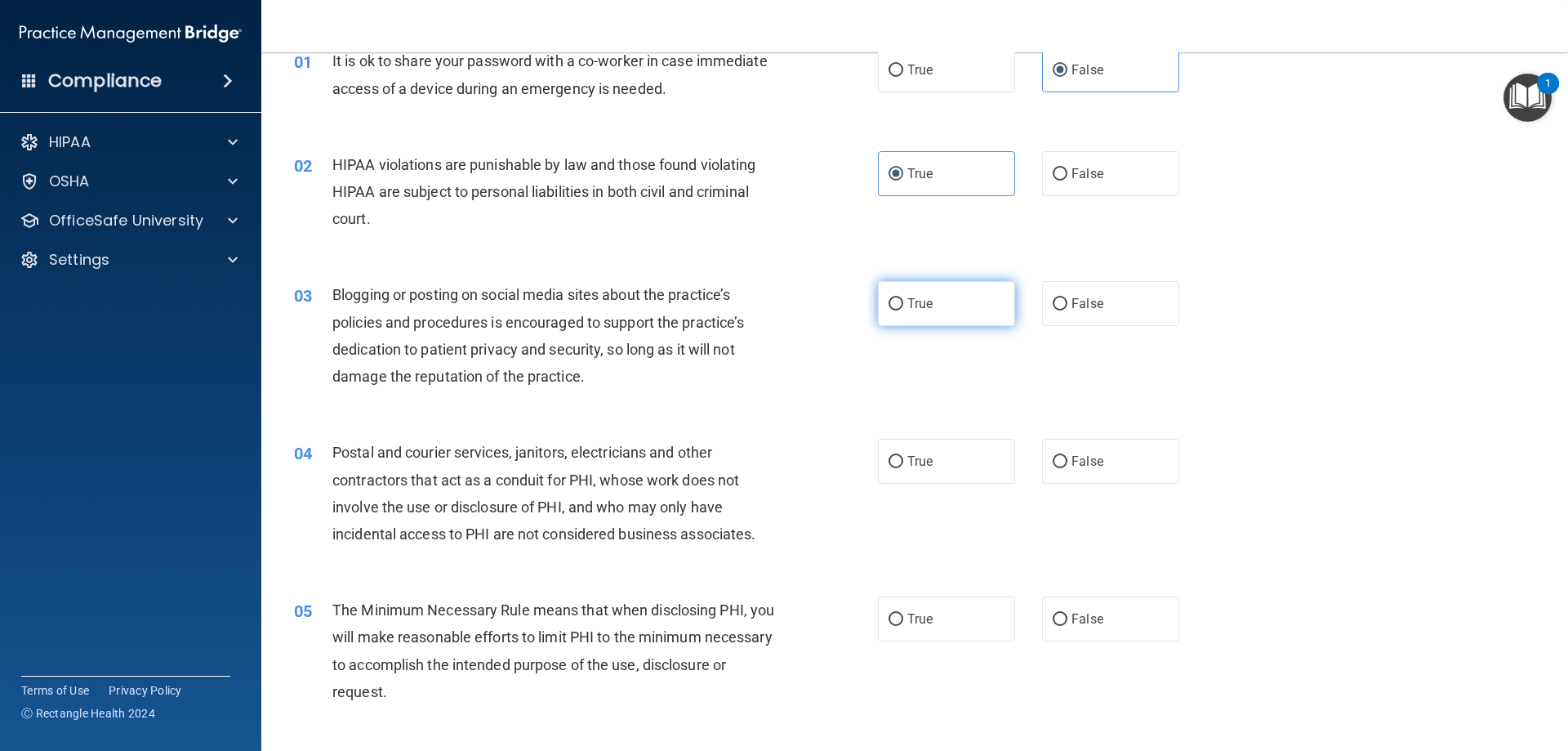
click at [935, 294] on label "True" at bounding box center [947, 303] width 137 height 45
click at [903, 298] on input "True" at bounding box center [896, 304] width 15 height 12
radio input "true"
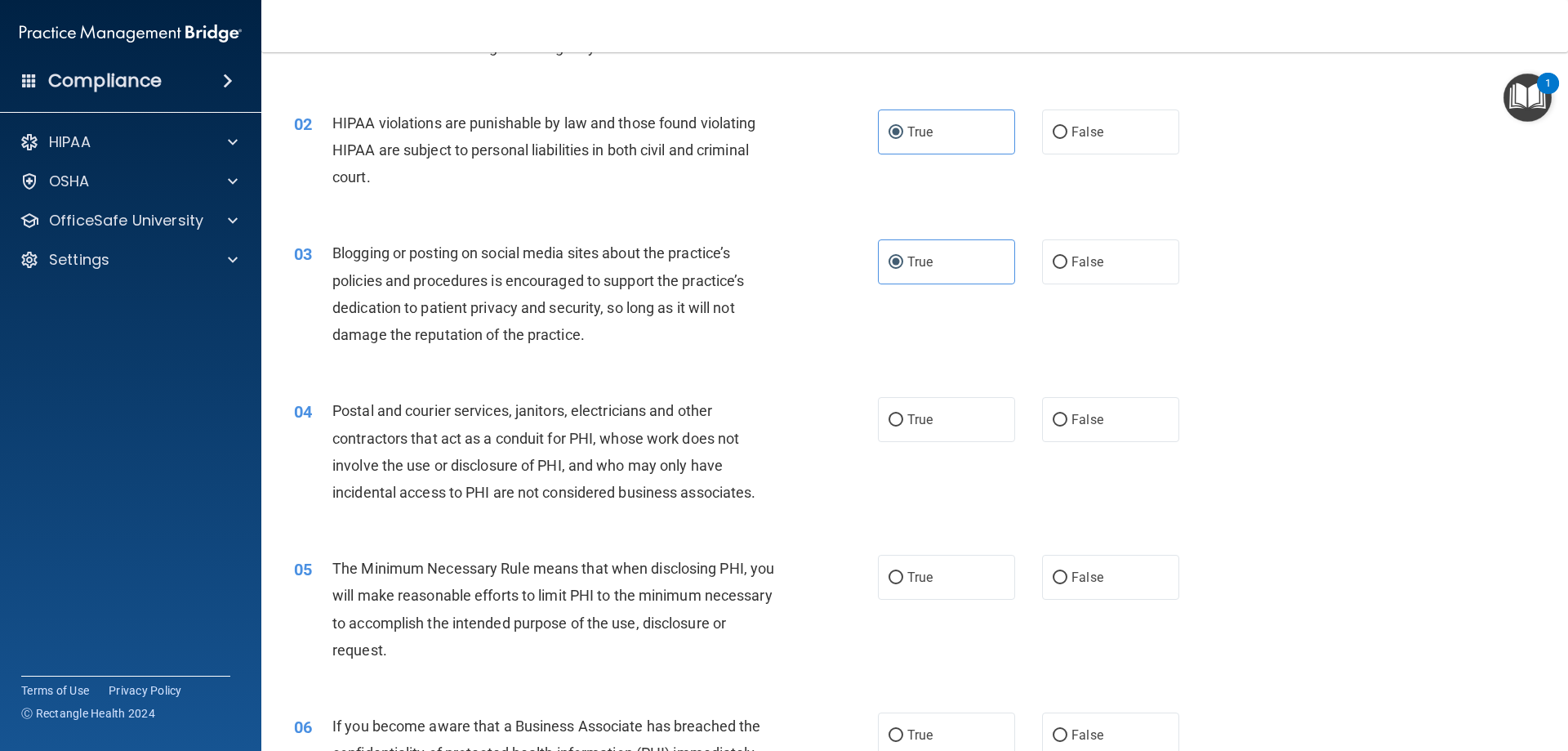
scroll to position [163, 0]
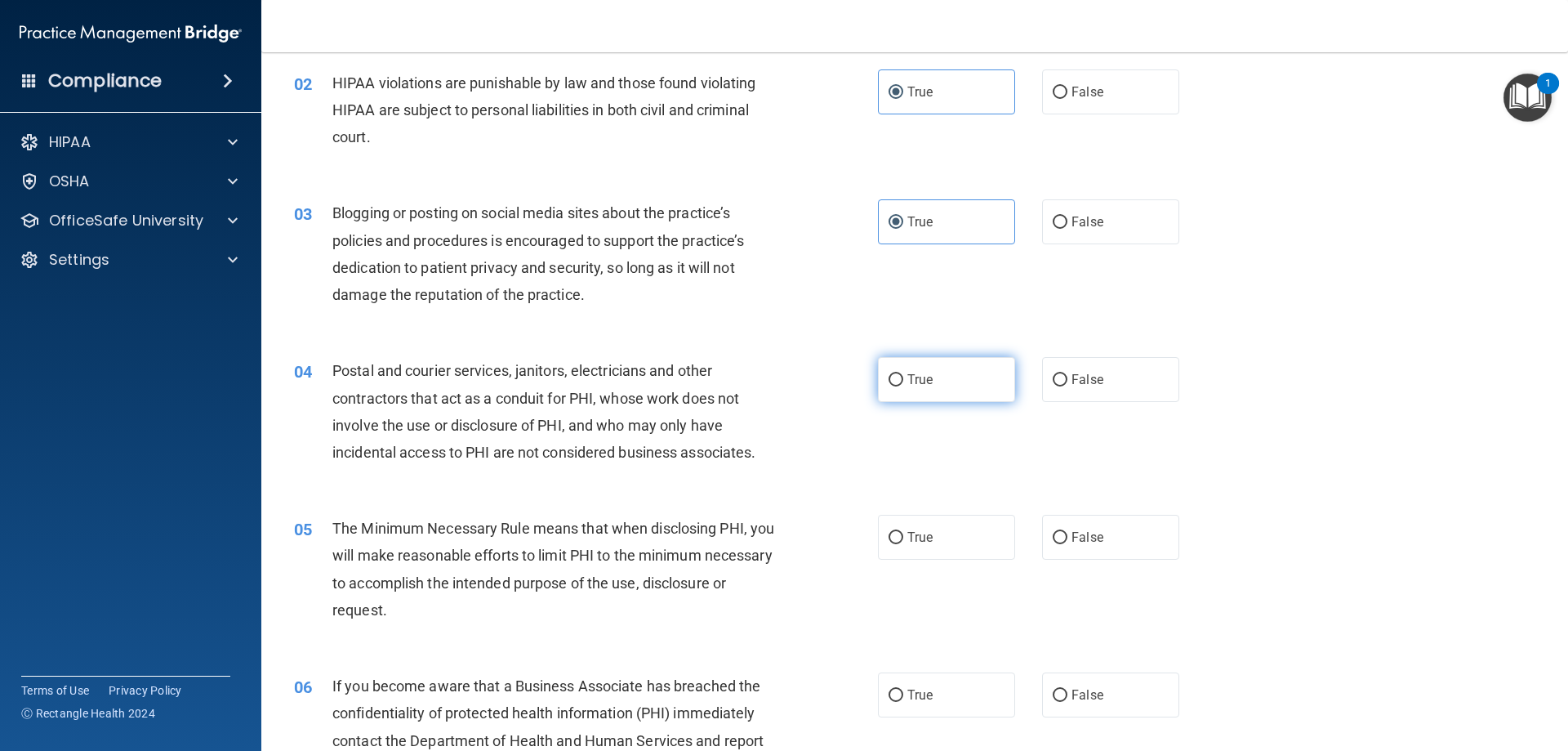
click at [889, 375] on input "True" at bounding box center [896, 380] width 15 height 12
radio input "true"
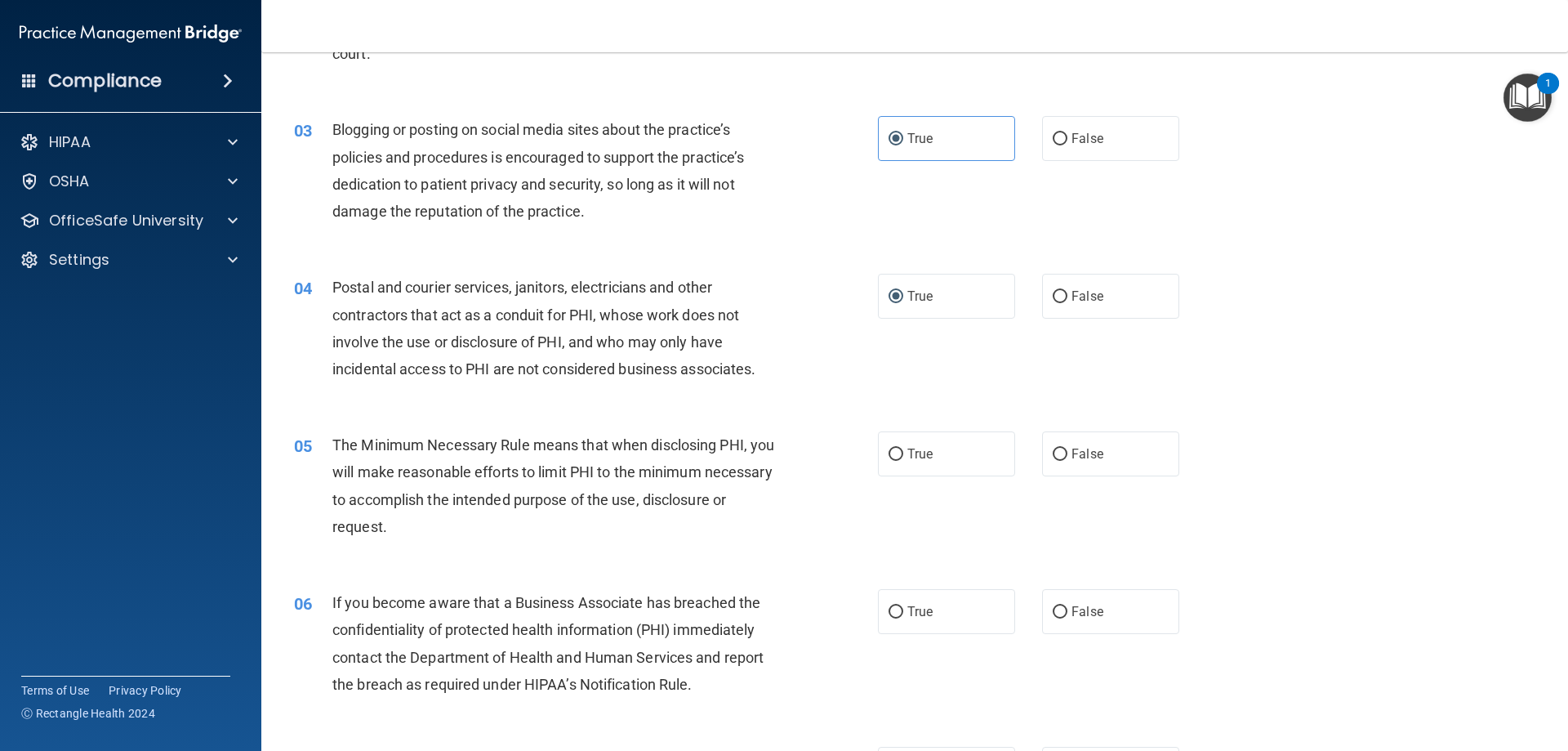
scroll to position [327, 0]
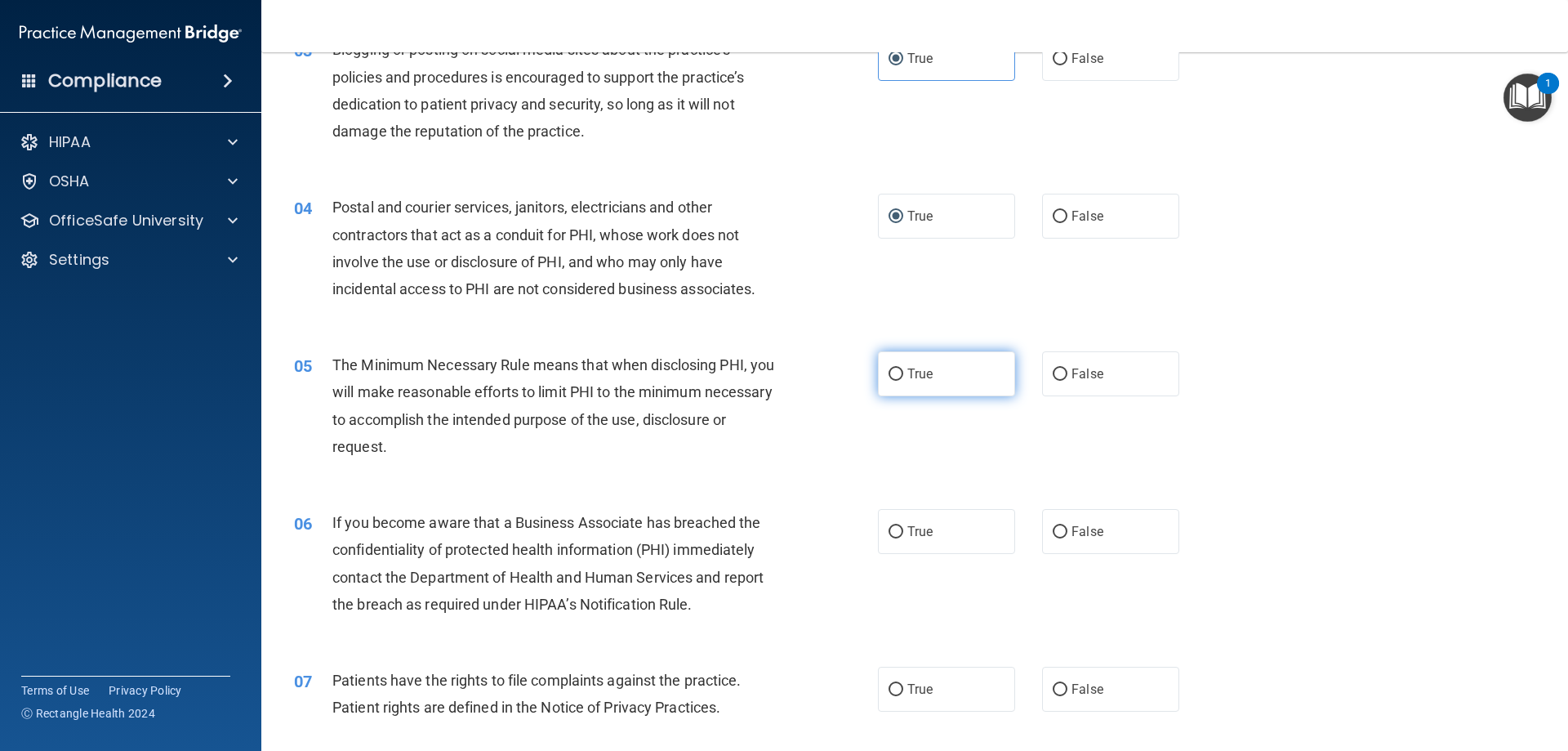
click at [945, 372] on label "True" at bounding box center [947, 373] width 137 height 45
click at [903, 372] on input "True" at bounding box center [896, 374] width 15 height 12
radio input "true"
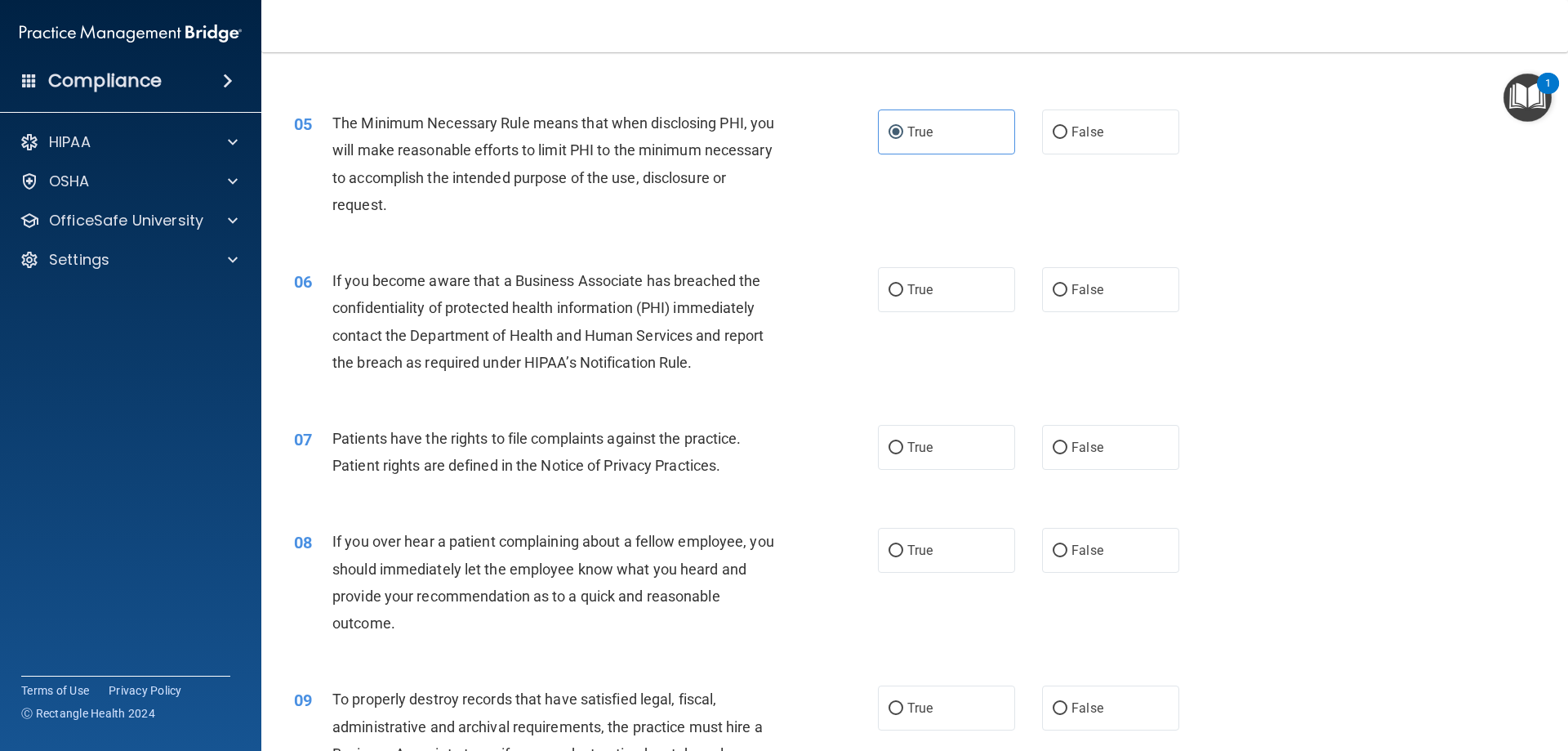
scroll to position [572, 0]
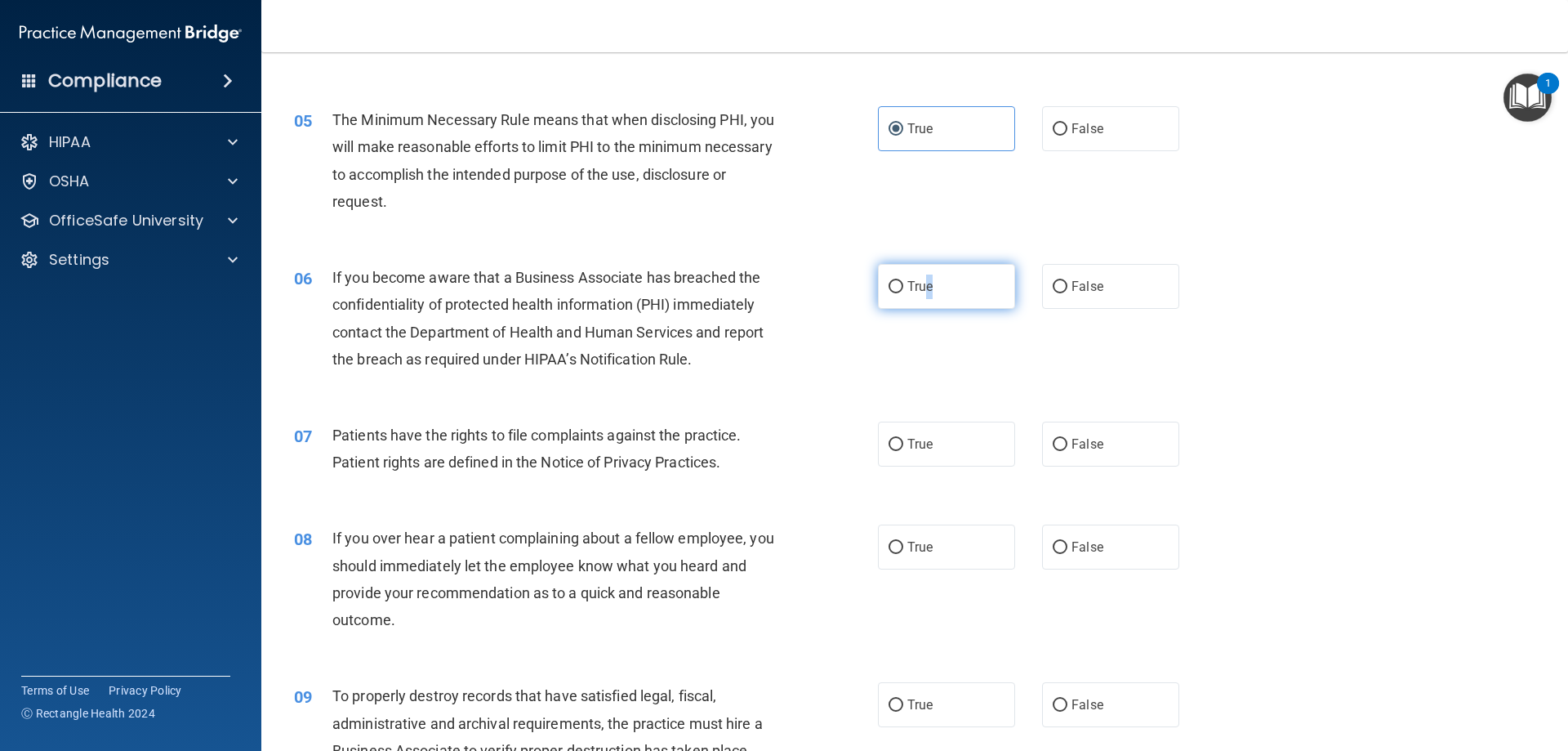
click at [923, 283] on span "True" at bounding box center [920, 286] width 25 height 16
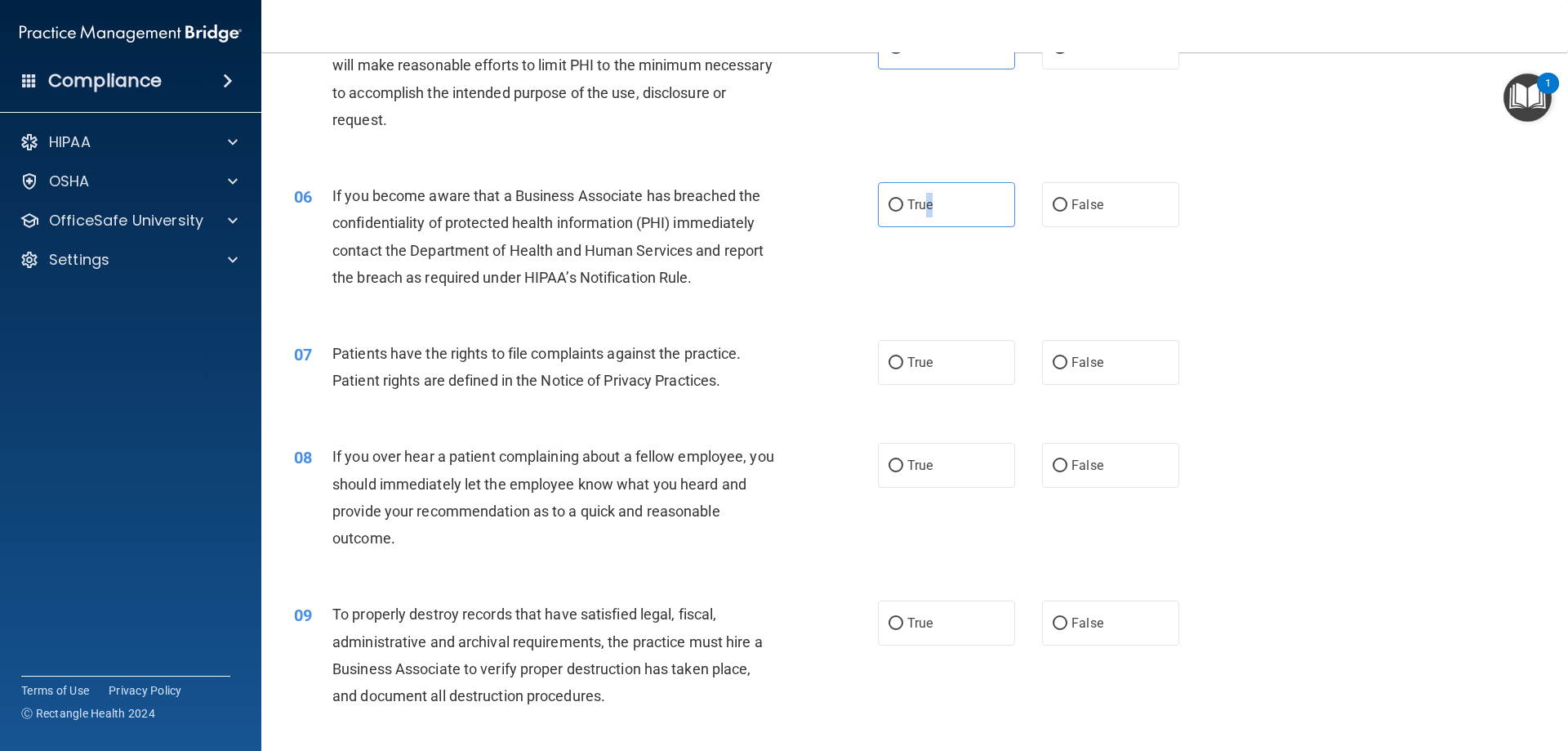
scroll to position [899, 0]
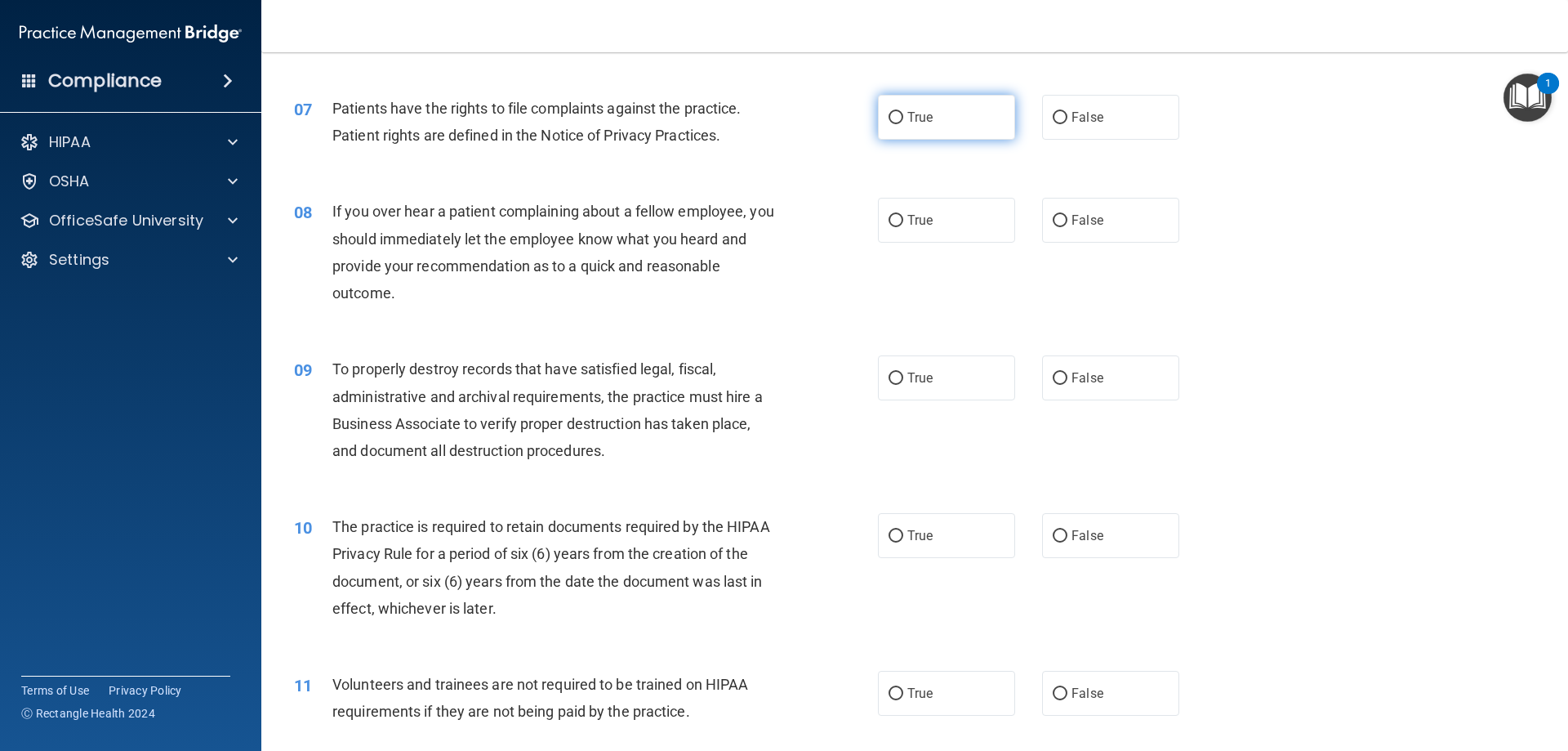
click at [917, 127] on label "True" at bounding box center [947, 117] width 137 height 45
click at [903, 124] on input "True" at bounding box center [896, 118] width 15 height 12
radio input "true"
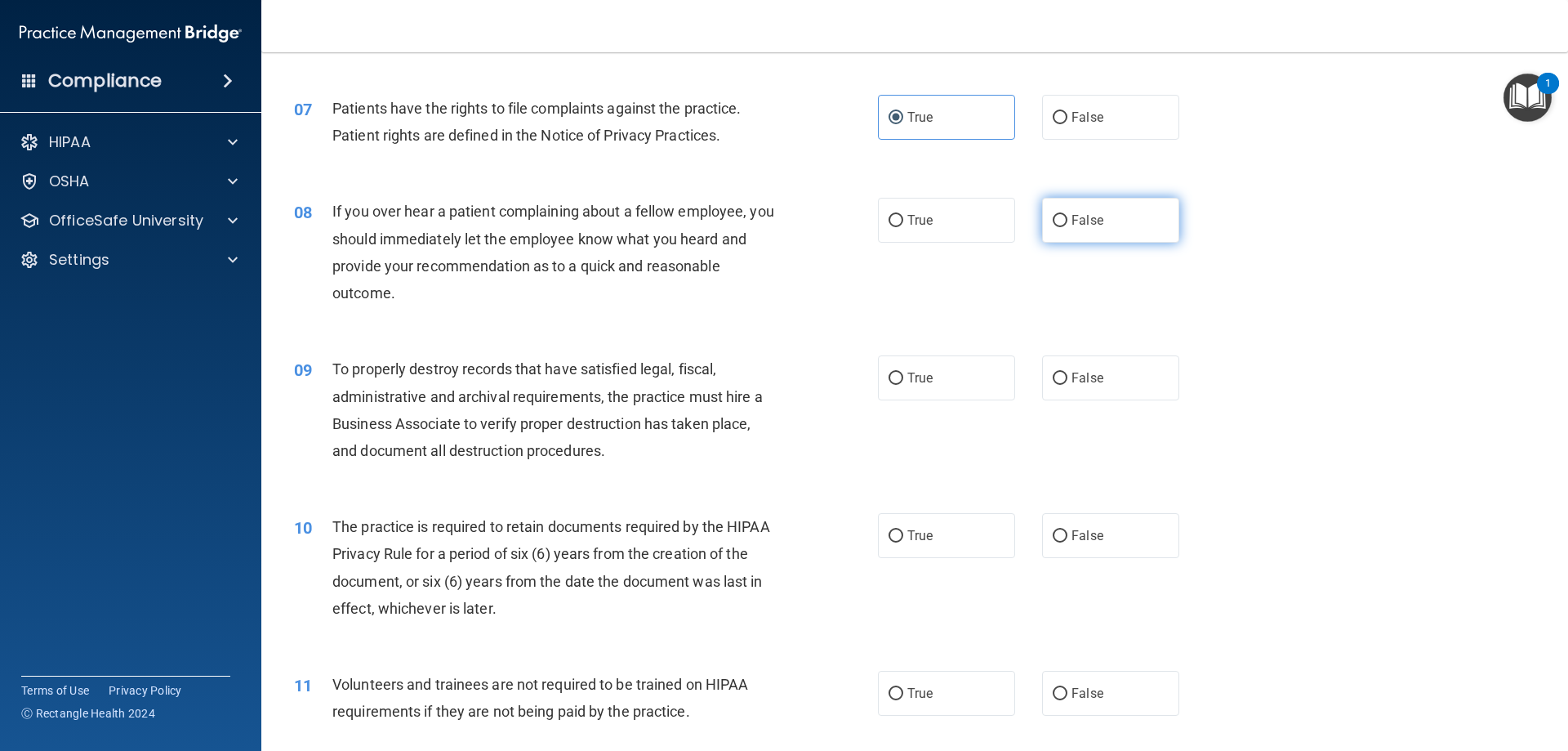
click at [1123, 230] on label "False" at bounding box center [1111, 220] width 137 height 45
click at [1067, 227] on input "False" at bounding box center [1060, 221] width 15 height 12
radio input "true"
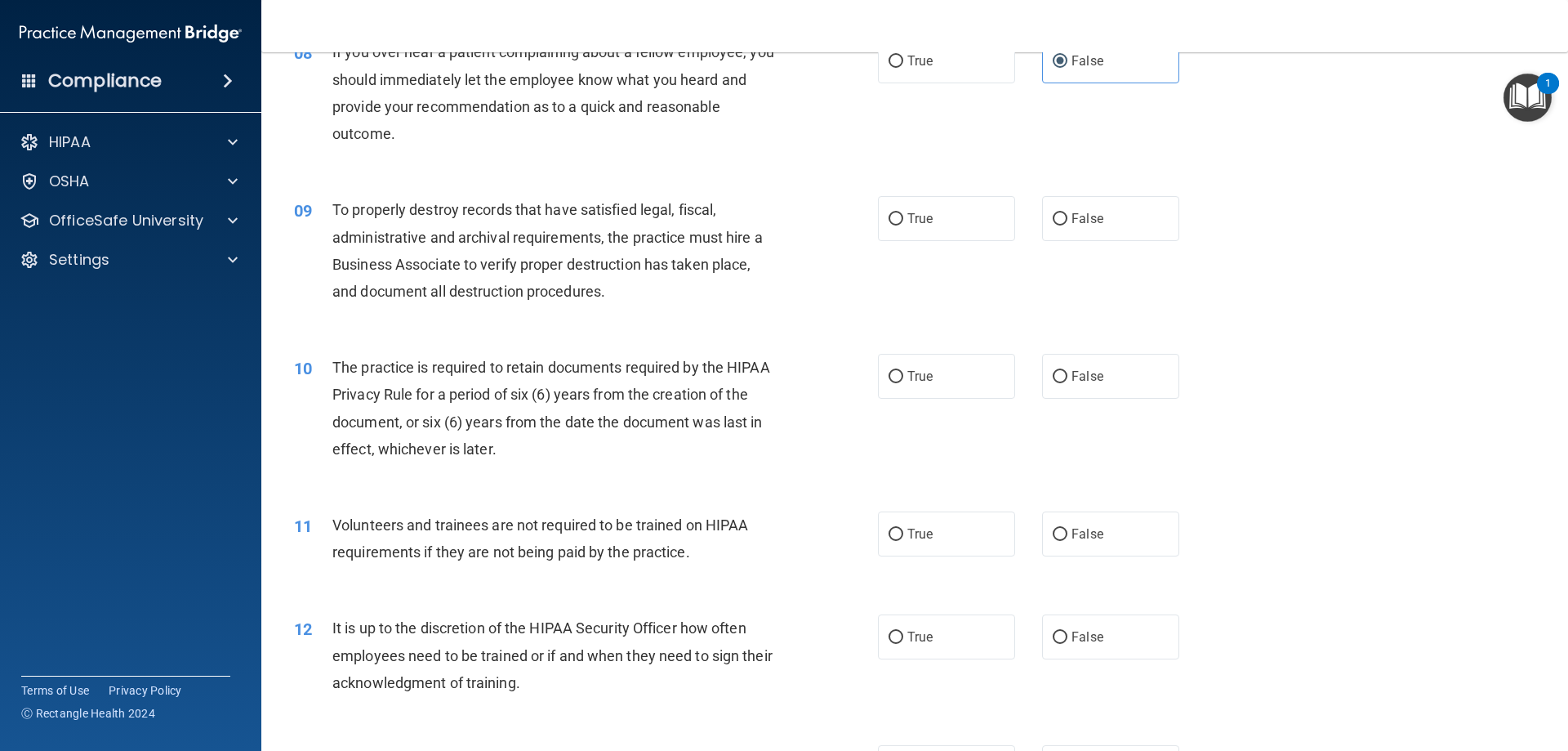
scroll to position [1062, 0]
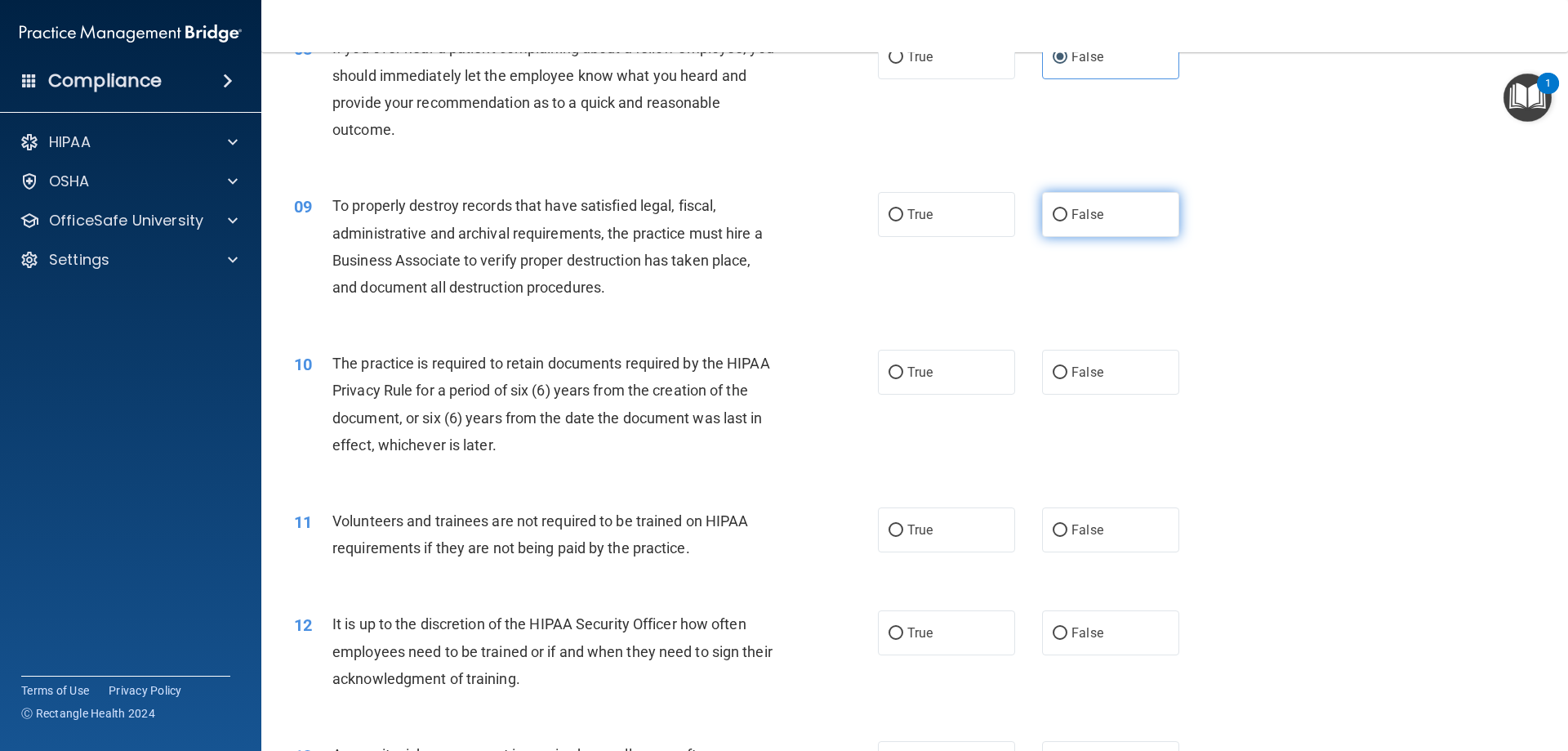
click at [1103, 222] on label "False" at bounding box center [1111, 214] width 137 height 45
click at [1067, 221] on input "False" at bounding box center [1060, 215] width 15 height 12
radio input "true"
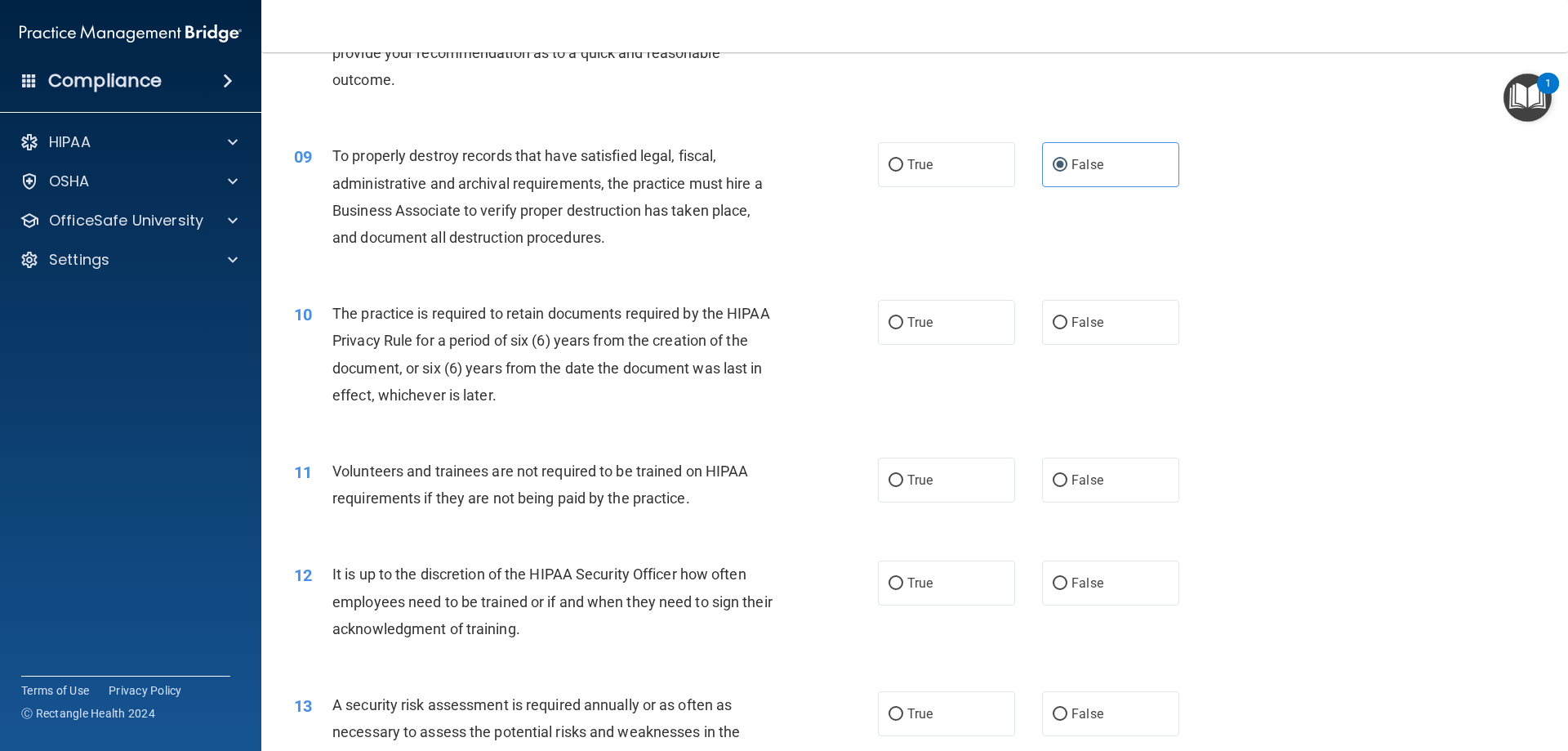
scroll to position [1226, 0]
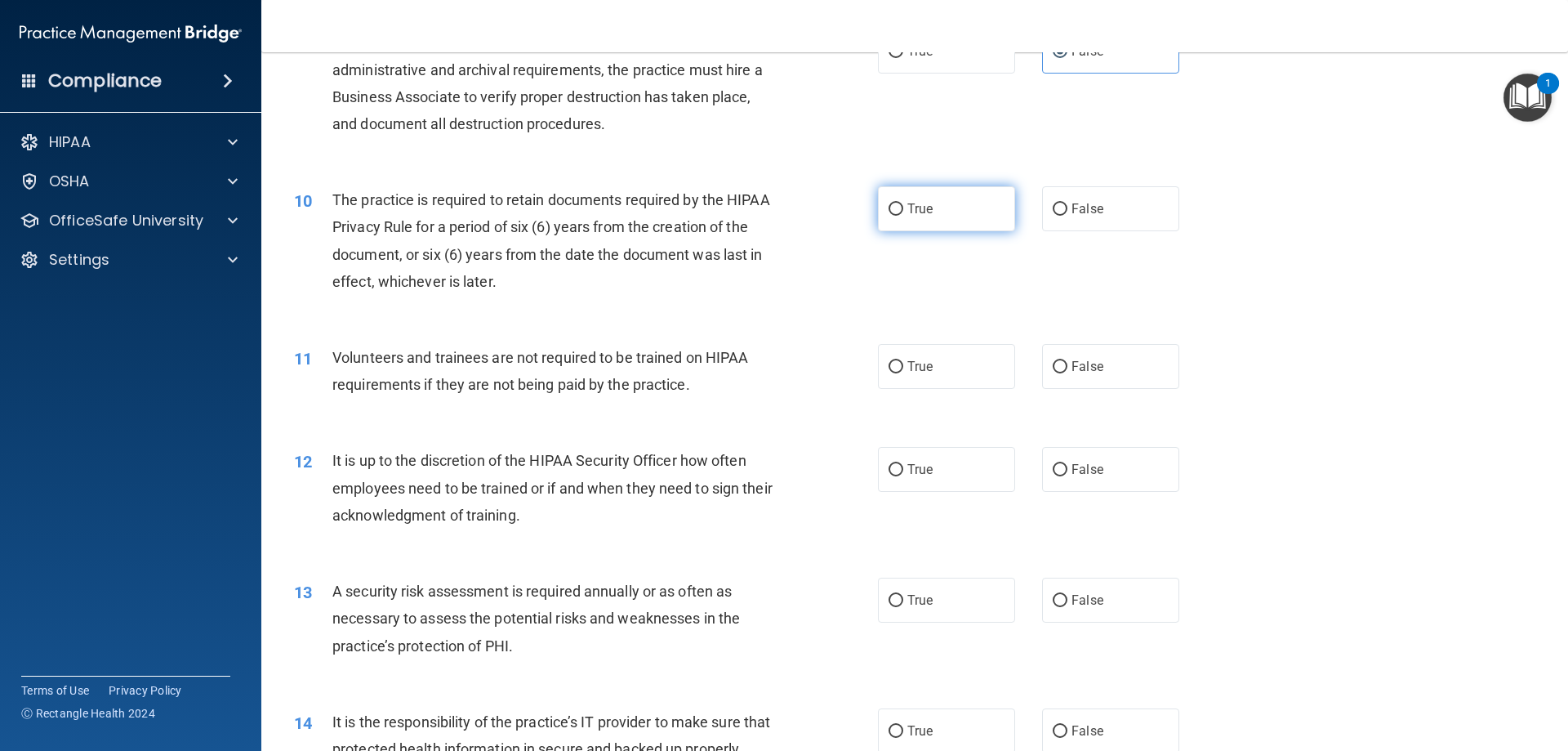
click at [962, 200] on label "True" at bounding box center [947, 208] width 137 height 45
click at [903, 203] on input "True" at bounding box center [896, 209] width 15 height 12
radio input "true"
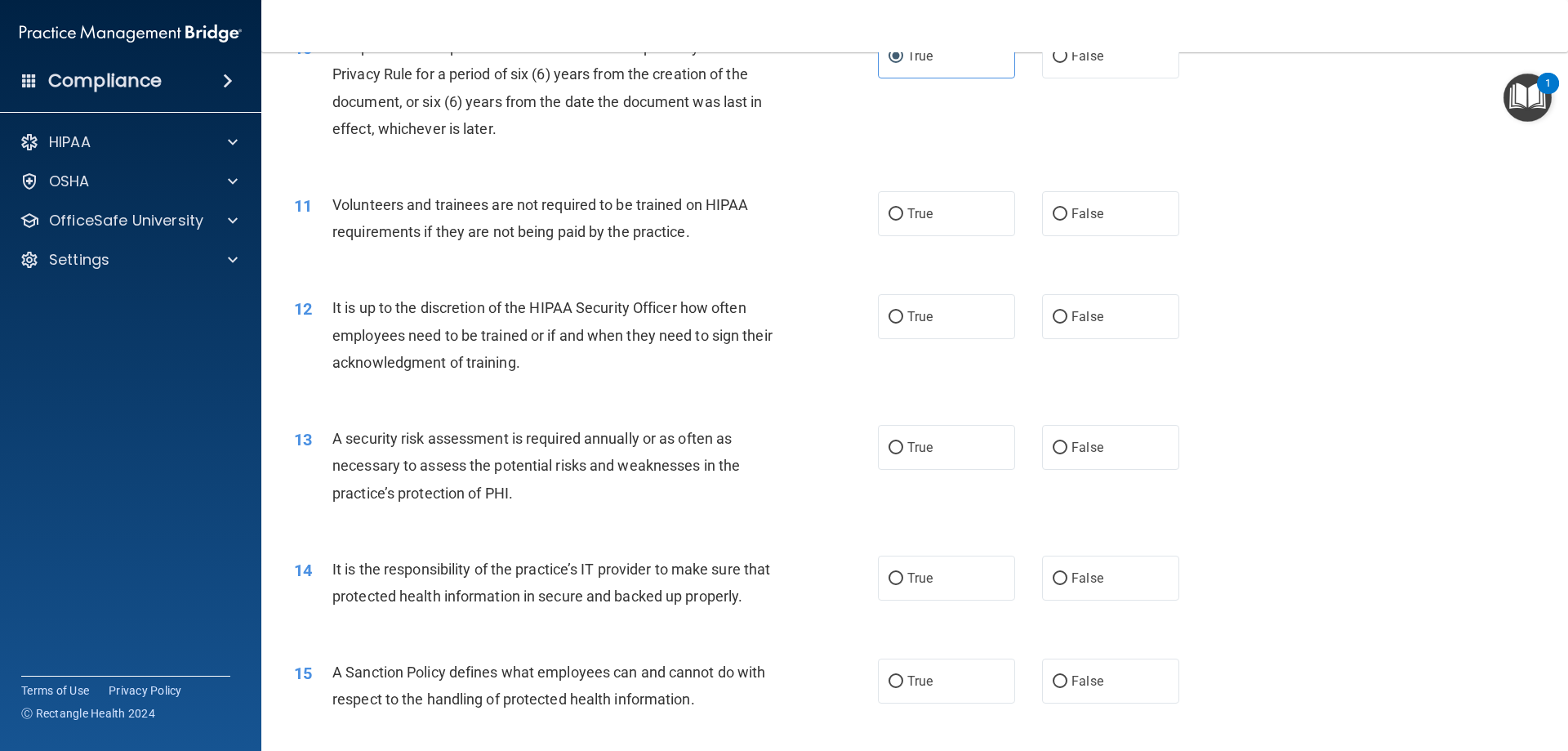
scroll to position [1389, 0]
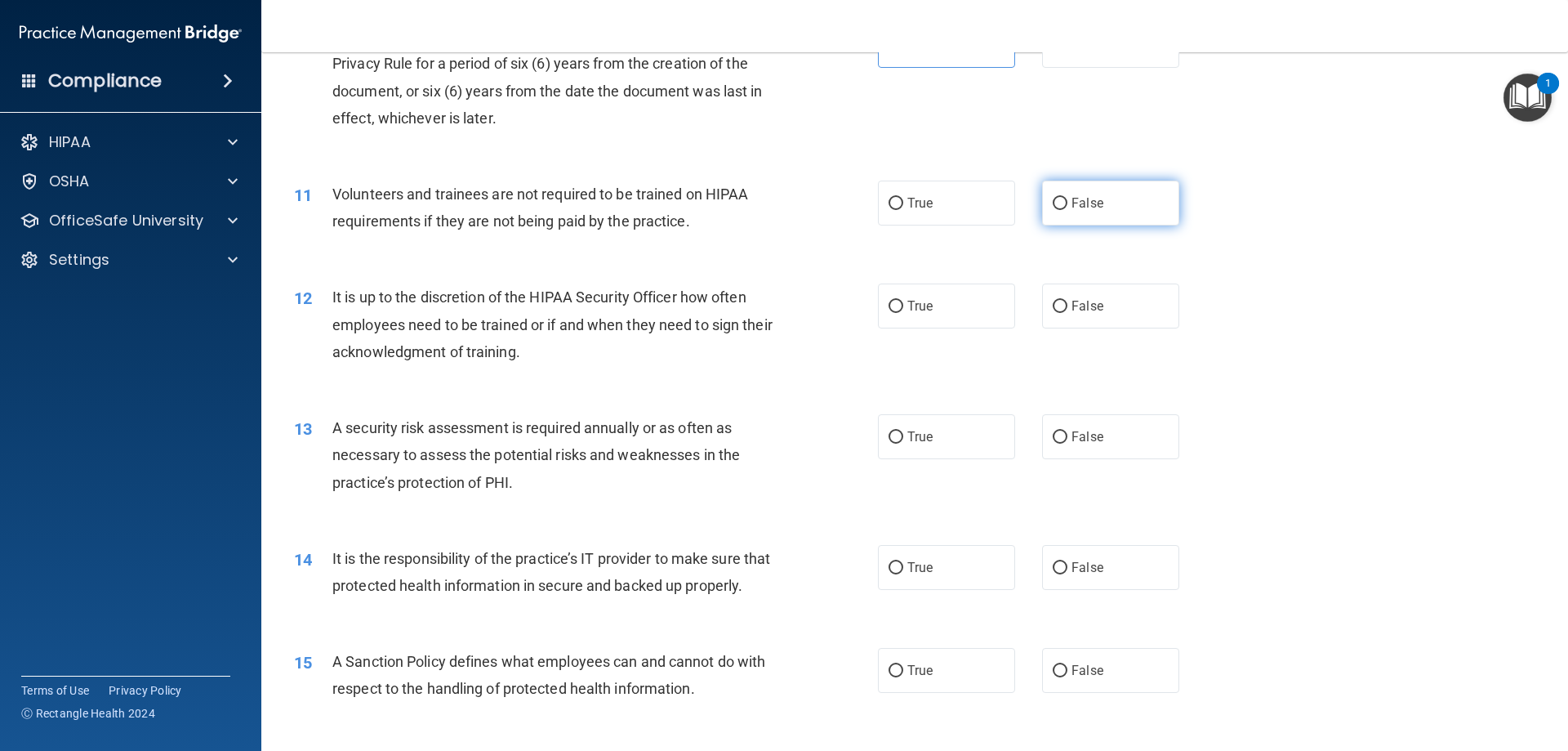
click at [1071, 202] on span "False" at bounding box center [1087, 203] width 32 height 16
click at [1067, 202] on input "False" at bounding box center [1060, 203] width 15 height 12
radio input "true"
click at [1118, 319] on label "False" at bounding box center [1111, 306] width 137 height 45
click at [1067, 313] on input "False" at bounding box center [1060, 306] width 15 height 12
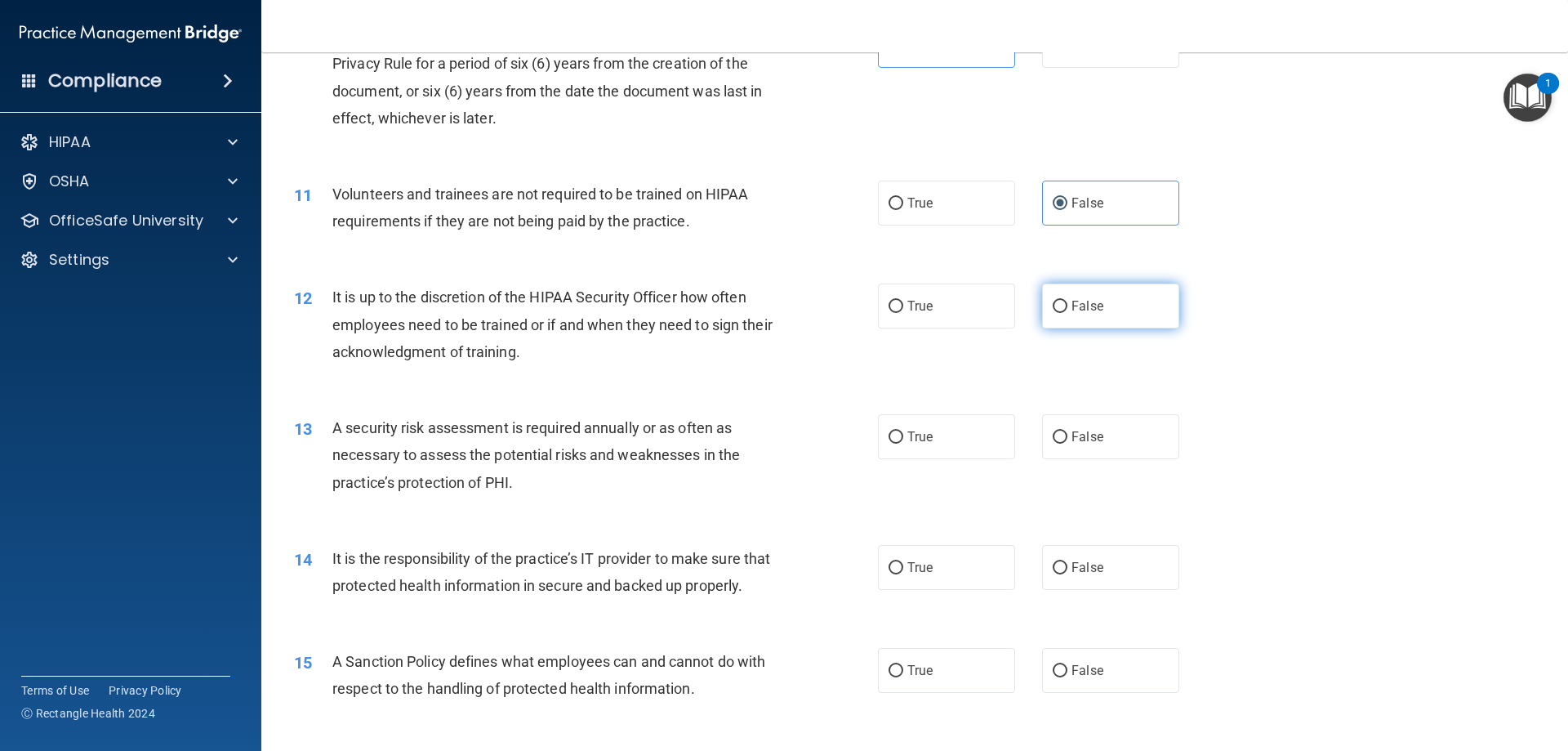
radio input "true"
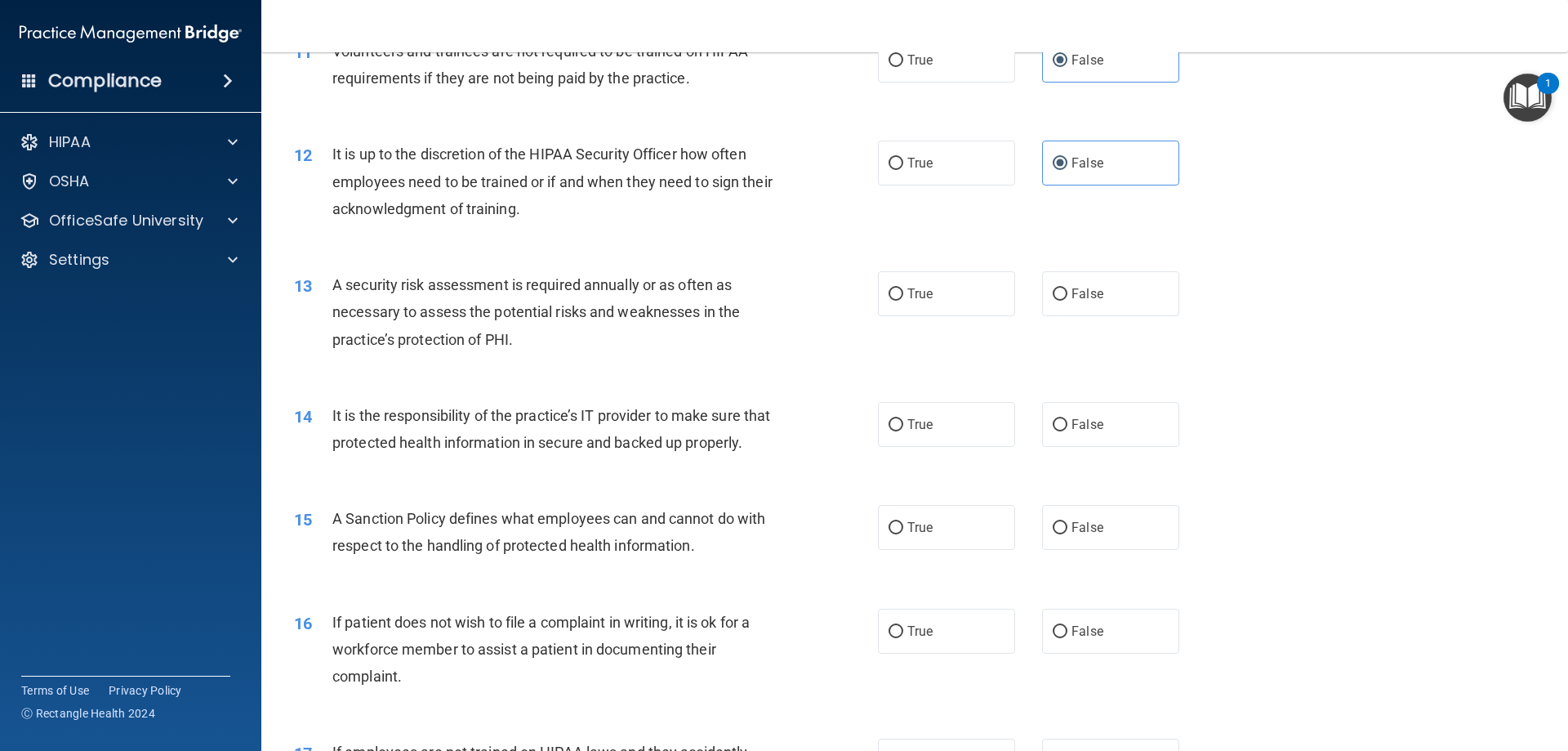
scroll to position [1553, 0]
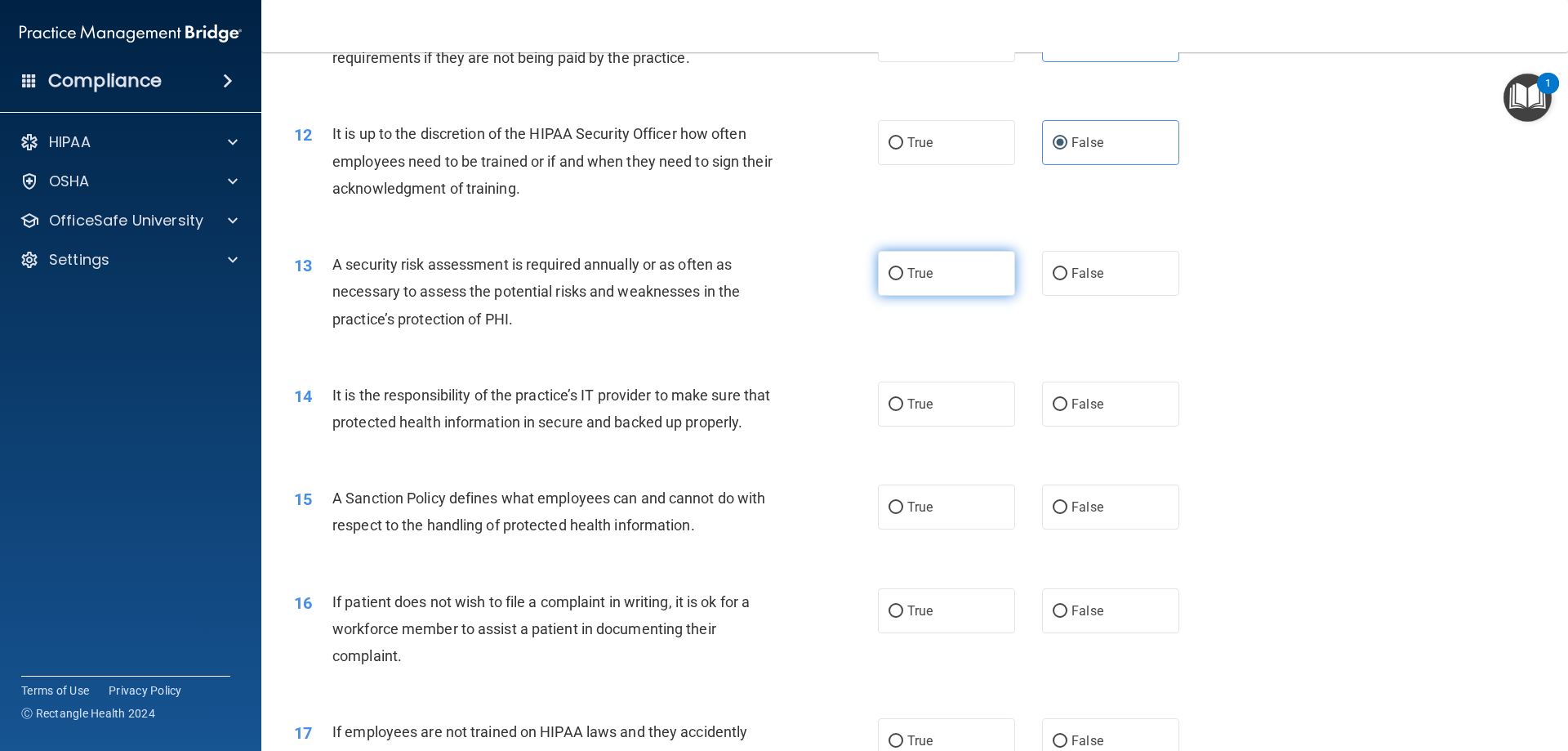
click at [920, 292] on label "True" at bounding box center [947, 273] width 137 height 45
click at [903, 280] on input "True" at bounding box center [896, 274] width 15 height 12
radio input "true"
click at [885, 413] on label "True" at bounding box center [947, 404] width 137 height 45
click at [889, 411] on input "True" at bounding box center [896, 405] width 15 height 12
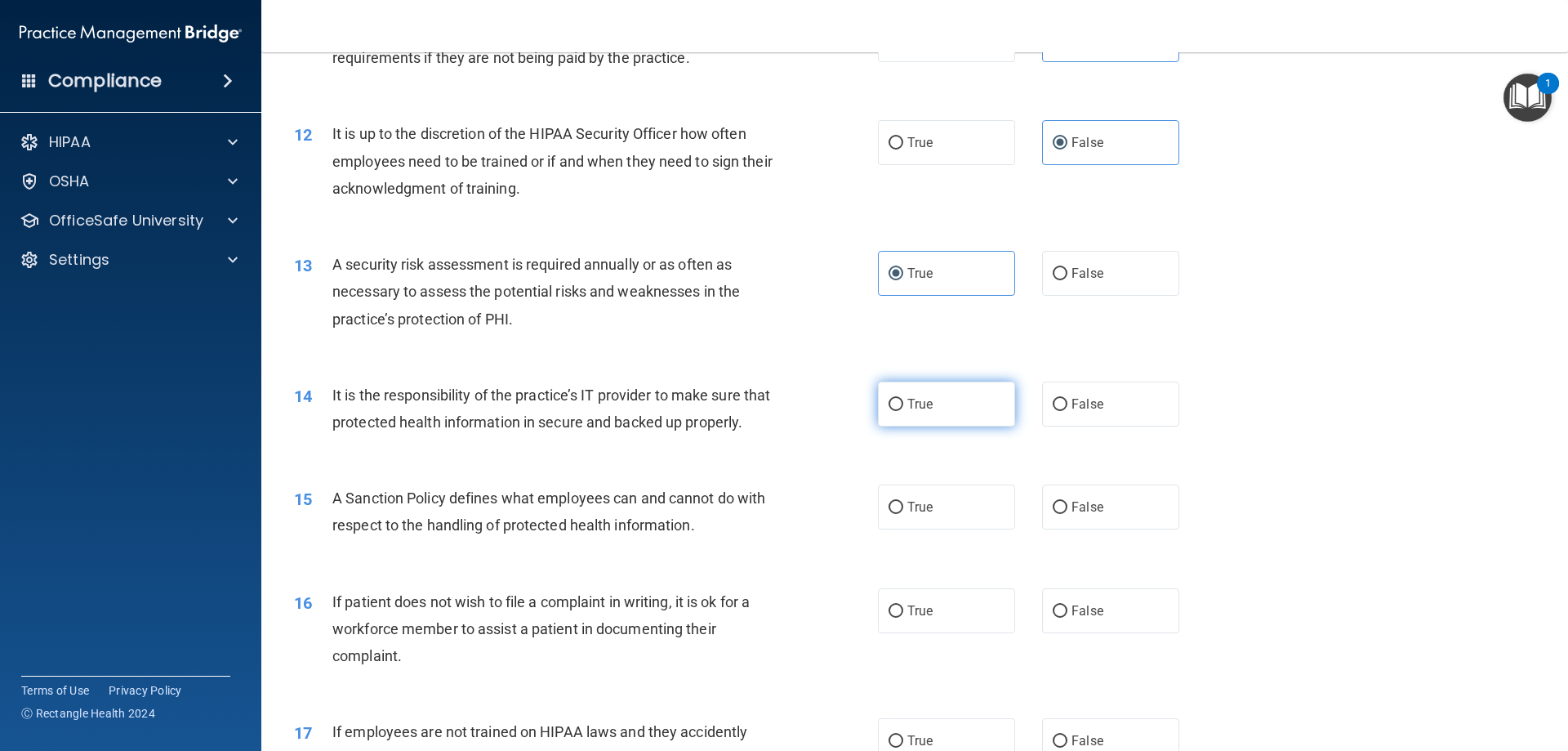
radio input "true"
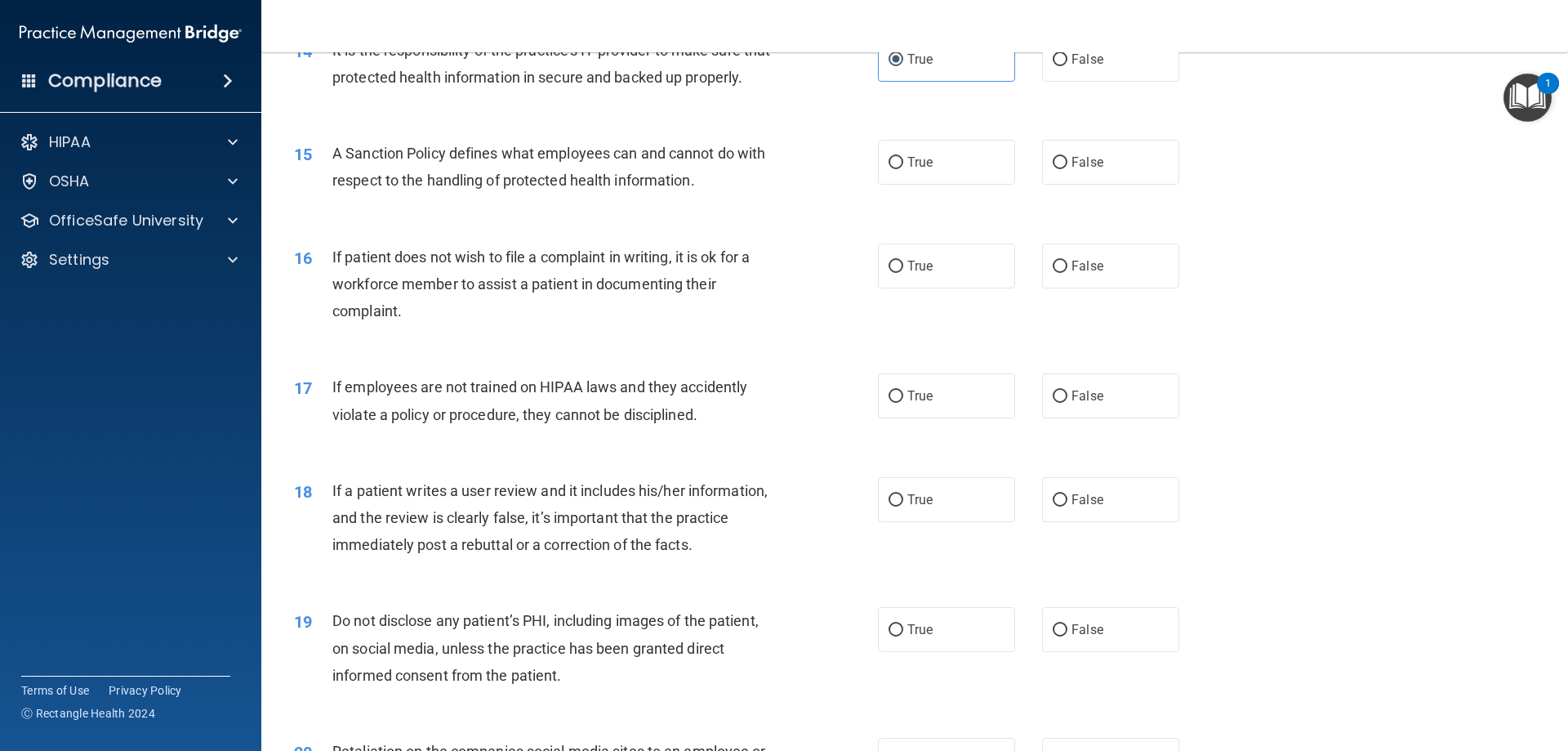
scroll to position [1960, 0]
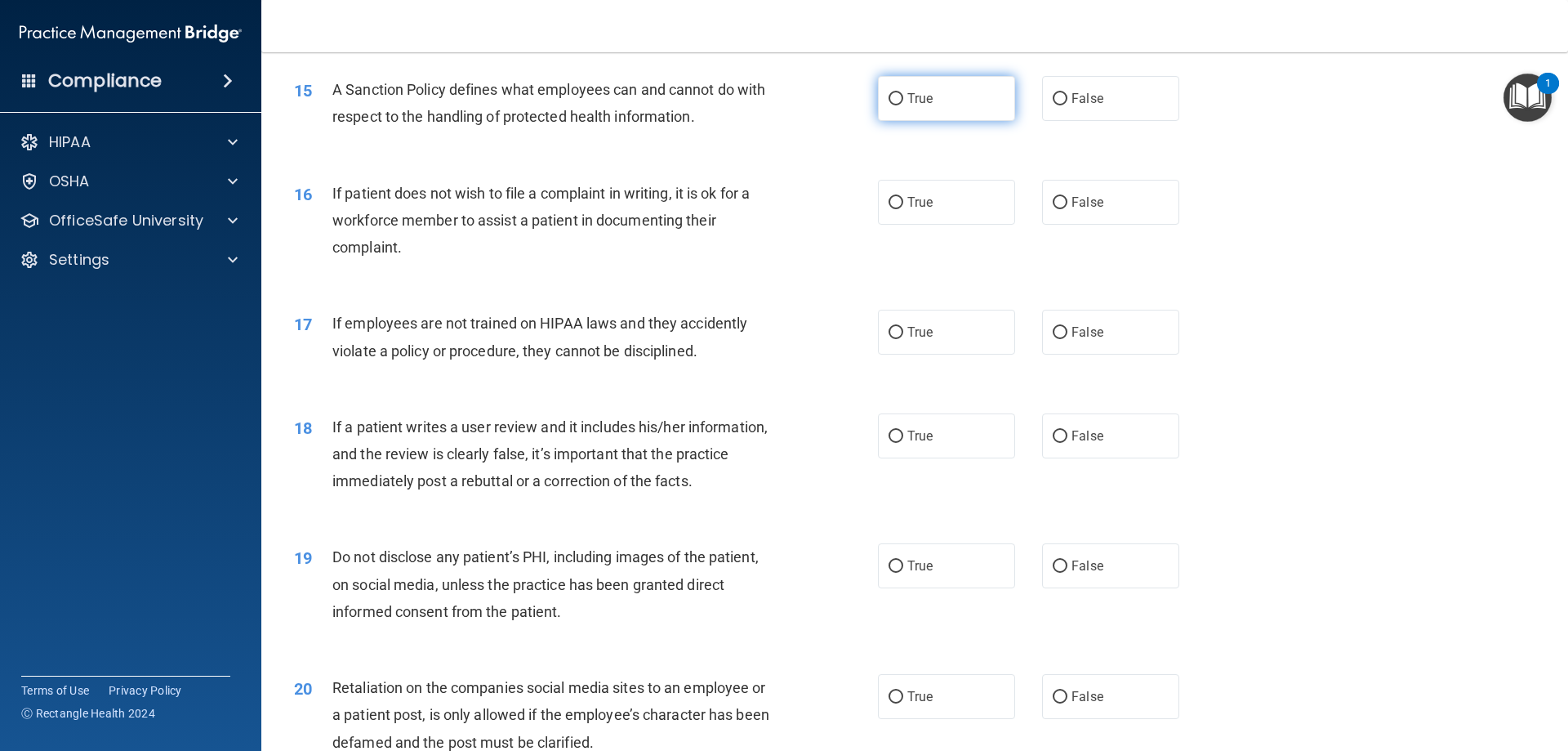
click at [950, 121] on label "True" at bounding box center [947, 98] width 137 height 45
click at [903, 105] on input "True" at bounding box center [896, 99] width 15 height 12
radio input "true"
click at [1000, 225] on label "True" at bounding box center [947, 202] width 137 height 45
click at [903, 209] on input "True" at bounding box center [896, 203] width 15 height 12
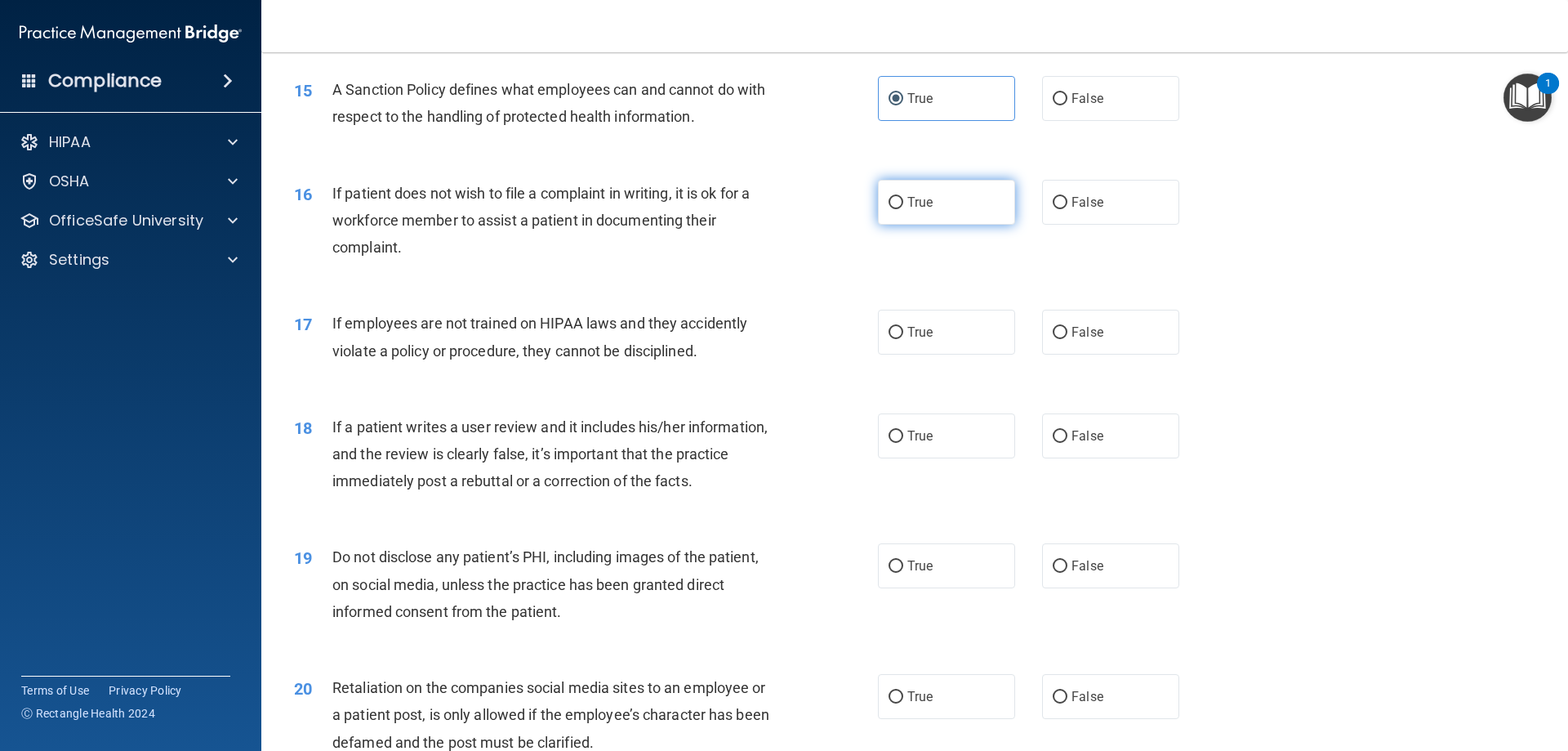
radio input "true"
click at [1166, 355] on label "False" at bounding box center [1111, 332] width 137 height 45
click at [1067, 339] on input "False" at bounding box center [1060, 333] width 15 height 12
radio input "true"
click at [945, 583] on label "True" at bounding box center [947, 565] width 137 height 45
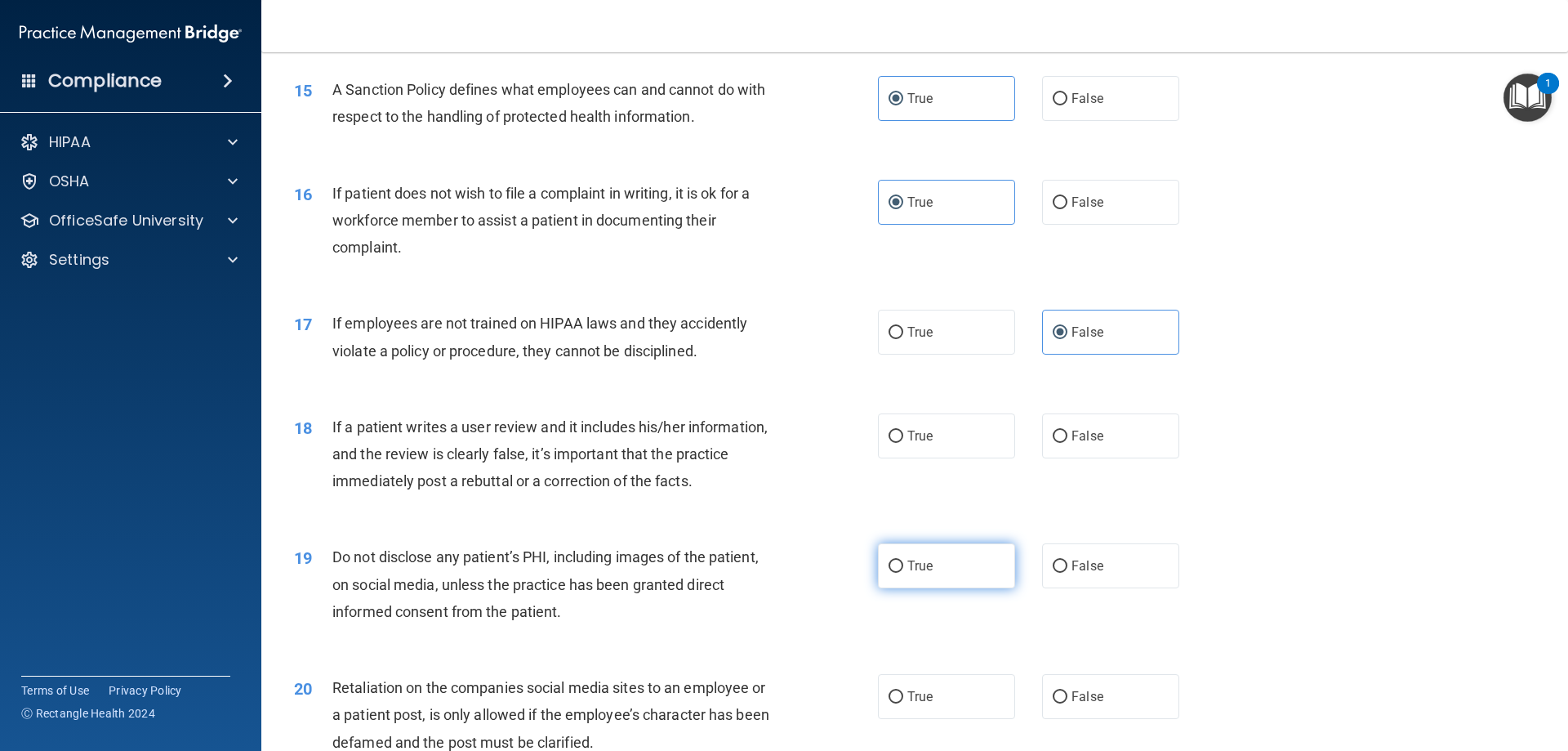
click at [903, 573] on input "True" at bounding box center [896, 566] width 15 height 12
radio input "true"
click at [1098, 458] on label "False" at bounding box center [1111, 436] width 137 height 45
click at [1067, 443] on input "False" at bounding box center [1060, 436] width 15 height 12
radio input "true"
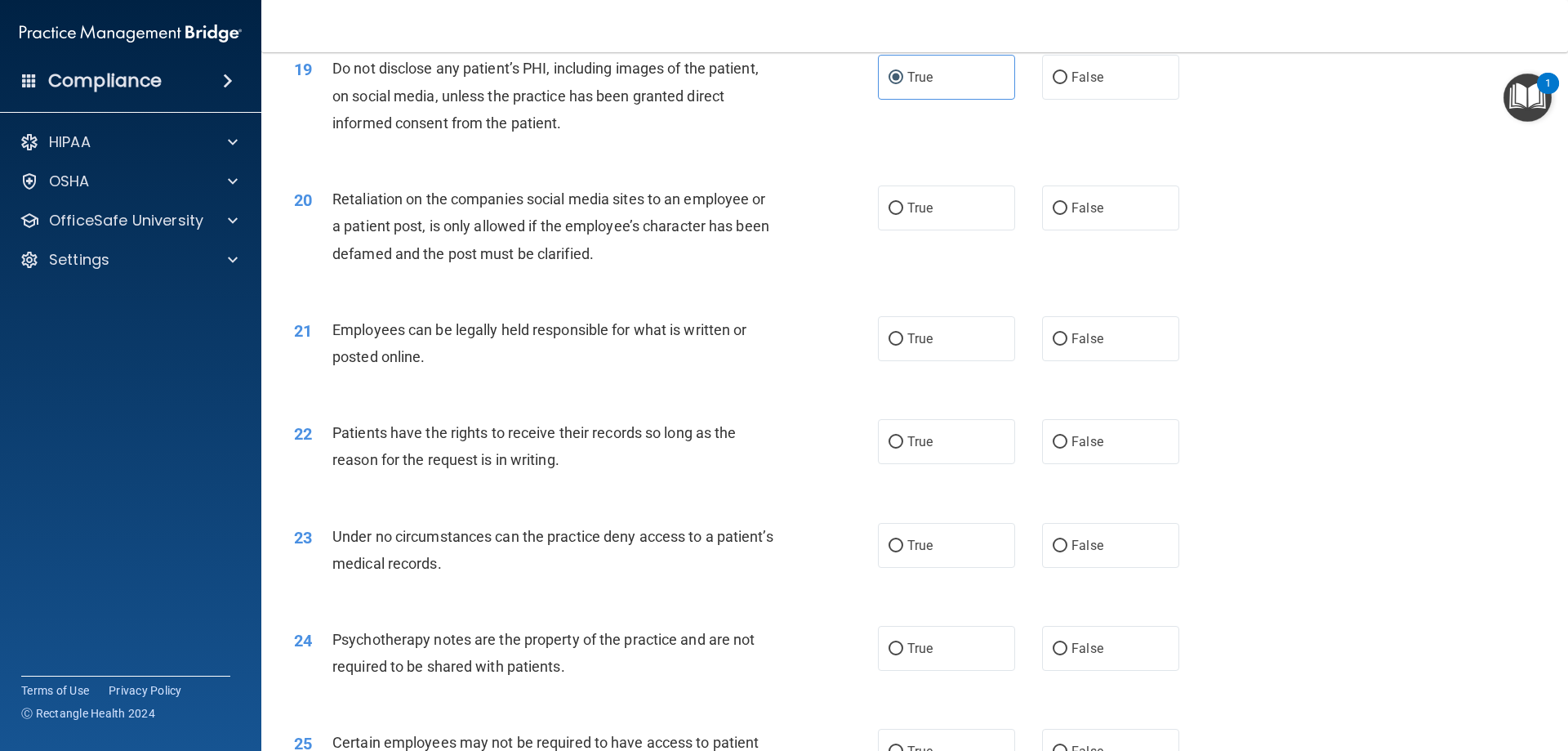
scroll to position [2451, 0]
click at [1075, 214] on span "False" at bounding box center [1087, 206] width 32 height 16
click at [951, 360] on label "True" at bounding box center [947, 337] width 137 height 45
click at [903, 344] on input "True" at bounding box center [896, 338] width 15 height 12
radio input "true"
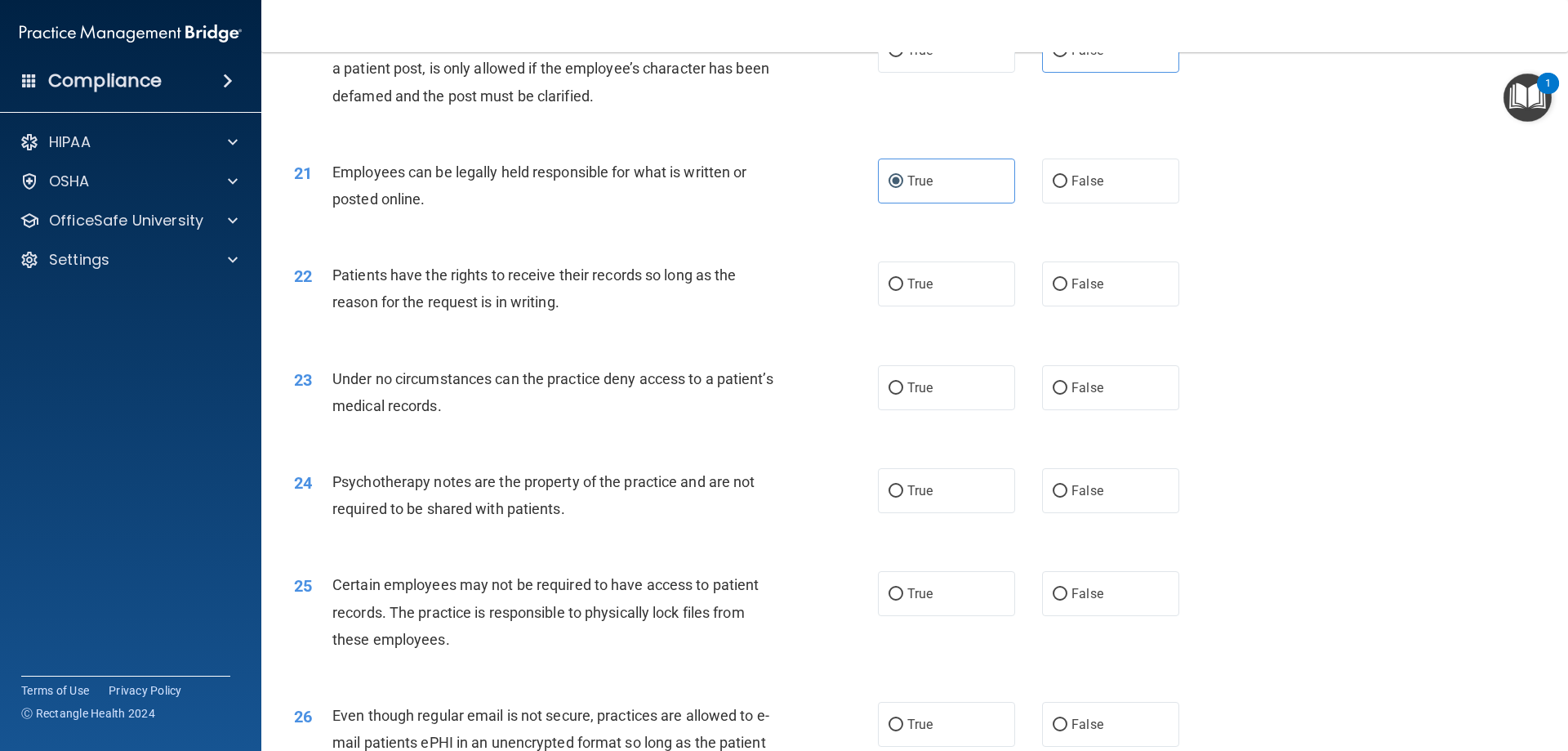
scroll to position [2614, 0]
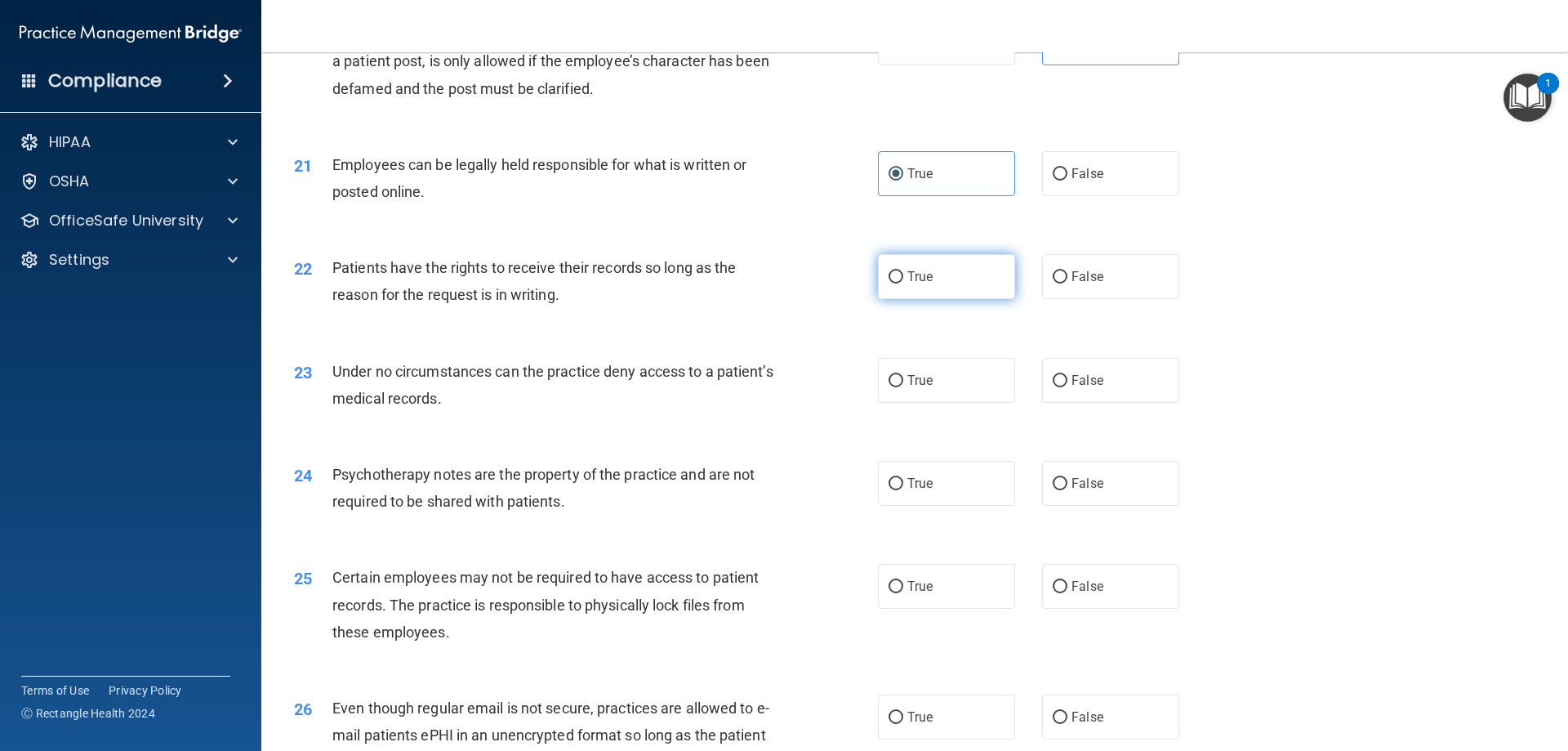
click at [933, 299] on label "True" at bounding box center [947, 276] width 137 height 45
click at [903, 284] on input "True" at bounding box center [896, 277] width 15 height 12
radio input "true"
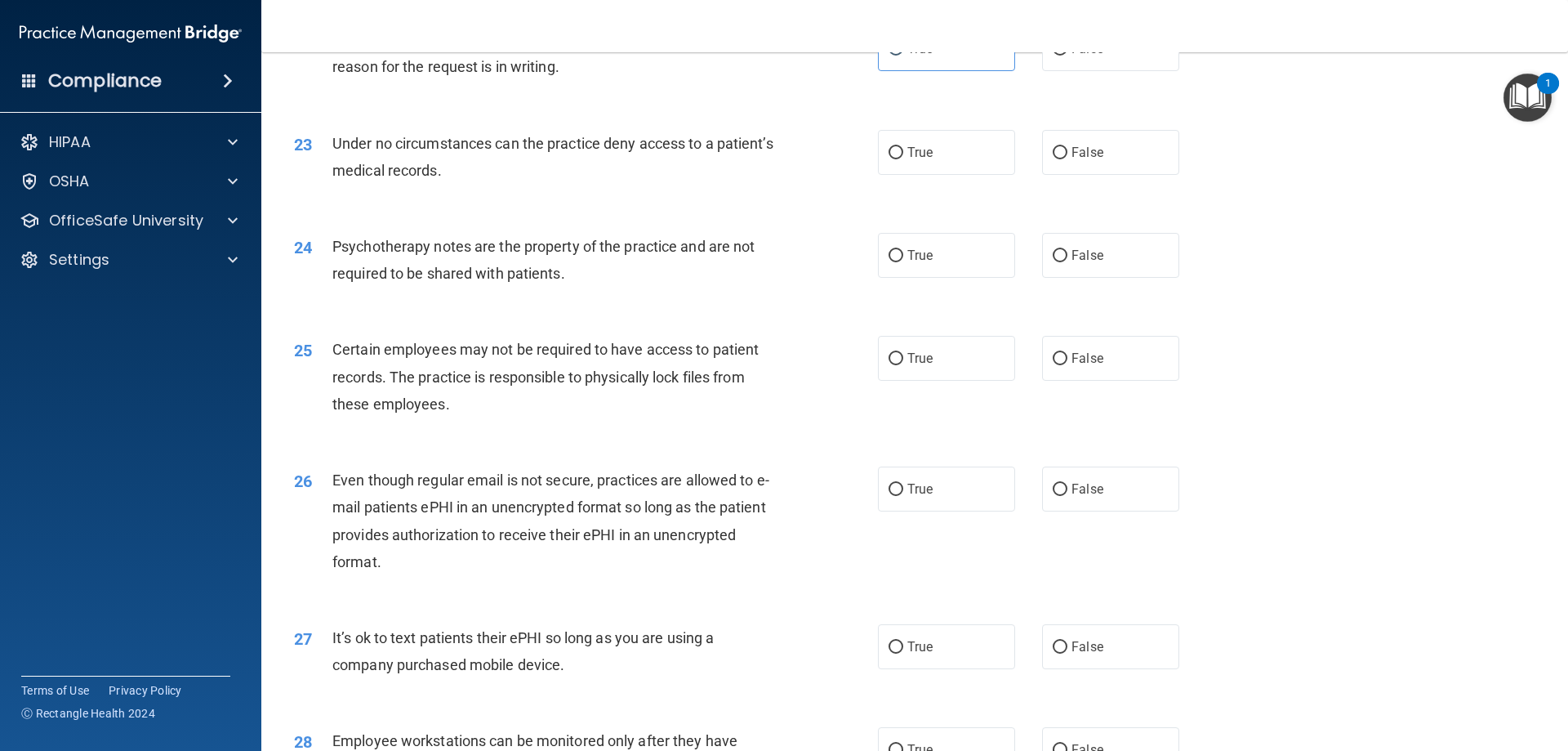
scroll to position [2859, 0]
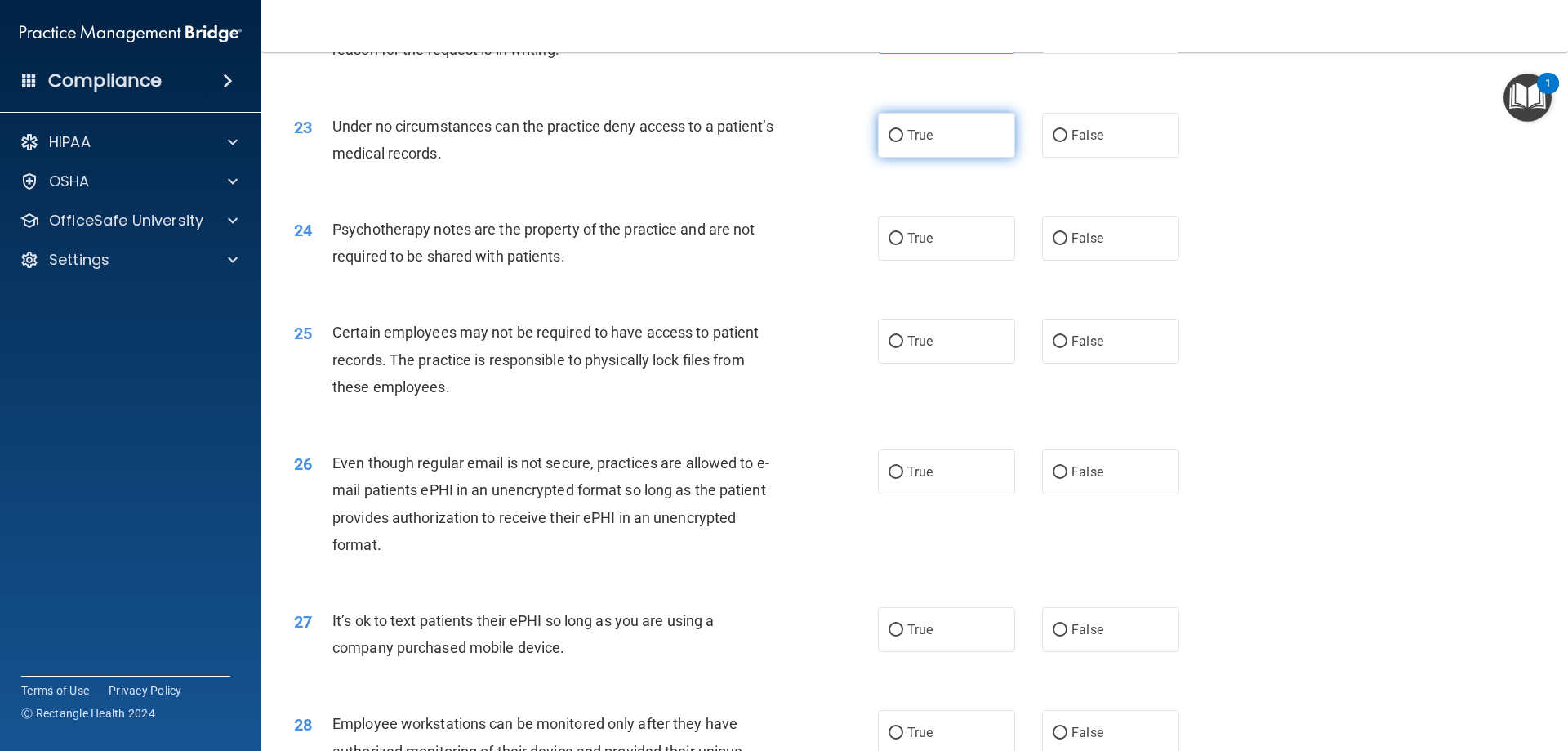
click at [888, 158] on label "True" at bounding box center [947, 135] width 137 height 45
click at [889, 142] on input "True" at bounding box center [896, 136] width 15 height 12
radio input "true"
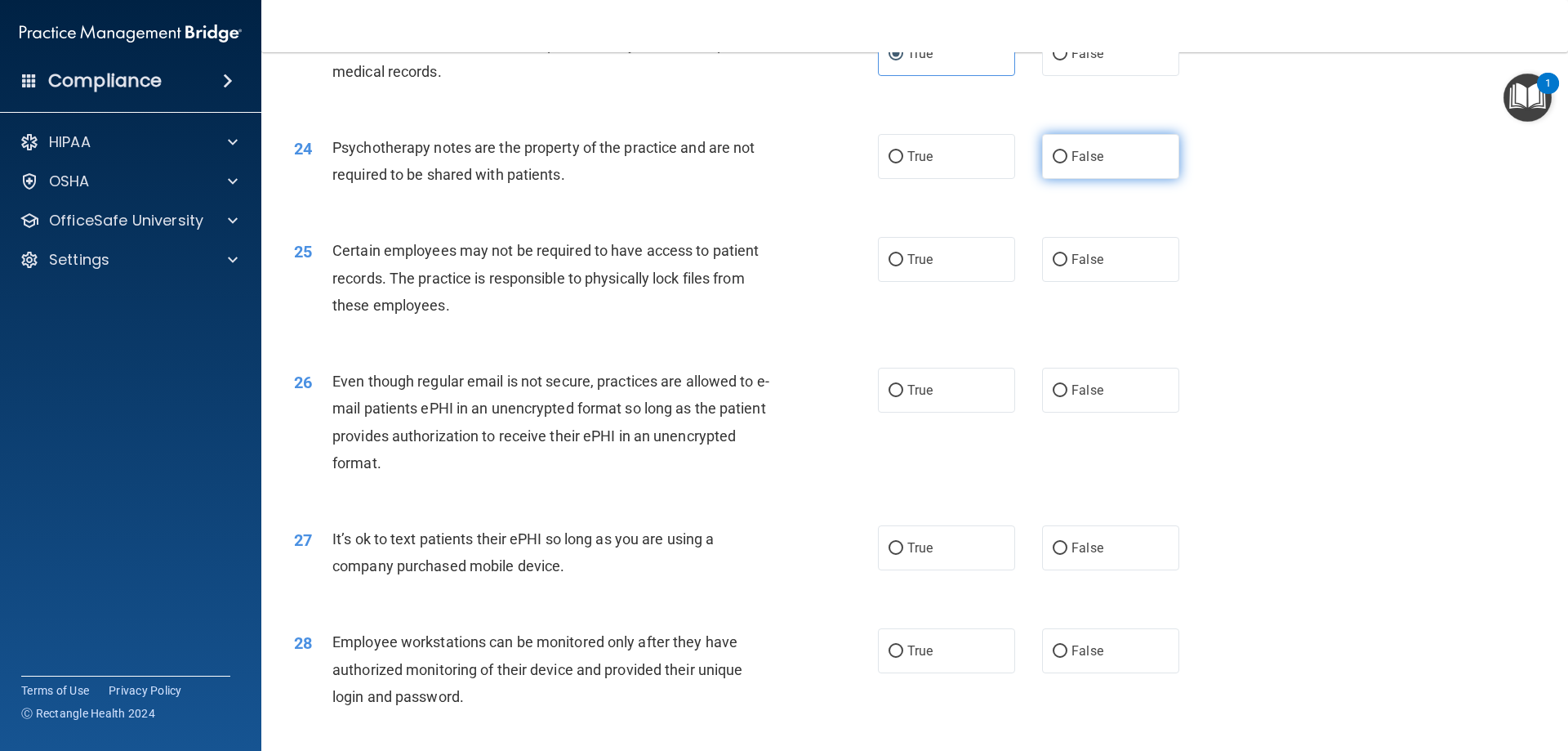
click at [1071, 164] on span "False" at bounding box center [1087, 156] width 32 height 16
click at [1067, 163] on input "False" at bounding box center [1060, 157] width 15 height 12
radio input "true"
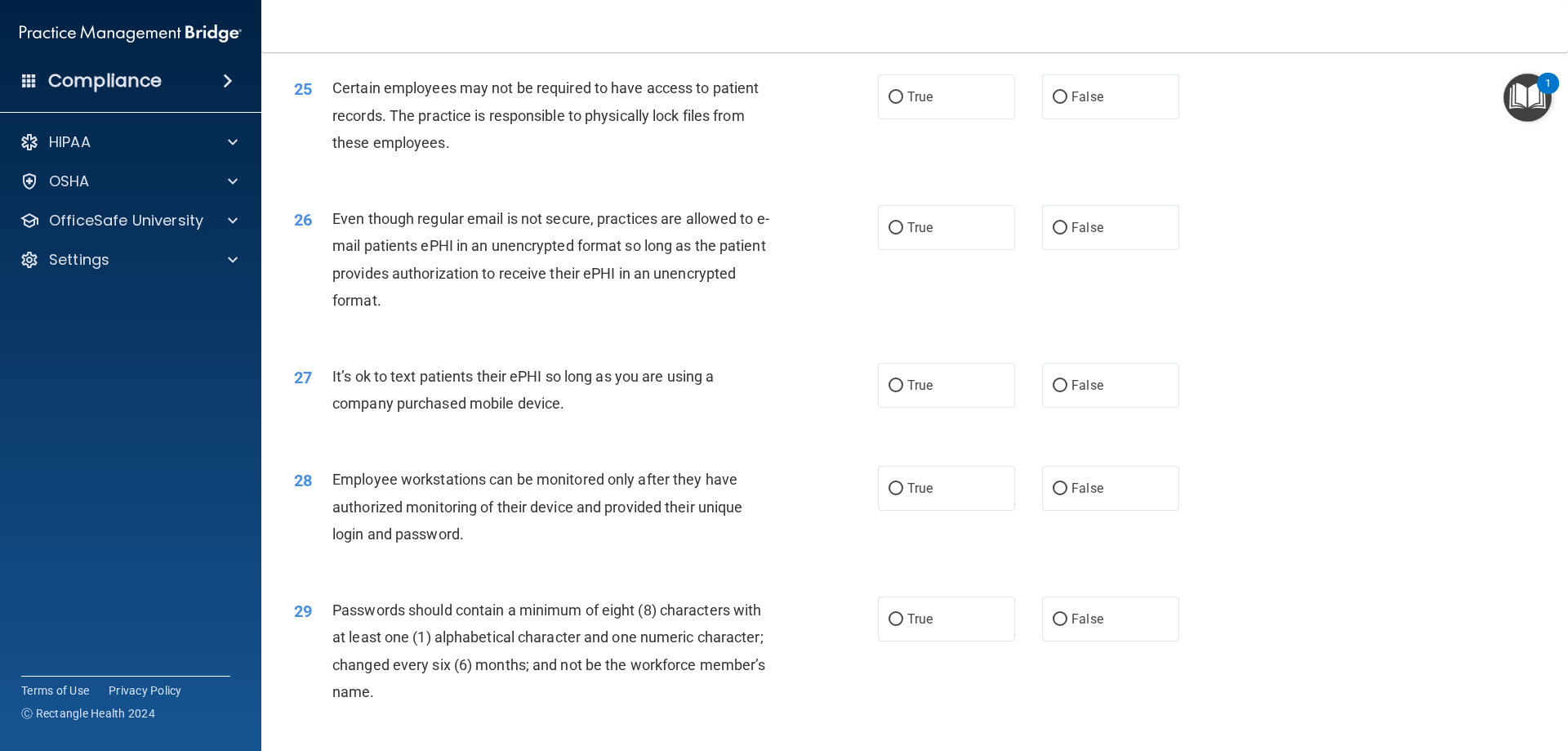
scroll to position [3105, 0]
click at [888, 118] on label "True" at bounding box center [947, 96] width 137 height 45
click at [889, 103] on input "True" at bounding box center [896, 96] width 15 height 12
radio input "true"
click at [938, 237] on label "True" at bounding box center [947, 226] width 137 height 45
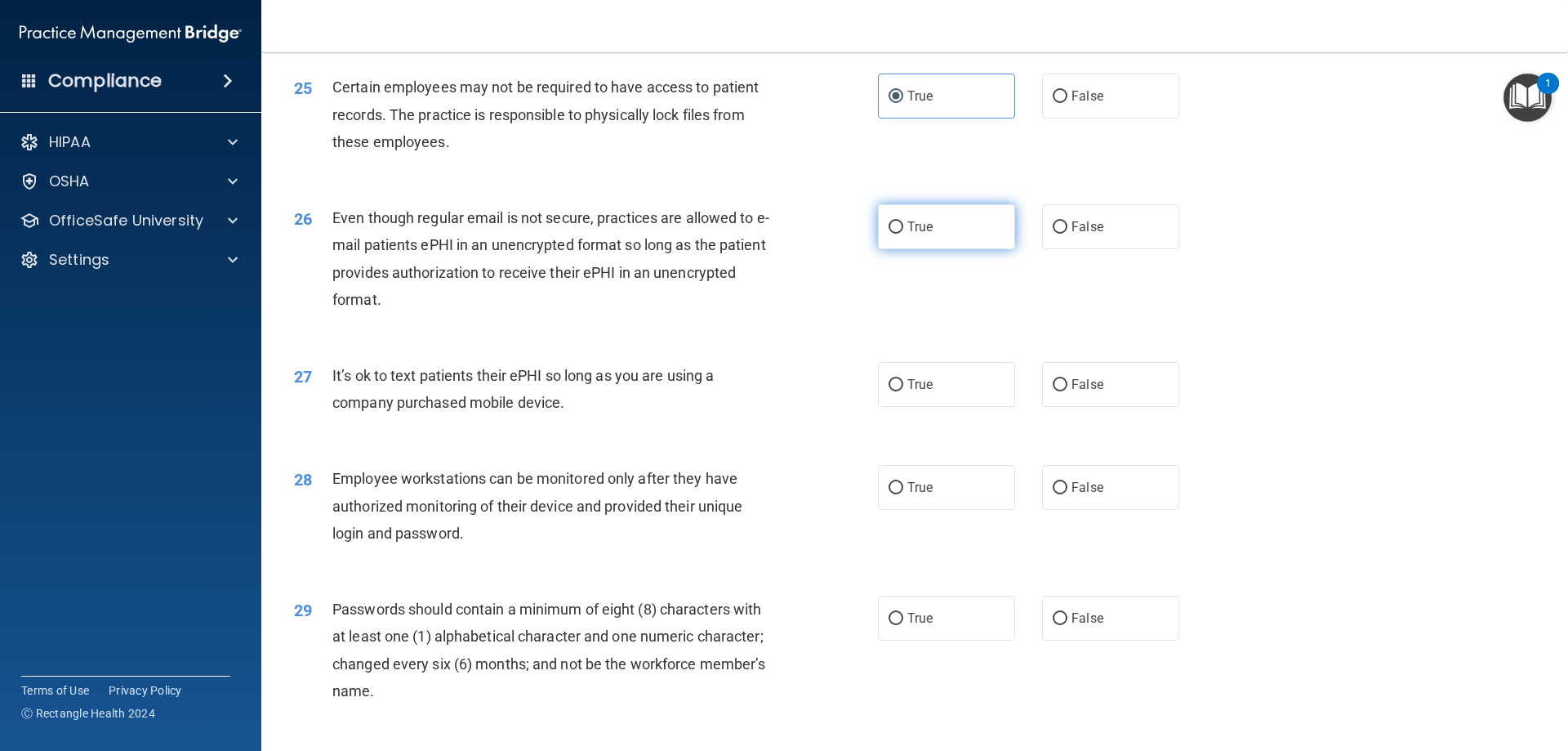
click at [903, 234] on input "True" at bounding box center [896, 227] width 15 height 12
radio input "true"
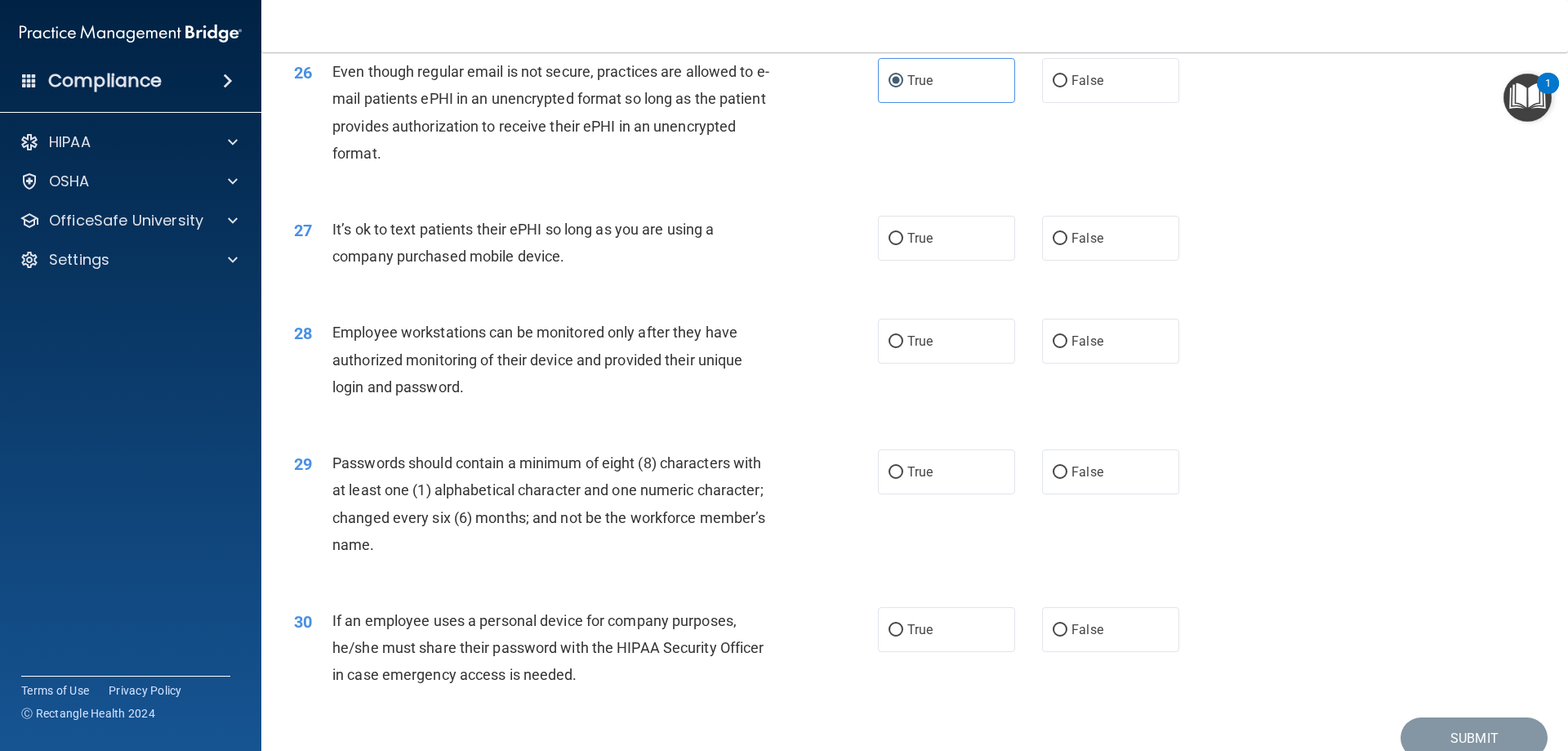
scroll to position [3268, 0]
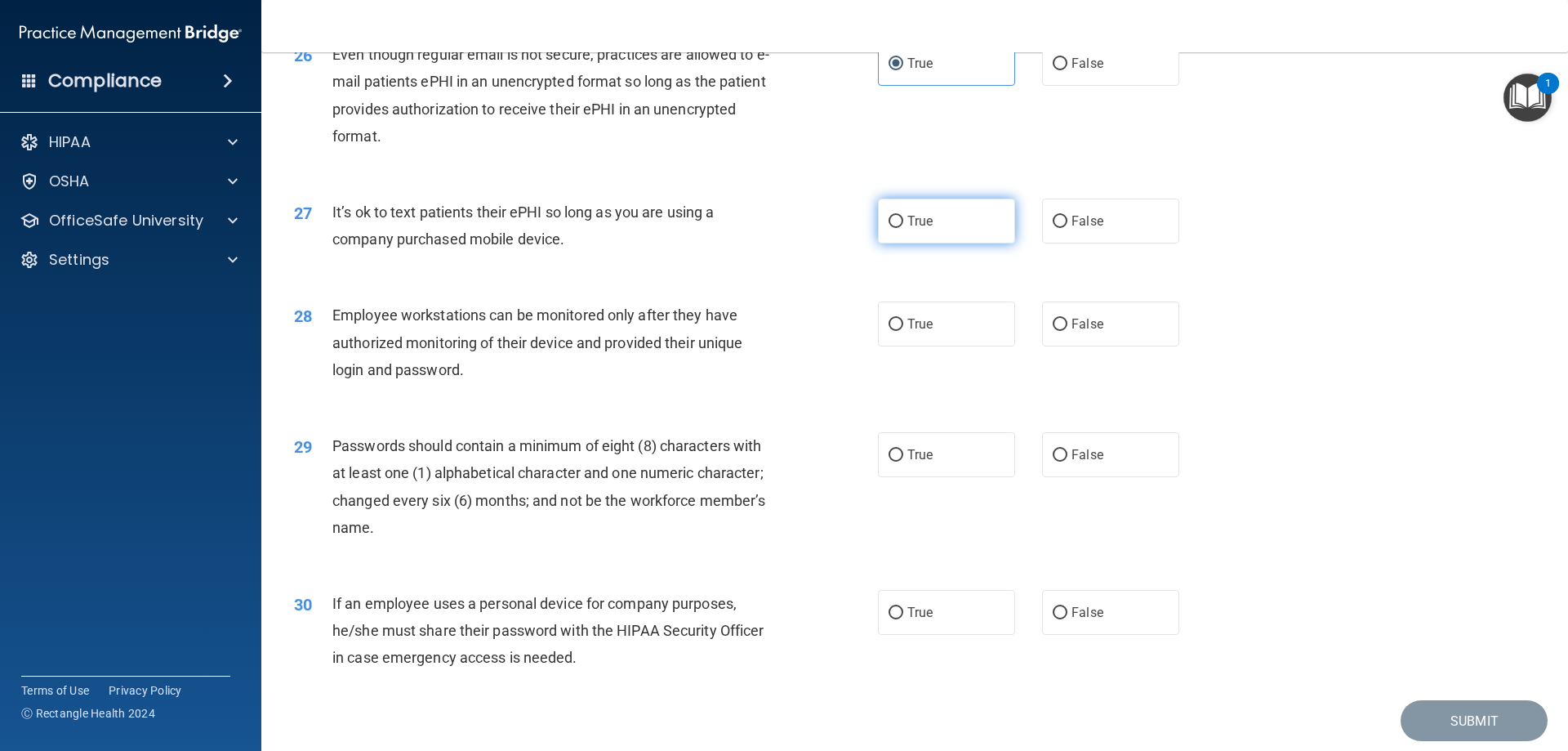
click at [926, 244] on label "True" at bounding box center [947, 221] width 137 height 45
click at [903, 228] on input "True" at bounding box center [896, 221] width 15 height 12
radio input "true"
click at [921, 332] on span "True" at bounding box center [920, 324] width 25 height 16
click at [903, 331] on input "True" at bounding box center [896, 324] width 15 height 12
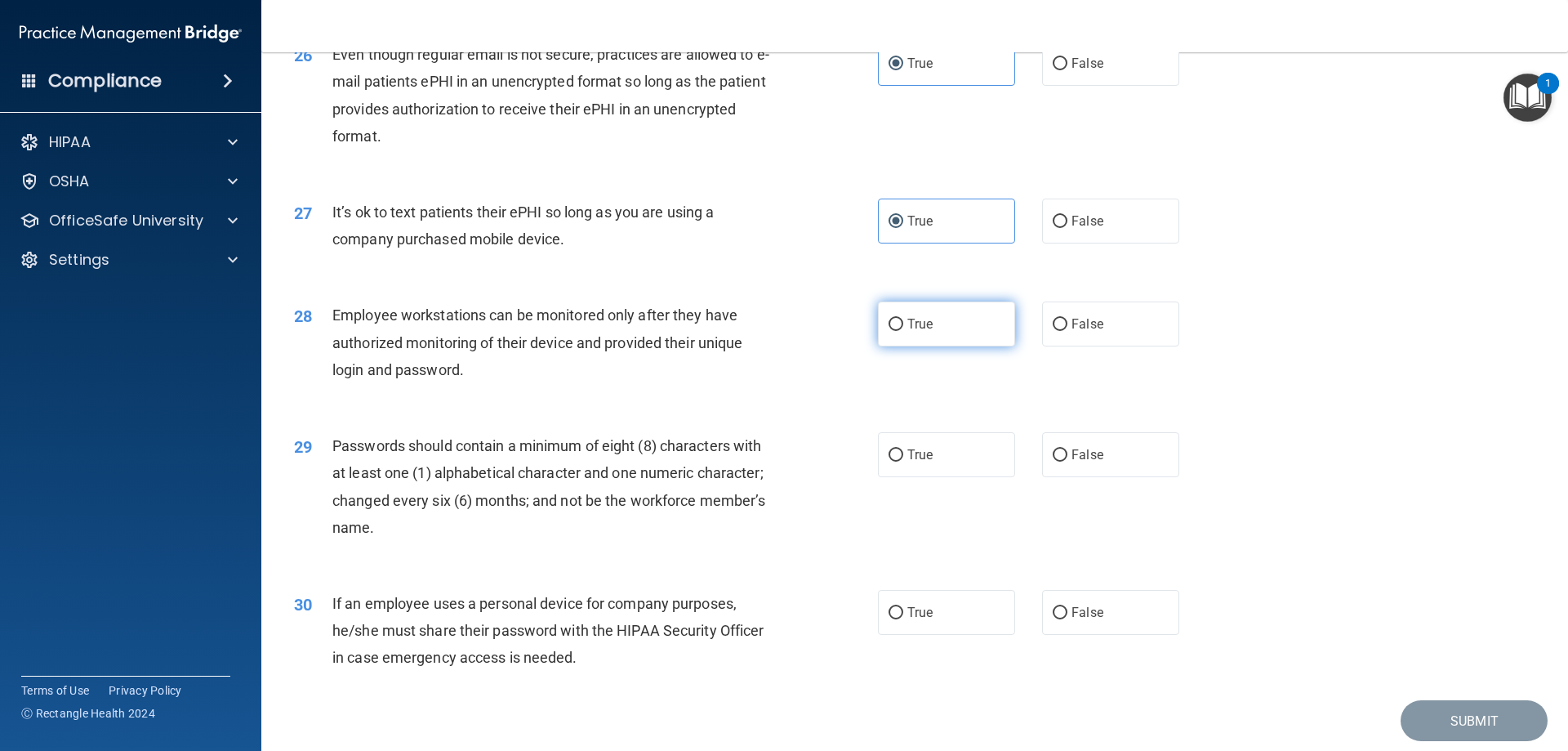
radio input "true"
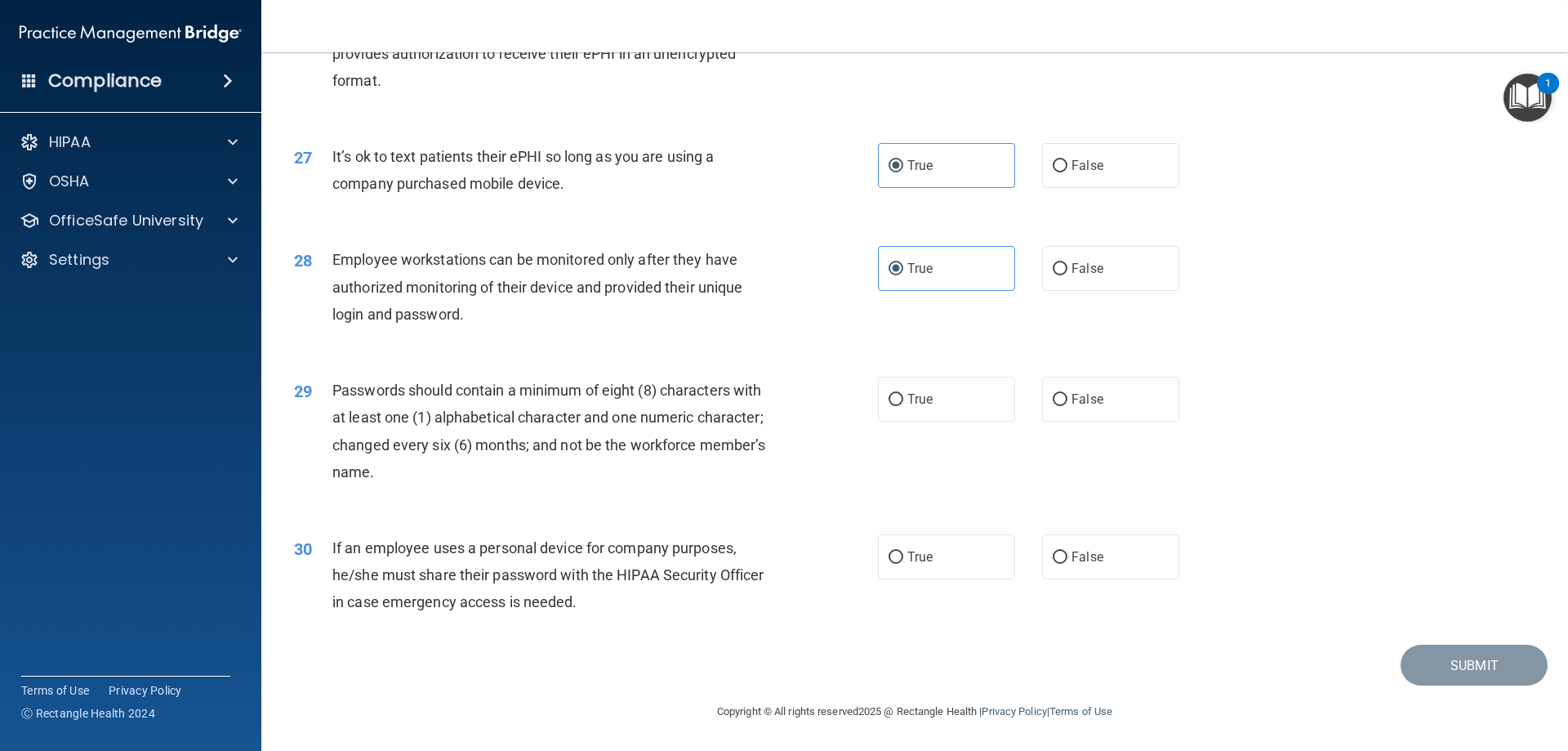
scroll to position [3350, 0]
click at [915, 405] on span "True" at bounding box center [920, 399] width 25 height 16
click at [903, 405] on input "True" at bounding box center [896, 400] width 15 height 12
radio input "true"
drag, startPoint x: 1075, startPoint y: 555, endPoint x: 1239, endPoint y: 592, distance: 168.1
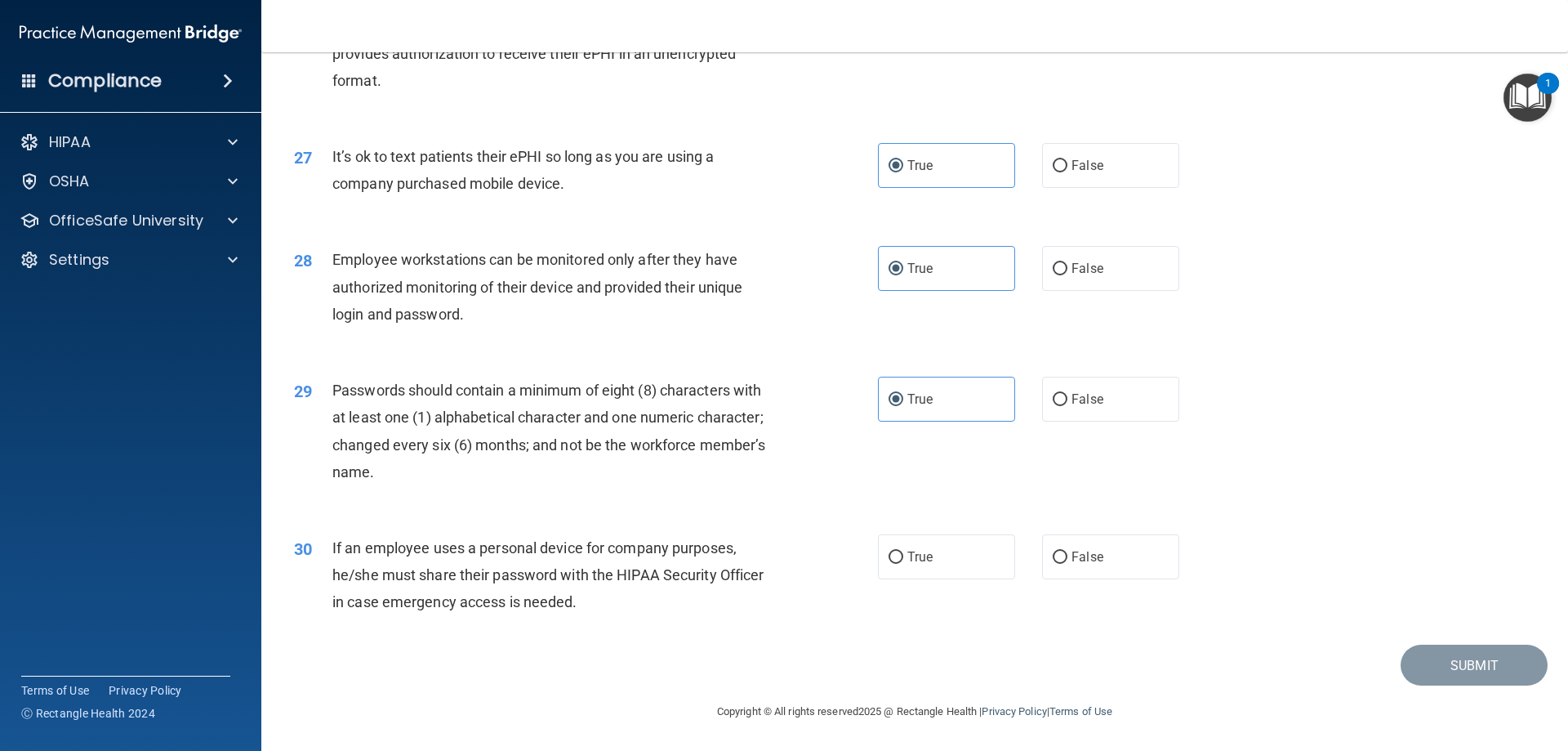
click at [1076, 555] on span "False" at bounding box center [1087, 557] width 32 height 16
click at [1067, 555] on input "False" at bounding box center [1060, 557] width 15 height 12
radio input "true"
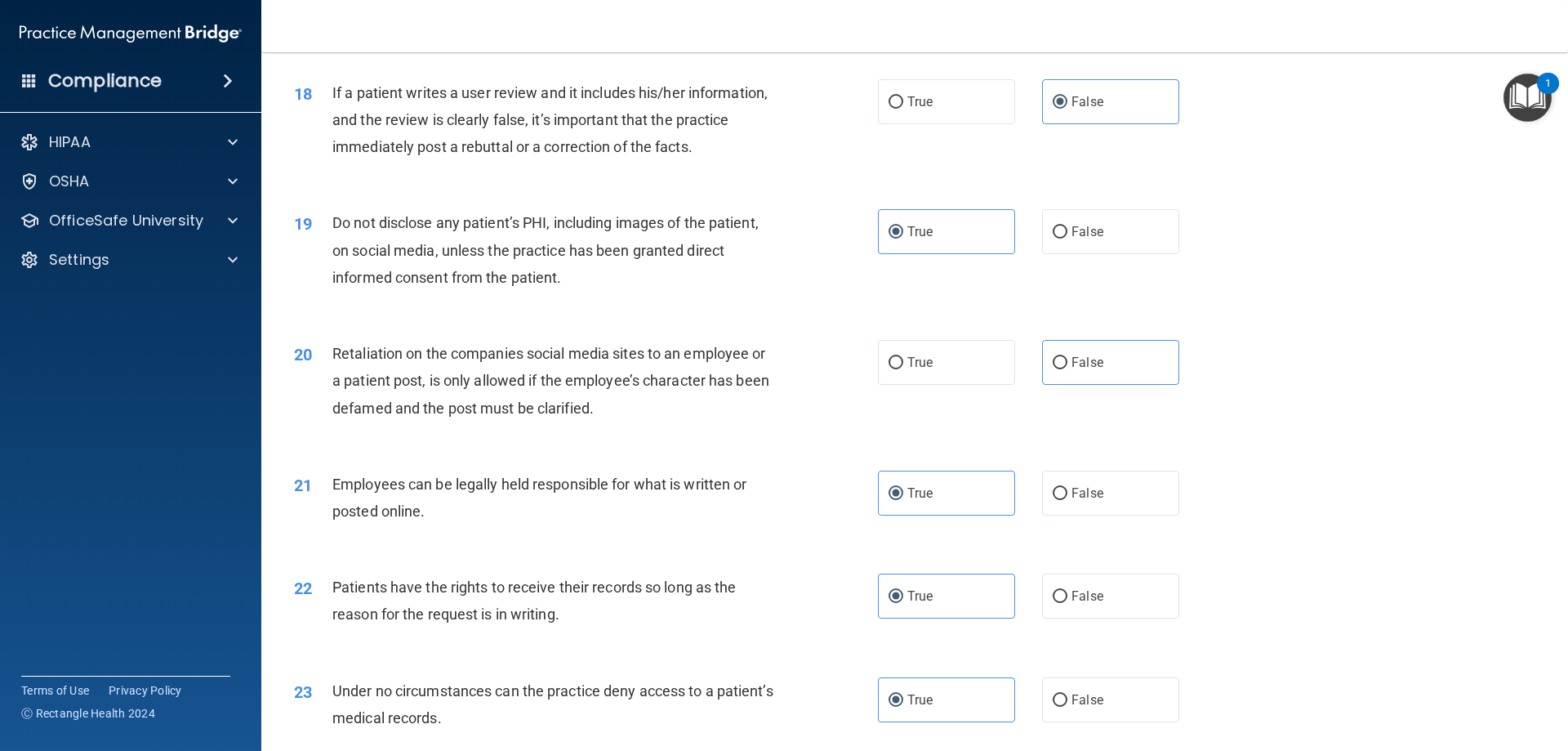
scroll to position [2288, 0]
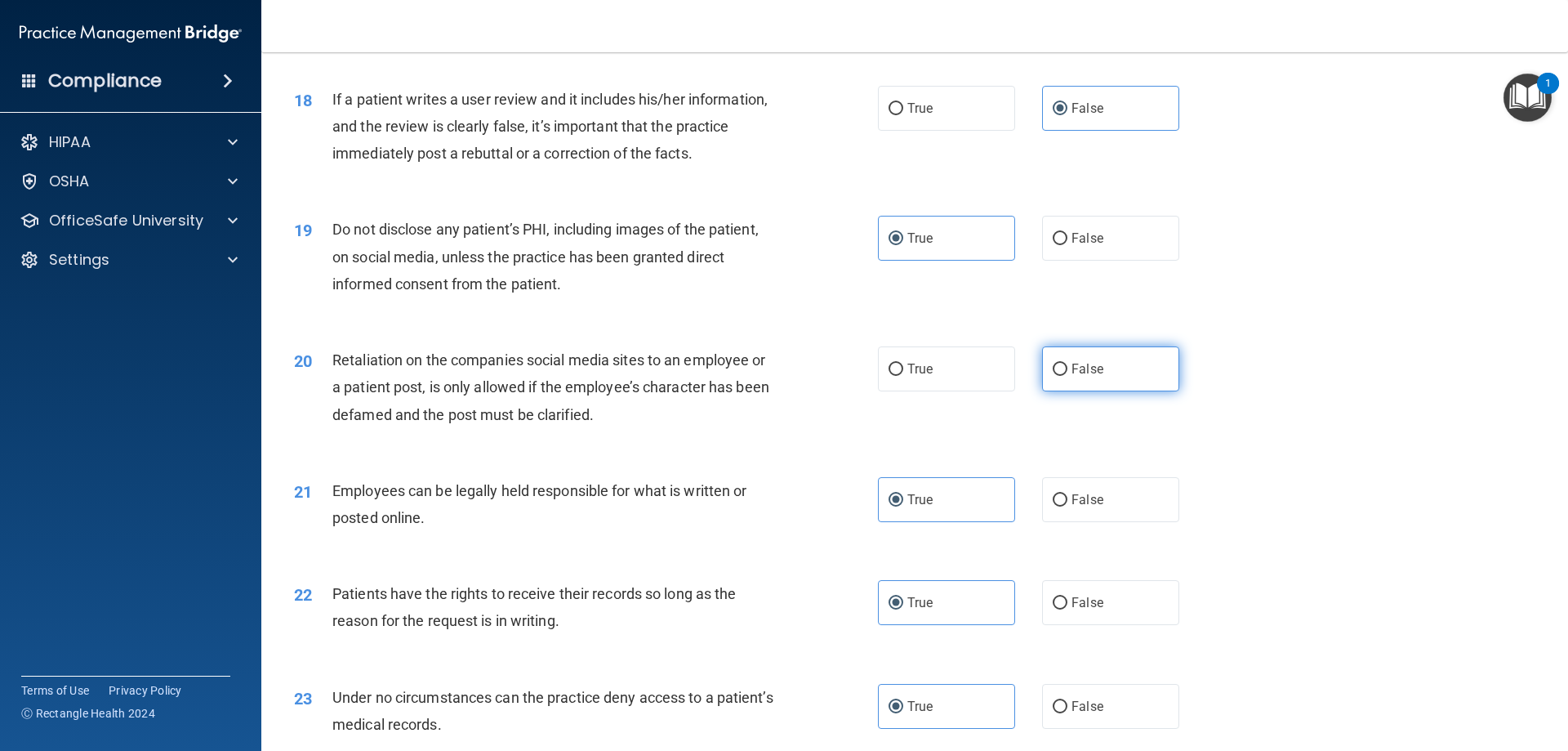
click at [1094, 377] on span "False" at bounding box center [1087, 369] width 32 height 16
click at [1067, 376] on input "False" at bounding box center [1060, 369] width 15 height 12
radio input "true"
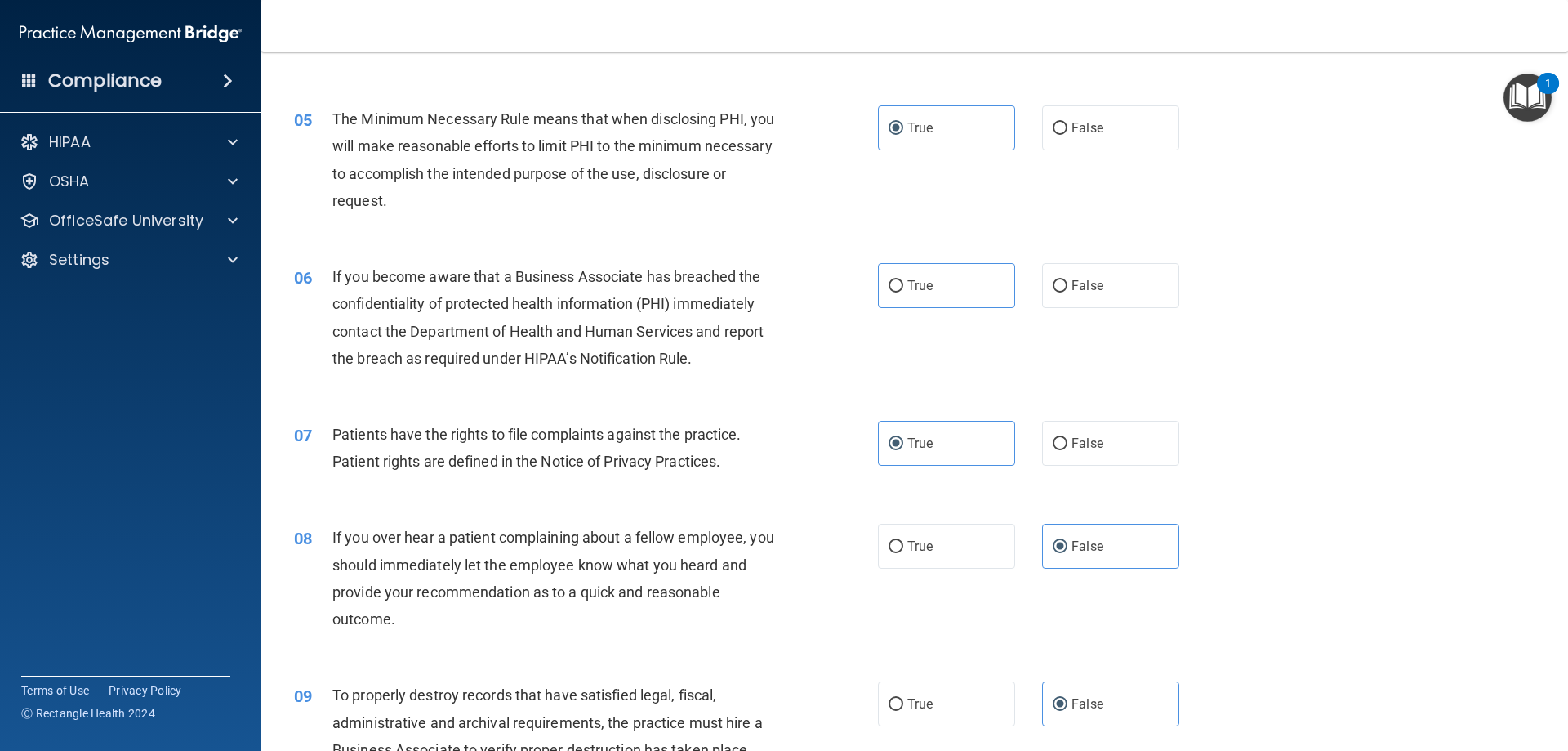
scroll to position [409, 0]
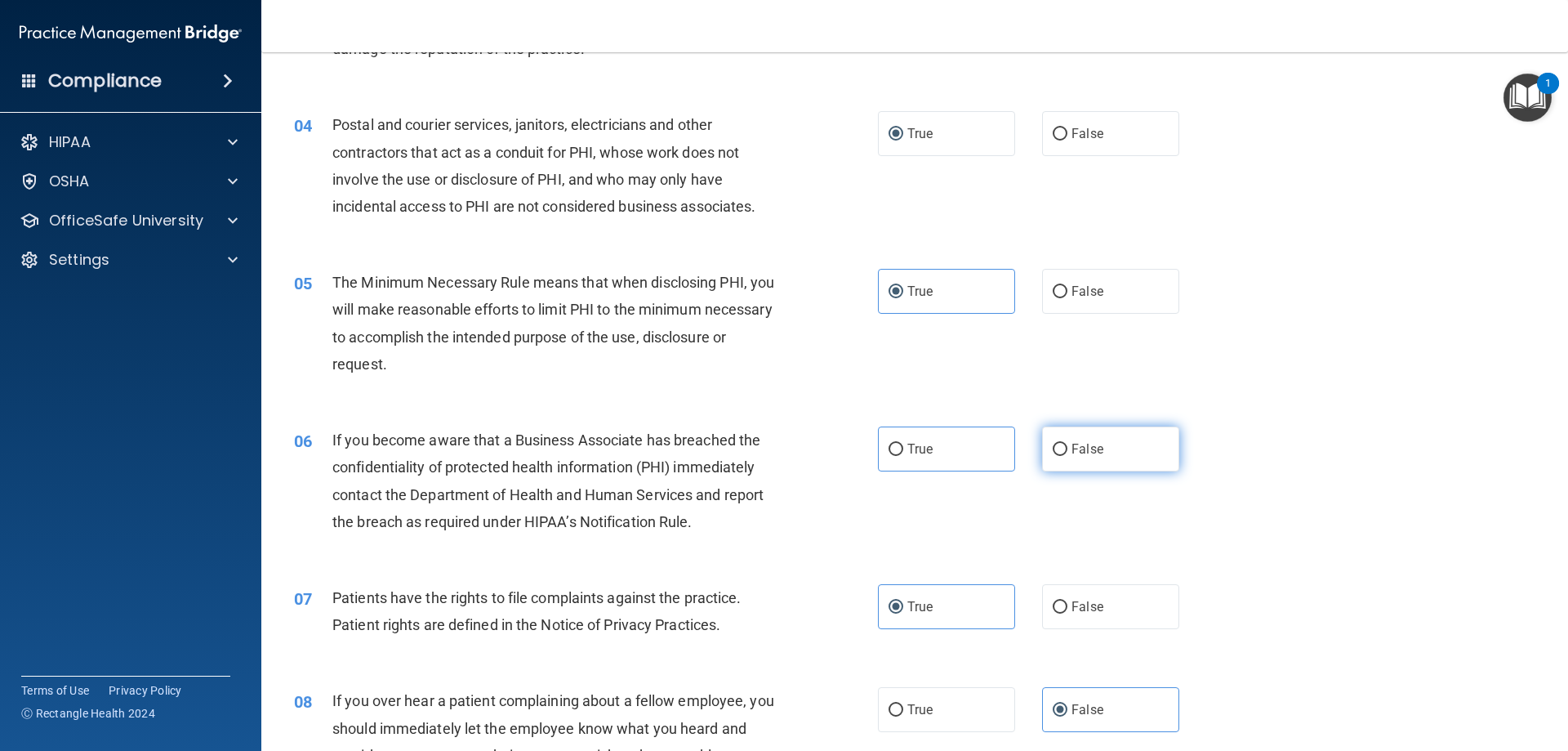
click at [1076, 452] on span "False" at bounding box center [1087, 449] width 32 height 16
click at [1067, 452] on input "False" at bounding box center [1060, 449] width 15 height 12
radio input "true"
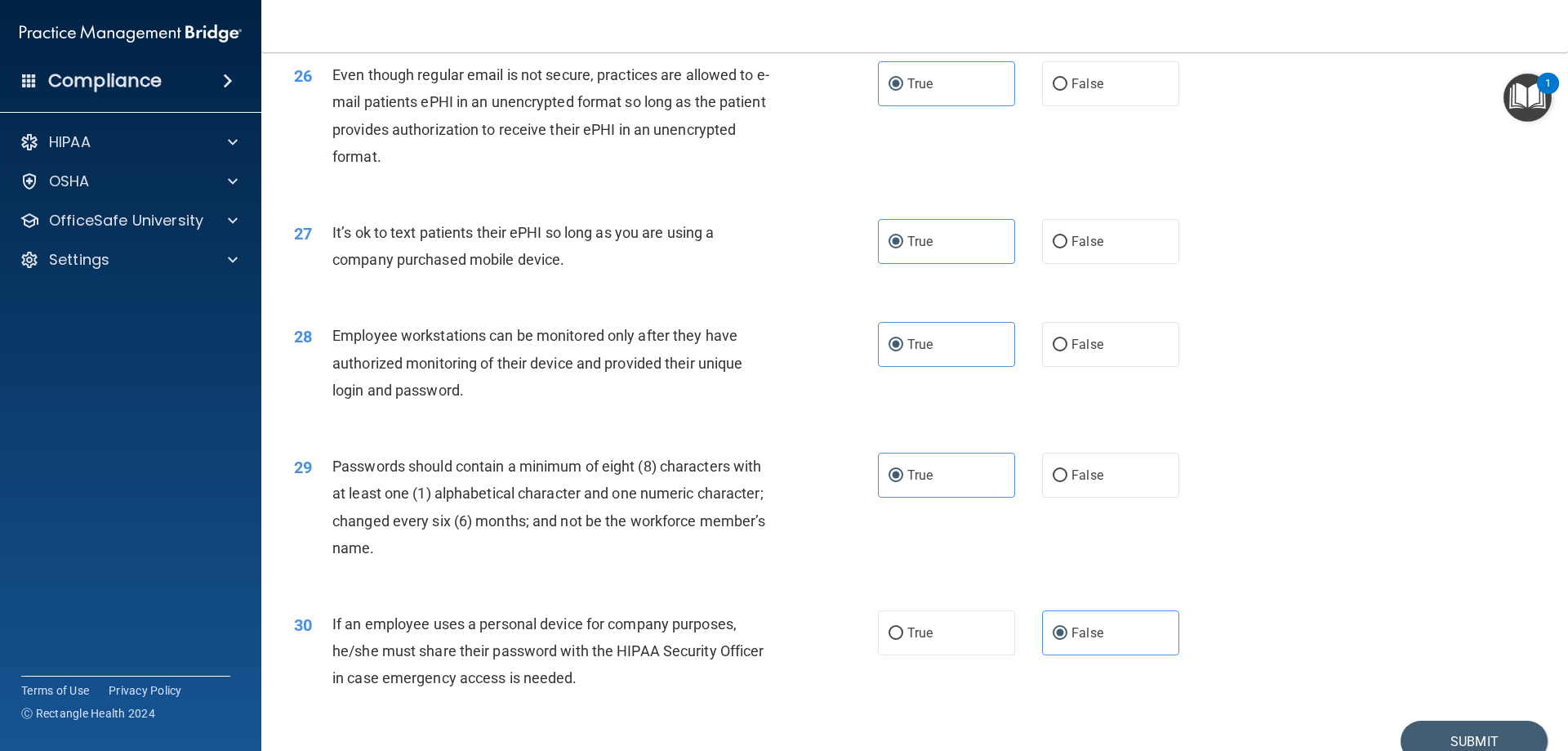
scroll to position [3350, 0]
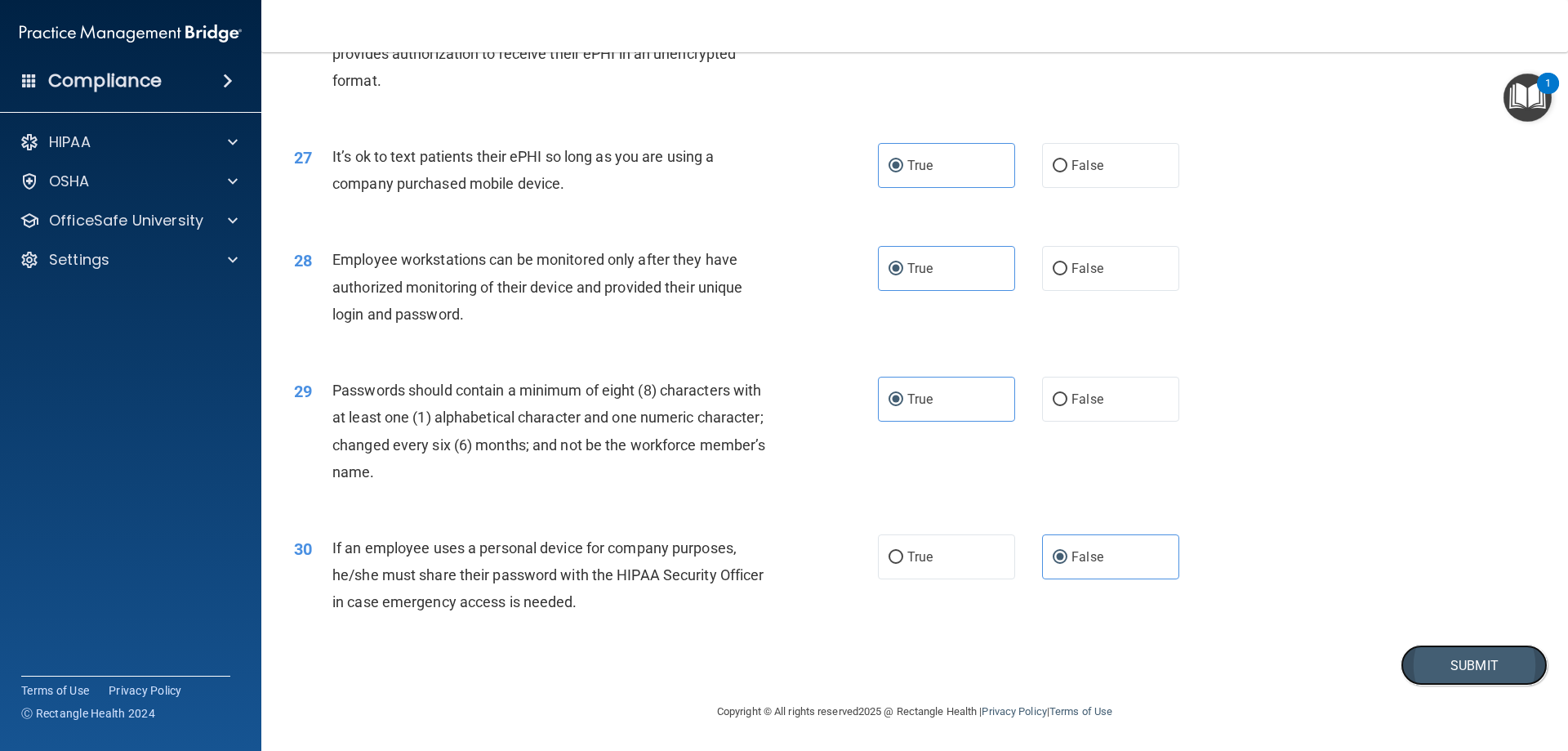
click at [1458, 651] on button "Submit" at bounding box center [1474, 665] width 147 height 42
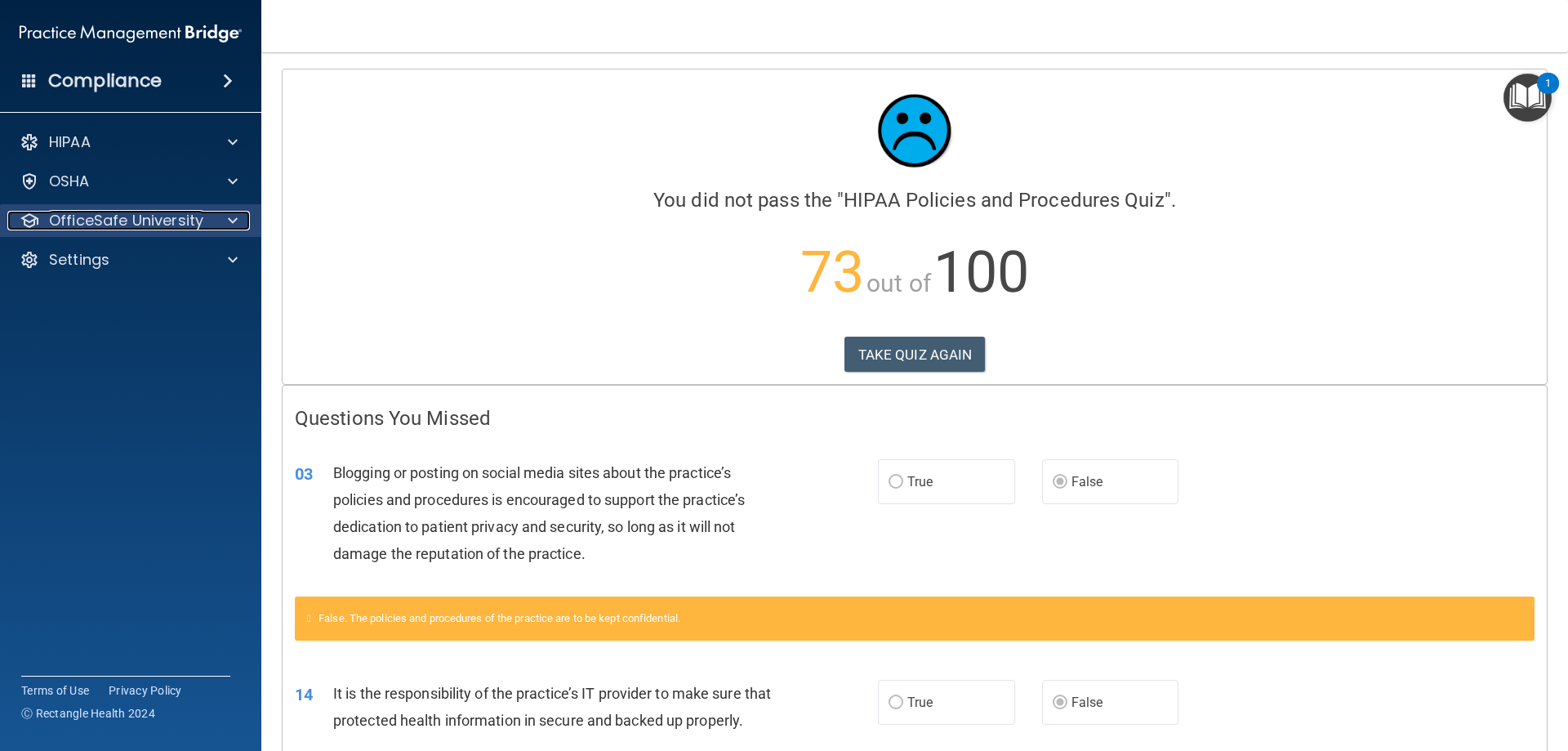
click at [182, 229] on p "OfficeSafe University" at bounding box center [126, 221] width 154 height 20
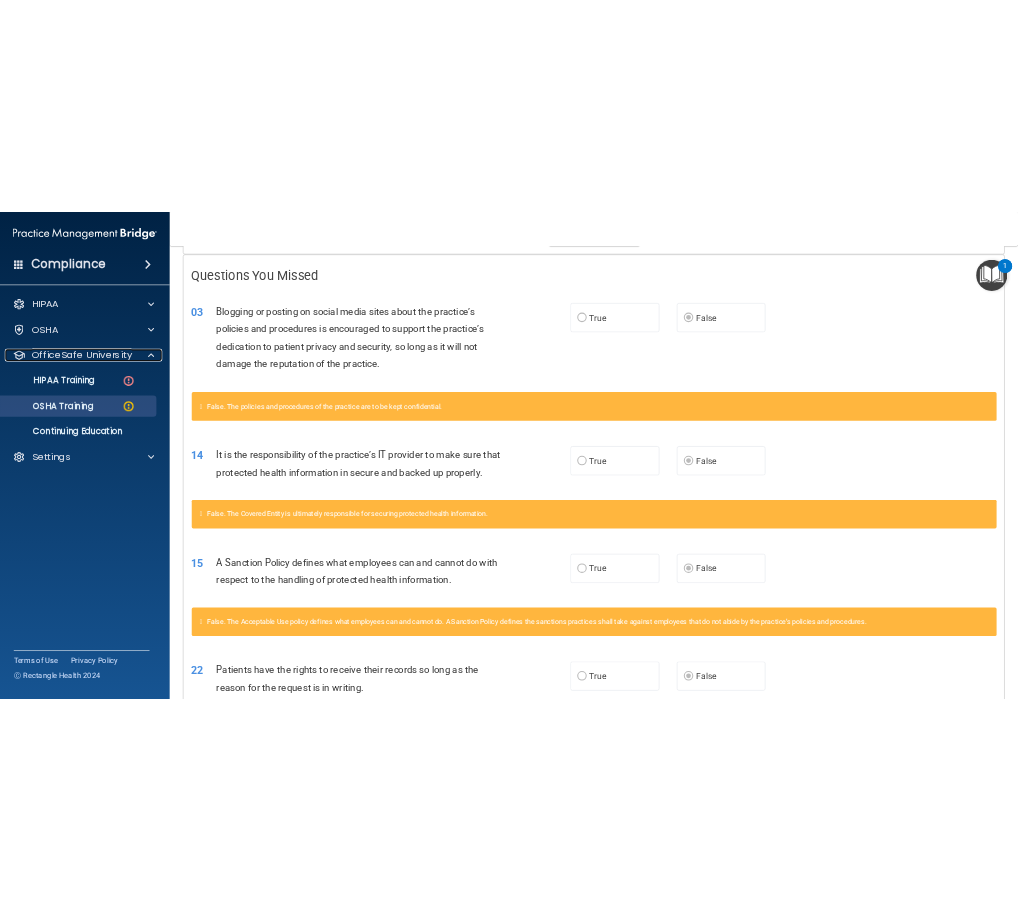
scroll to position [374, 0]
